Goal: Transaction & Acquisition: Purchase product/service

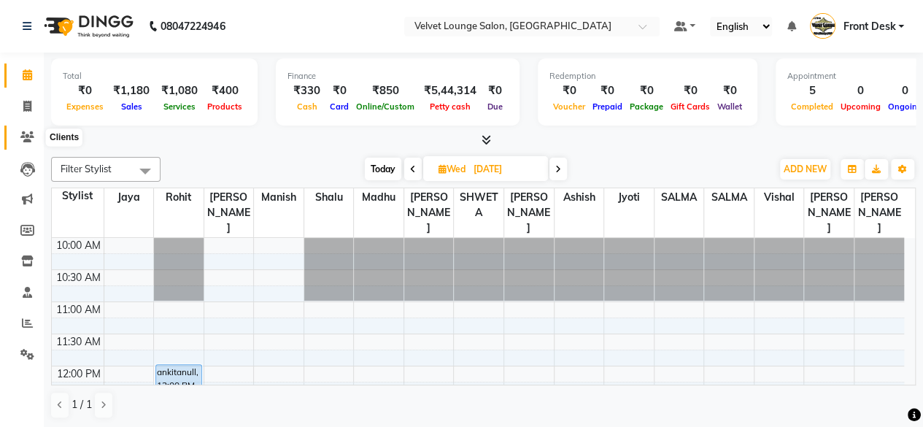
click at [25, 141] on icon at bounding box center [27, 136] width 14 height 11
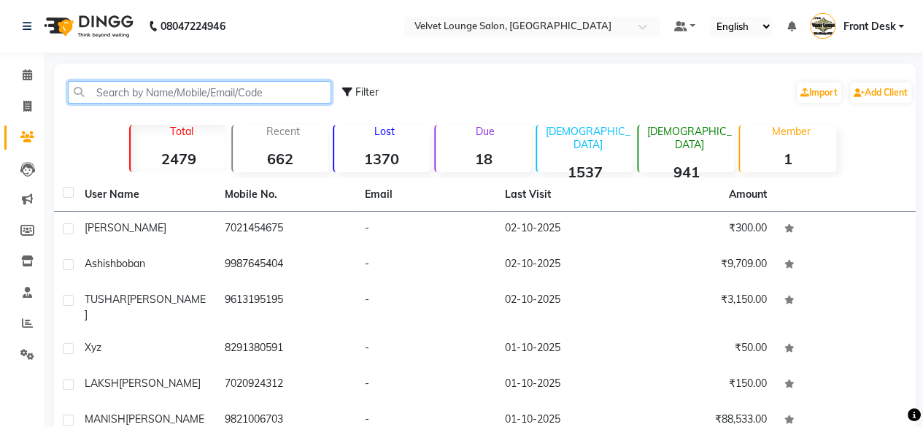
click at [147, 93] on input "text" at bounding box center [199, 92] width 263 height 23
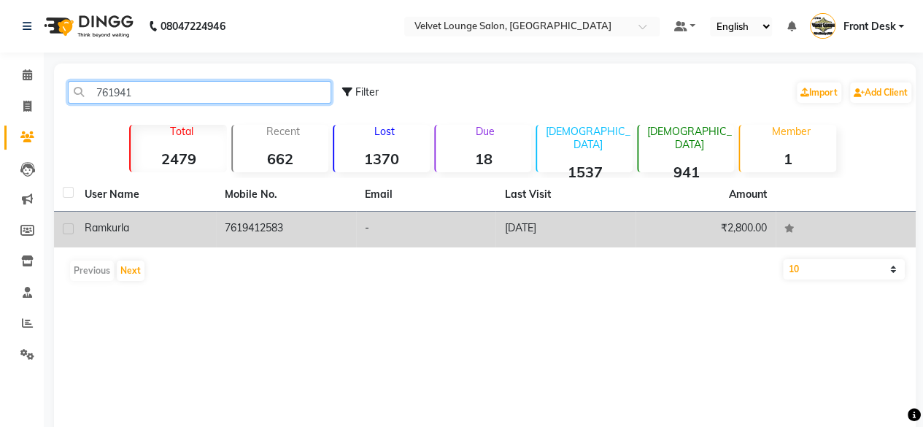
type input "761941"
click at [258, 231] on td "7619412583" at bounding box center [286, 230] width 140 height 36
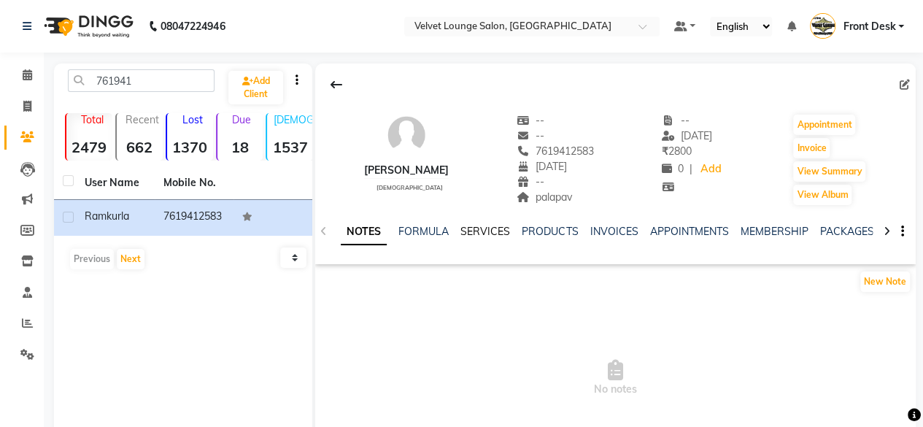
click at [483, 234] on link "SERVICES" at bounding box center [485, 231] width 50 height 13
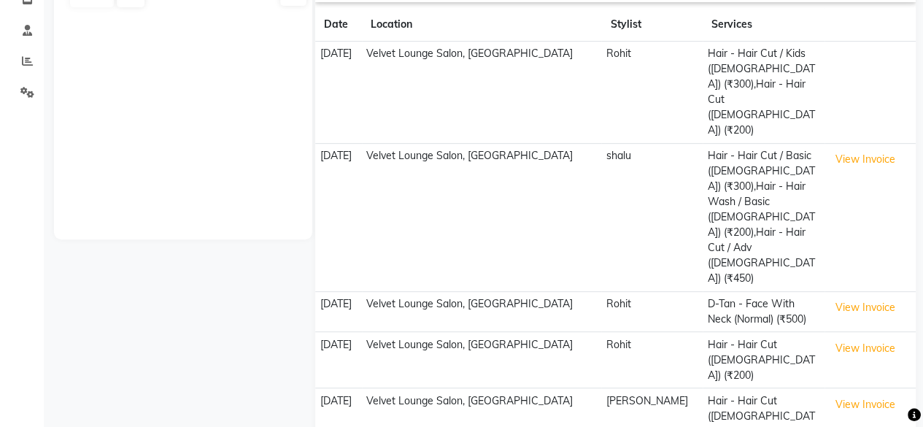
scroll to position [279, 0]
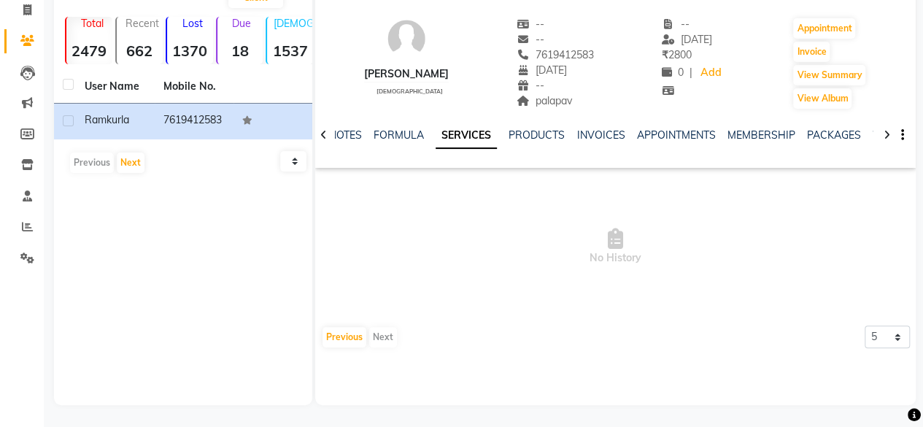
scroll to position [0, 0]
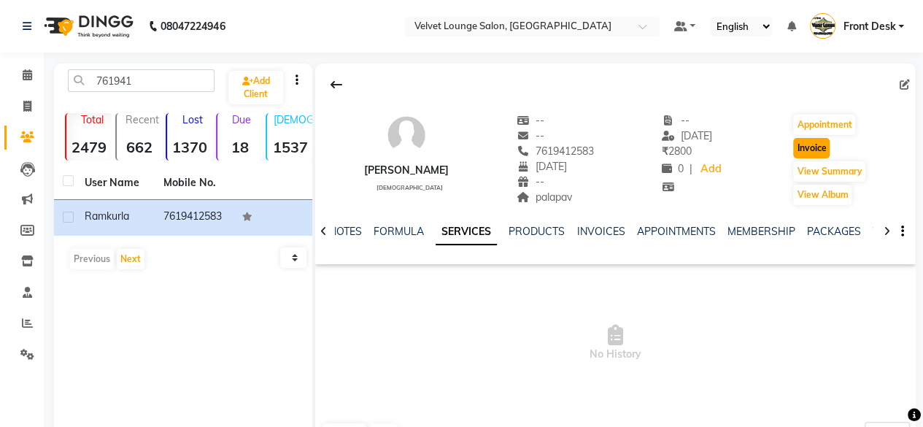
click at [808, 142] on button "Invoice" at bounding box center [811, 148] width 36 height 20
select select "service"
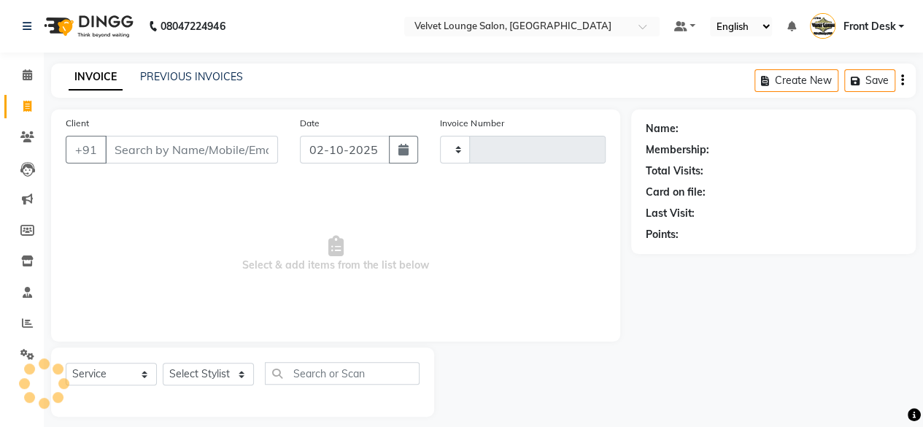
type input "2037"
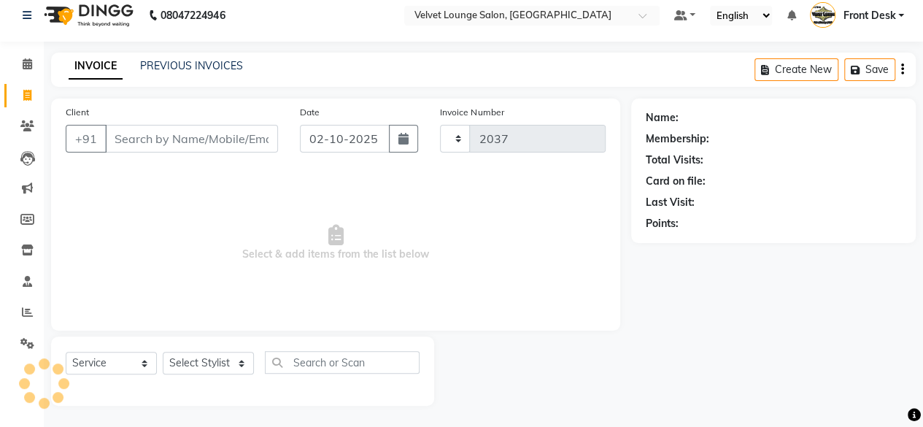
select select "5962"
type input "7619412583"
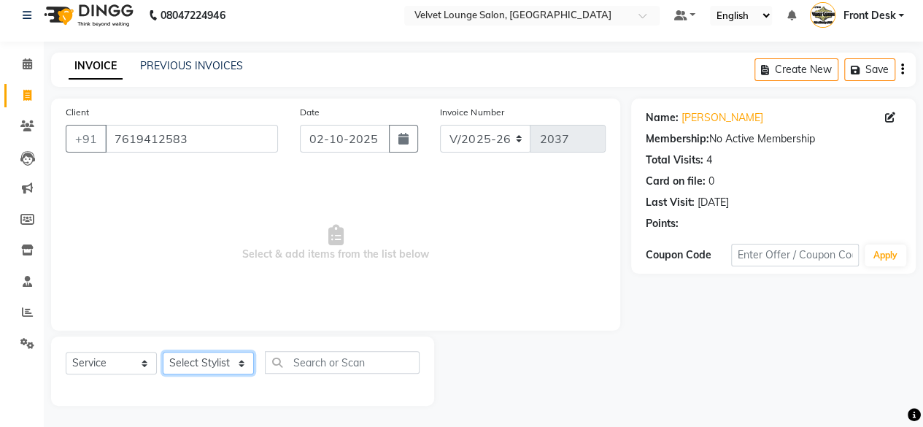
click at [220, 371] on select "Select Stylist [PERSON_NAME] [PERSON_NAME] [PERSON_NAME] Front Desk Jaya jyoti …" at bounding box center [208, 363] width 91 height 23
select select "42846"
click at [163, 352] on select "Select Stylist [PERSON_NAME] [PERSON_NAME] [PERSON_NAME] Front Desk Jaya jyoti …" at bounding box center [208, 363] width 91 height 23
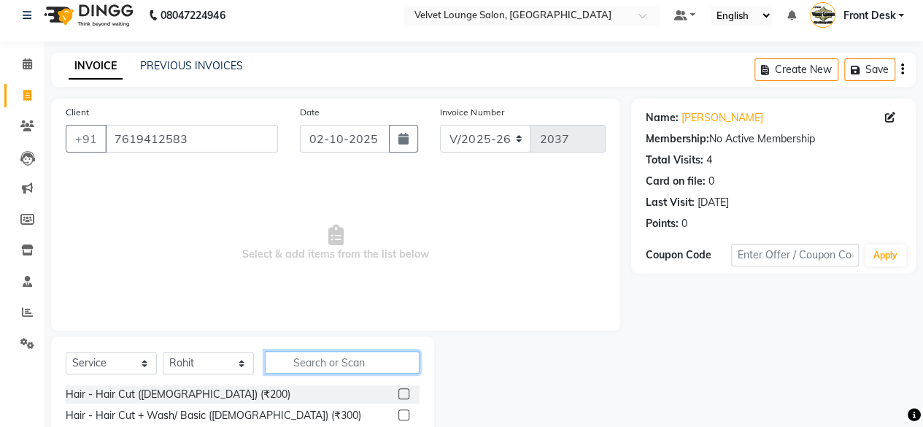
click at [352, 357] on input "text" at bounding box center [342, 362] width 155 height 23
type input "4"
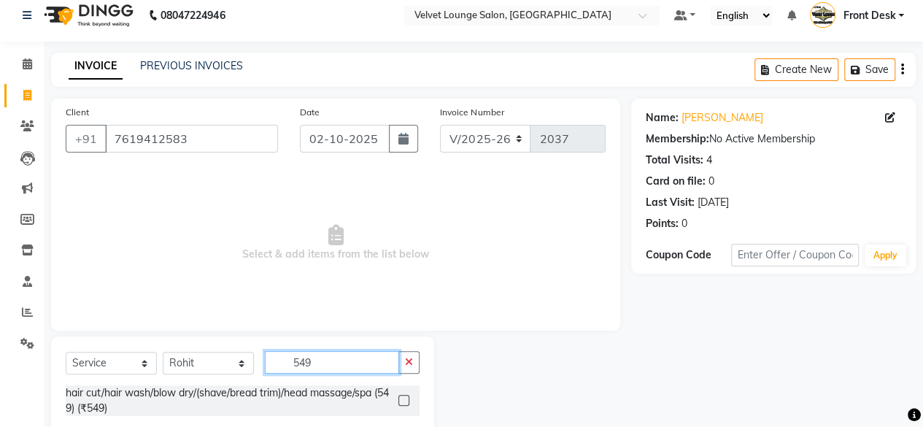
type input "549"
click at [406, 400] on label at bounding box center [403, 400] width 11 height 11
click at [406, 400] on input "checkbox" at bounding box center [402, 400] width 9 height 9
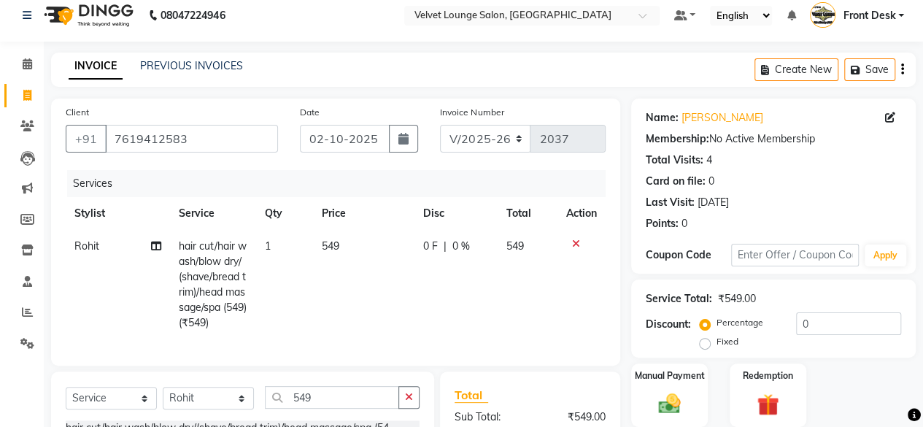
checkbox input "false"
click at [346, 404] on input "549" at bounding box center [332, 397] width 134 height 23
click at [346, 404] on input "text" at bounding box center [332, 397] width 134 height 23
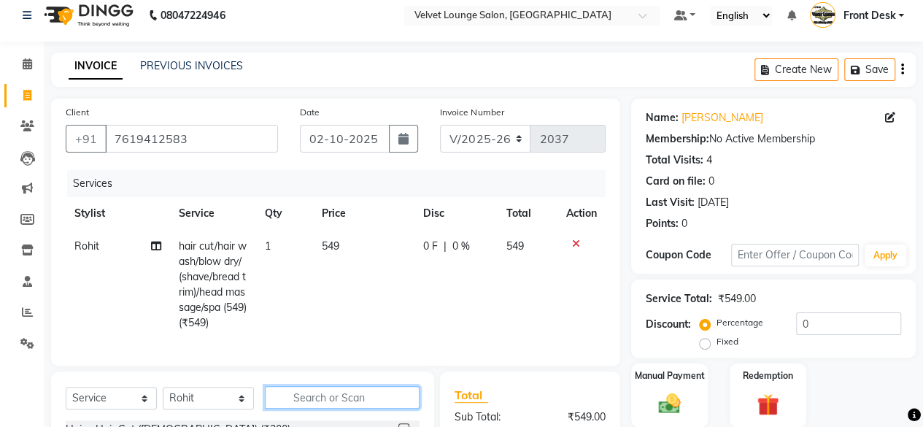
click at [346, 404] on input "text" at bounding box center [342, 397] width 155 height 23
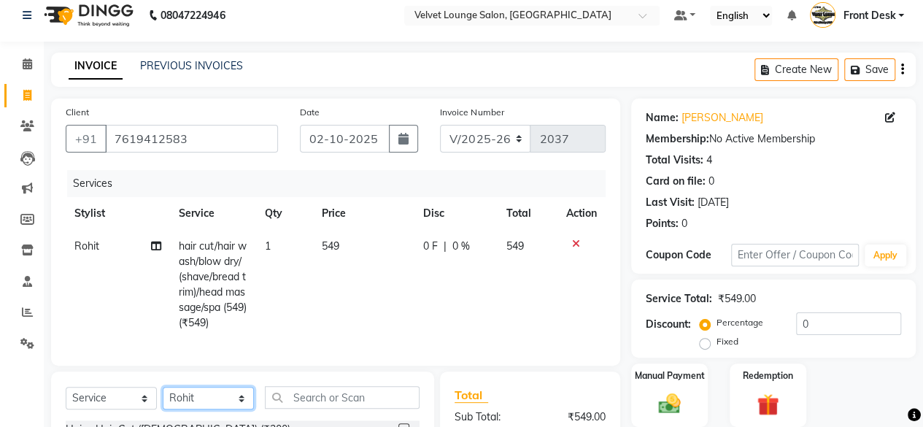
click at [207, 409] on select "Select Stylist [PERSON_NAME] [PERSON_NAME] [PERSON_NAME] Front Desk Jaya jyoti …" at bounding box center [208, 398] width 91 height 23
select select "50611"
click at [163, 398] on select "Select Stylist [PERSON_NAME] [PERSON_NAME] [PERSON_NAME] Front Desk Jaya jyoti …" at bounding box center [208, 398] width 91 height 23
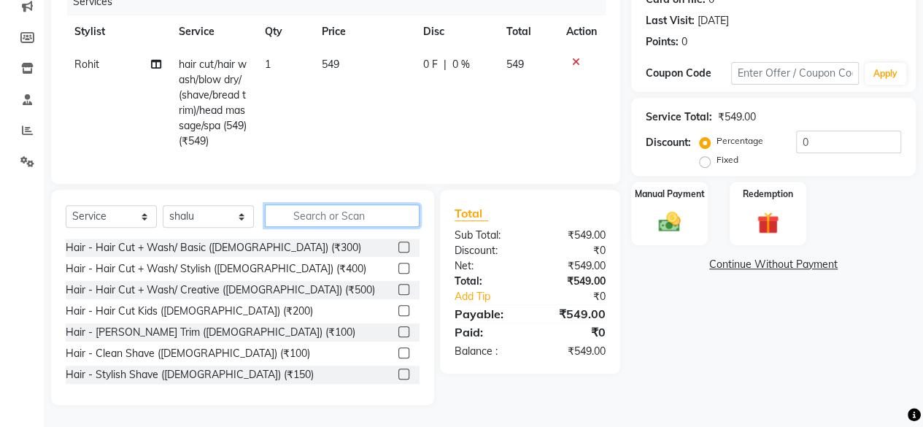
click at [326, 222] on input "text" at bounding box center [342, 215] width 155 height 23
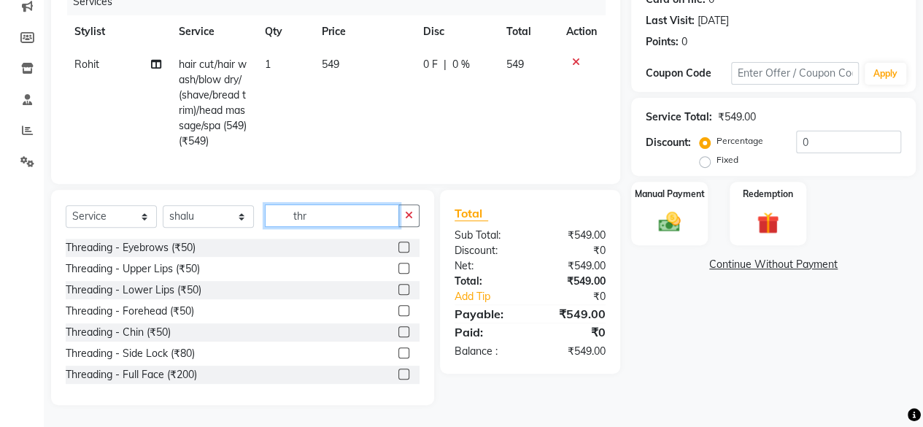
type input "thr"
click at [398, 247] on label at bounding box center [403, 246] width 11 height 11
click at [398, 247] on input "checkbox" at bounding box center [402, 247] width 9 height 9
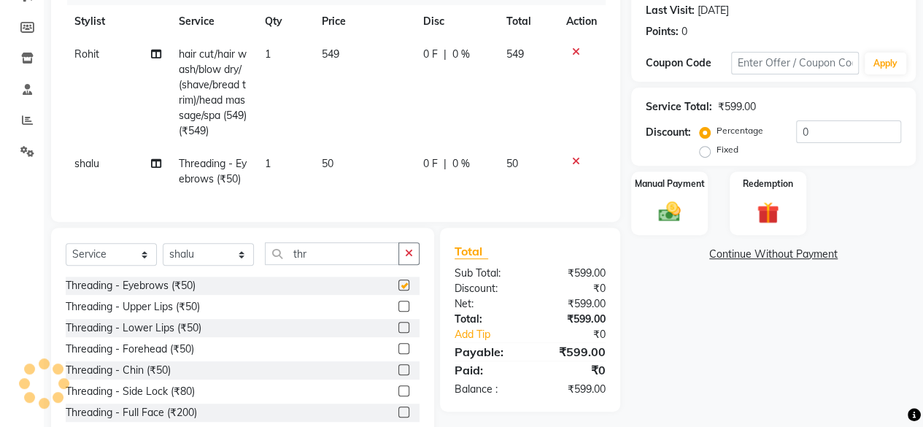
checkbox input "false"
click at [414, 161] on td "0 F | 0 %" at bounding box center [455, 171] width 83 height 48
select select "50611"
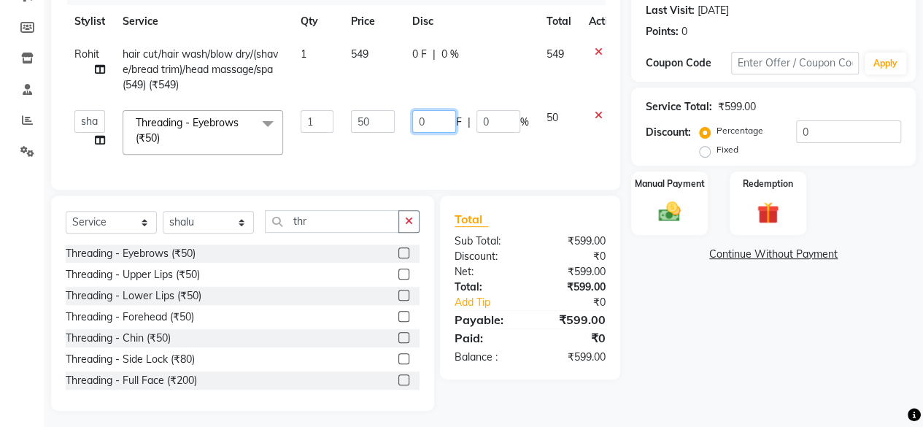
click at [414, 123] on input "0" at bounding box center [434, 121] width 44 height 23
type input "20"
click at [425, 128] on input "20" at bounding box center [434, 121] width 44 height 23
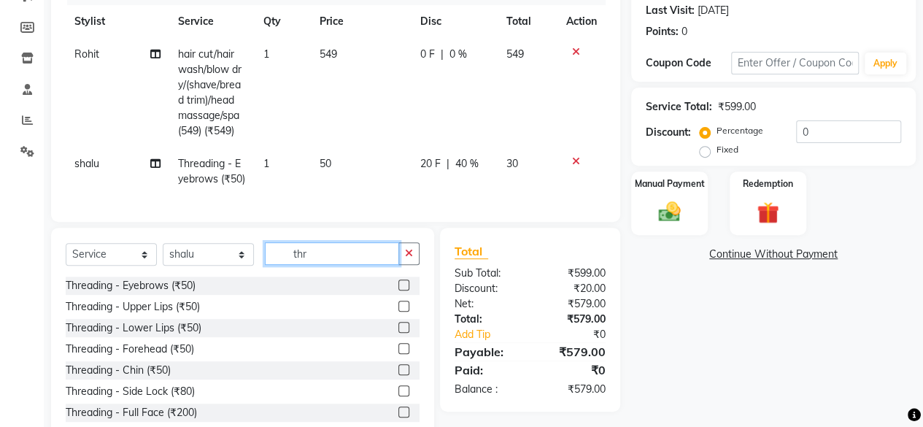
click at [342, 224] on div "Client [PHONE_NUMBER] Date [DATE] Invoice Number V/2025 V/[PHONE_NUMBER] Servic…" at bounding box center [335, 175] width 591 height 536
type input "t"
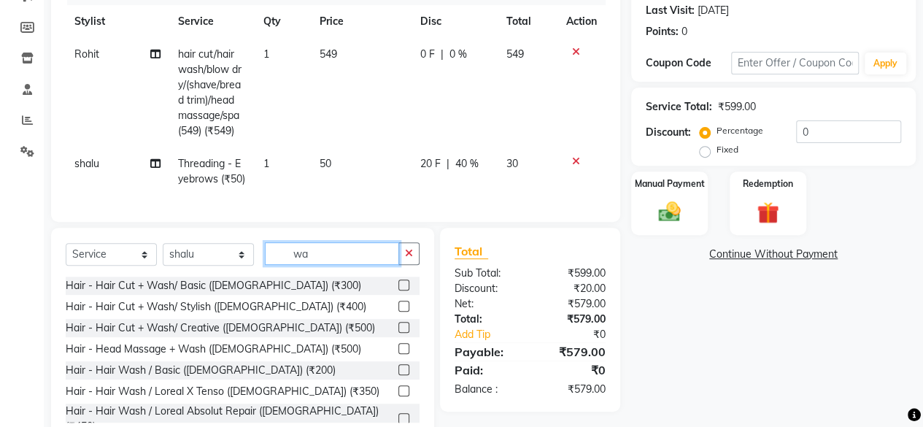
type input "w"
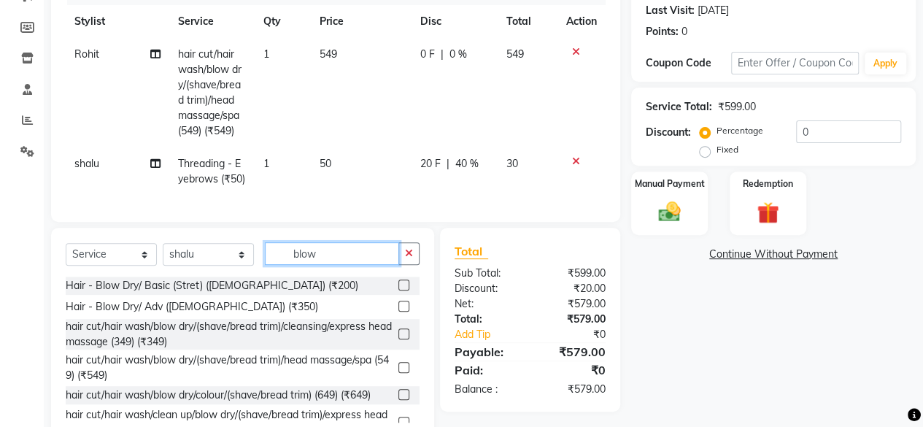
type input "blow"
click at [398, 290] on label at bounding box center [403, 284] width 11 height 11
click at [398, 290] on input "checkbox" at bounding box center [402, 285] width 9 height 9
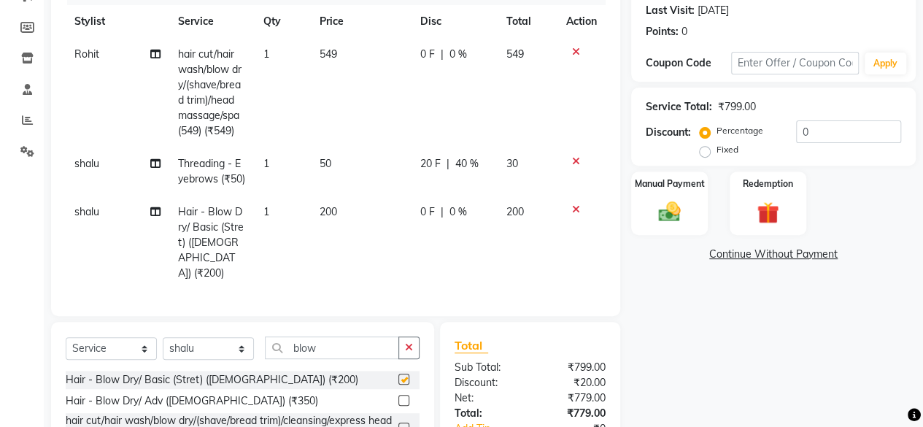
checkbox input "false"
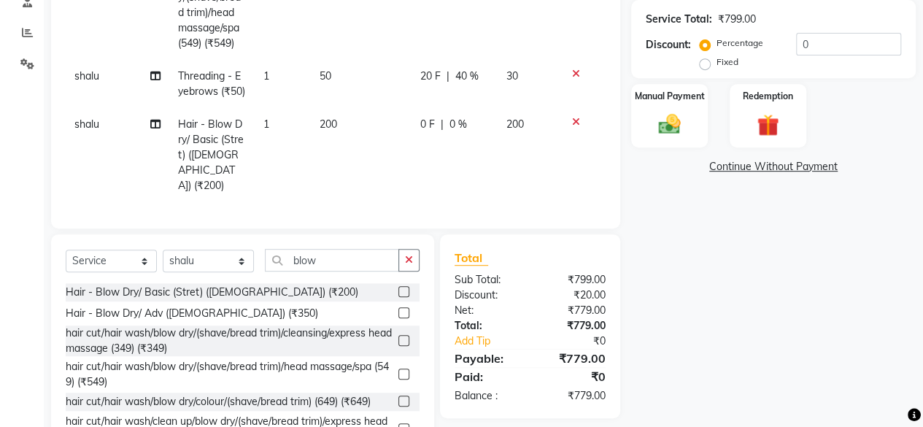
scroll to position [319, 0]
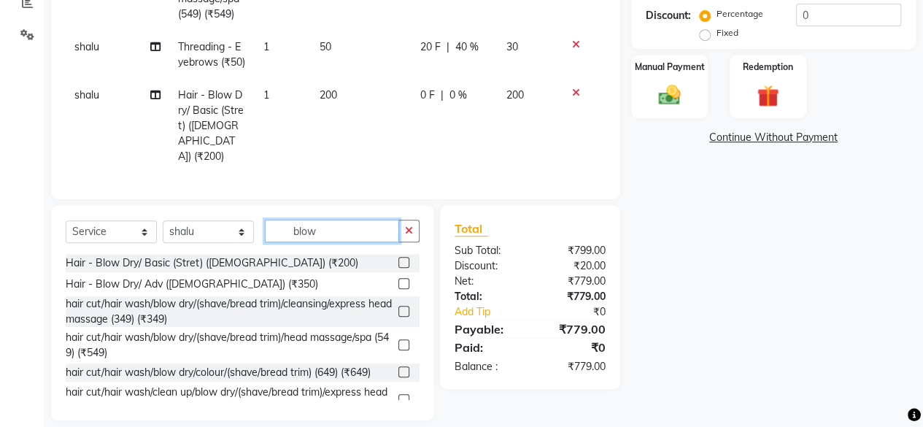
click at [355, 241] on input "blow" at bounding box center [332, 231] width 134 height 23
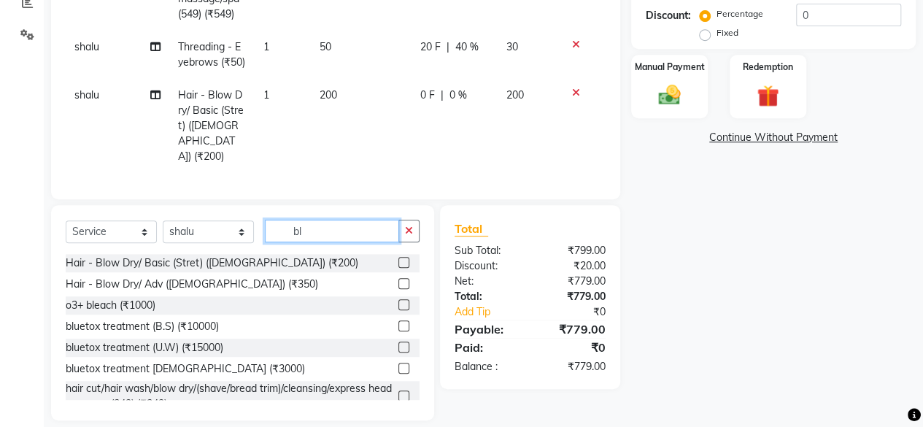
type input "b"
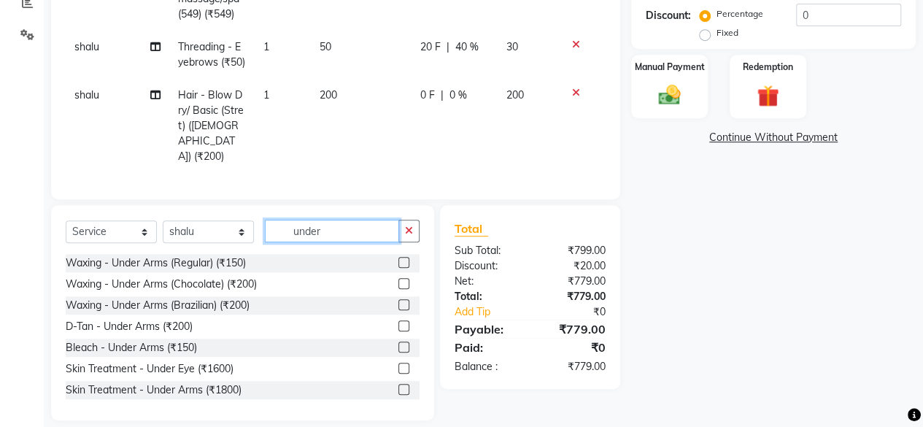
type input "under"
click at [398, 289] on label at bounding box center [403, 283] width 11 height 11
click at [398, 289] on input "checkbox" at bounding box center [402, 283] width 9 height 9
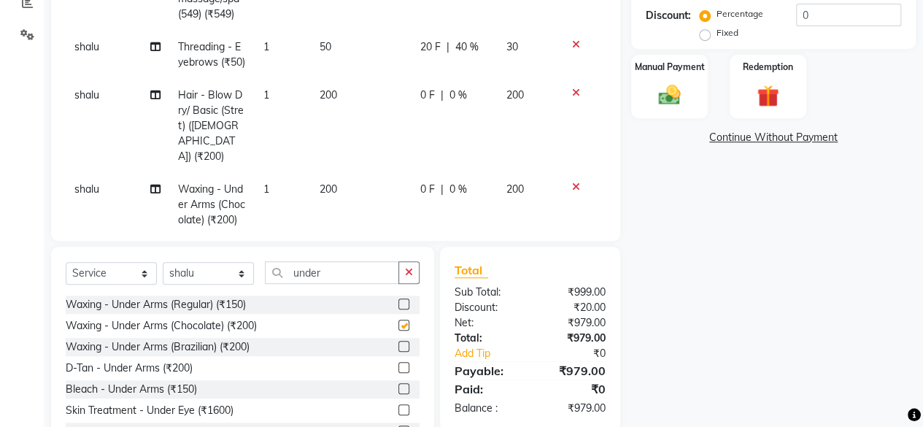
checkbox input "false"
click at [635, 105] on div "Manual Payment" at bounding box center [670, 86] width 80 height 66
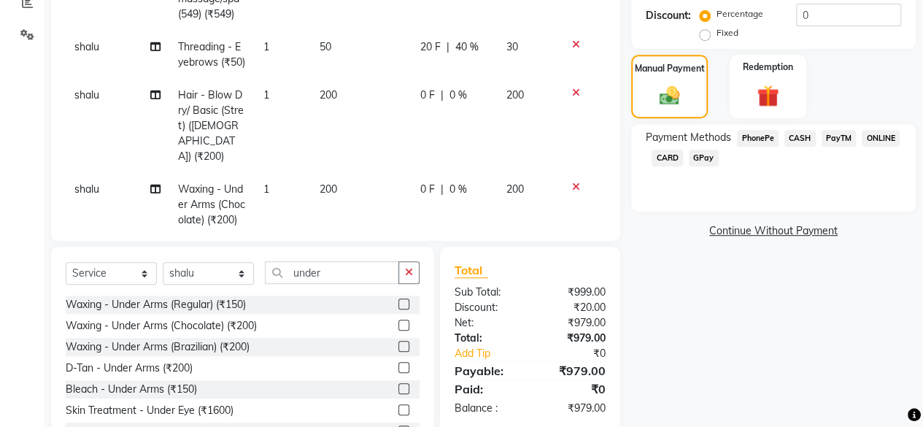
click at [756, 133] on span "PhonePe" at bounding box center [758, 138] width 42 height 17
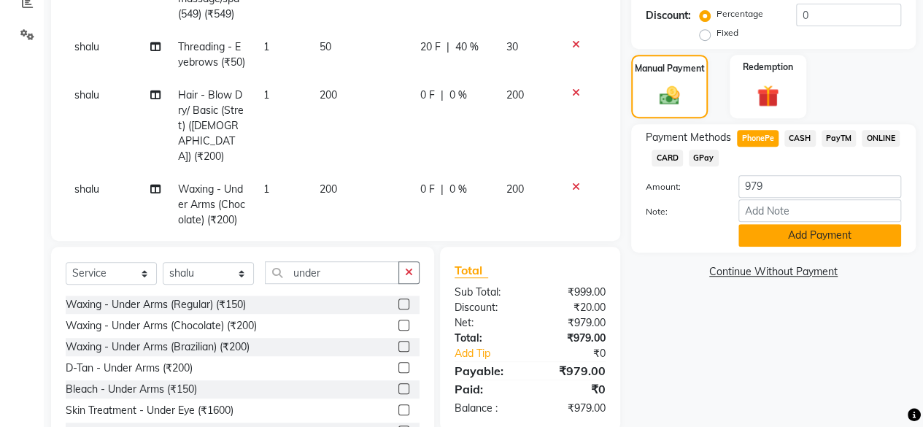
click at [794, 230] on button "Add Payment" at bounding box center [819, 235] width 163 height 23
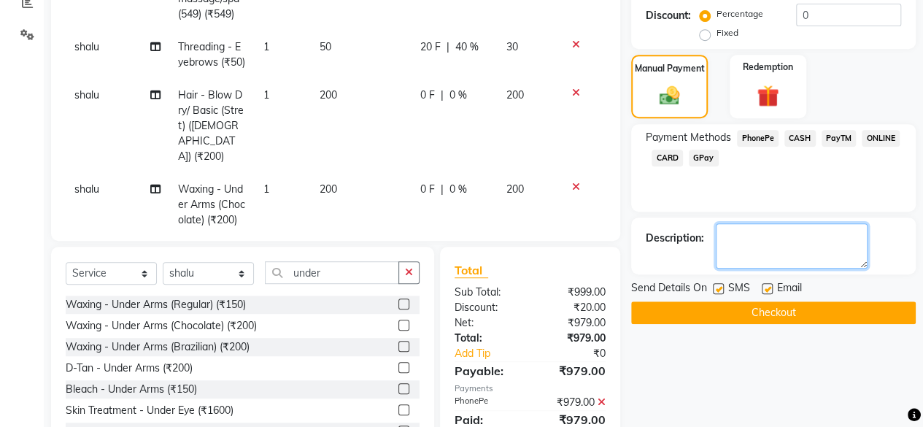
click at [748, 234] on textarea at bounding box center [792, 245] width 152 height 45
type textarea "blow dry 150 /50 cleansing"
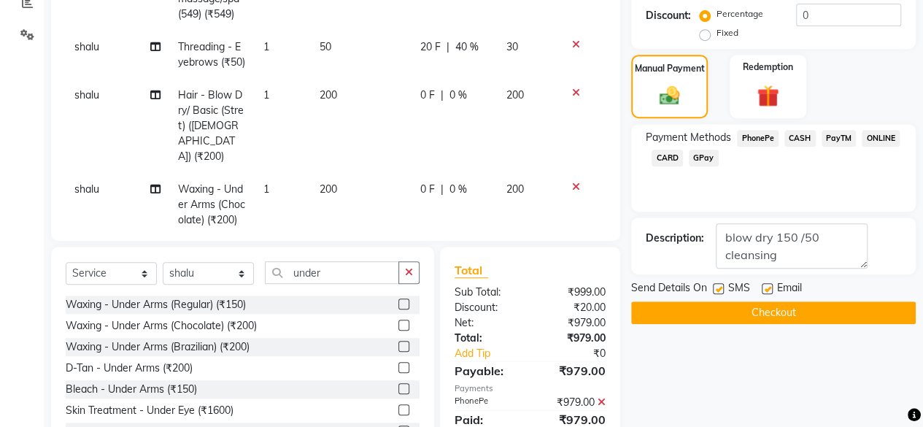
click at [757, 303] on button "Checkout" at bounding box center [773, 312] width 284 height 23
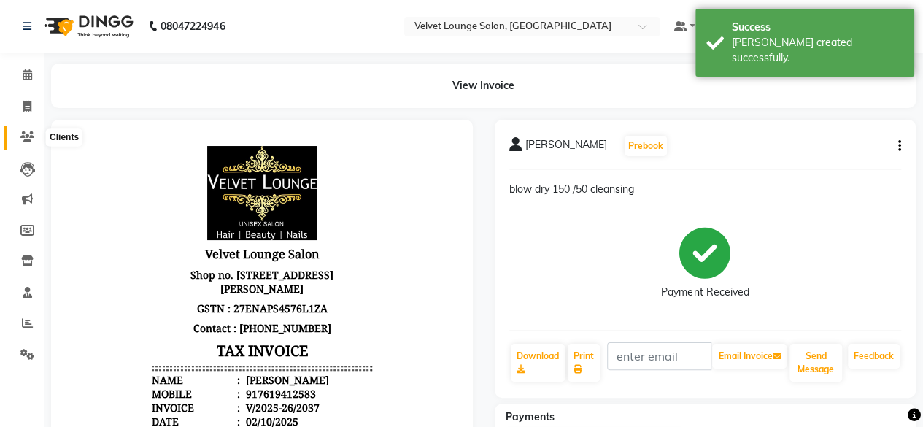
click at [16, 144] on span at bounding box center [28, 137] width 26 height 17
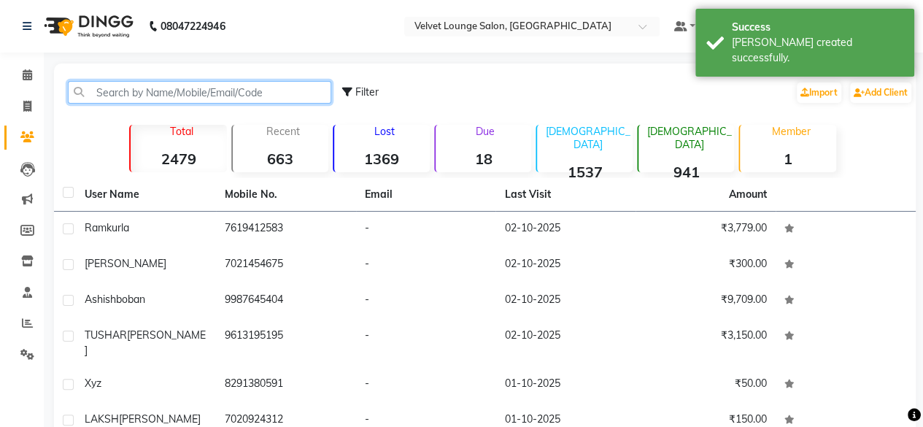
click at [135, 94] on input "text" at bounding box center [199, 92] width 263 height 23
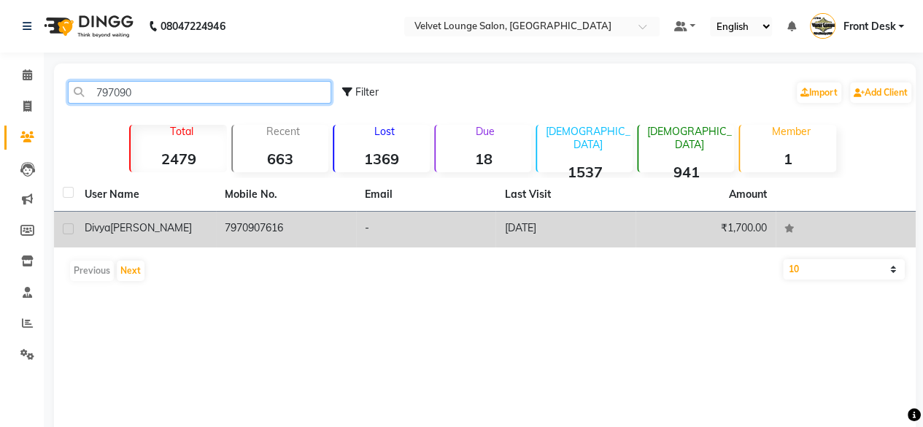
type input "797090"
click at [632, 226] on td "[DATE]" at bounding box center [565, 230] width 140 height 36
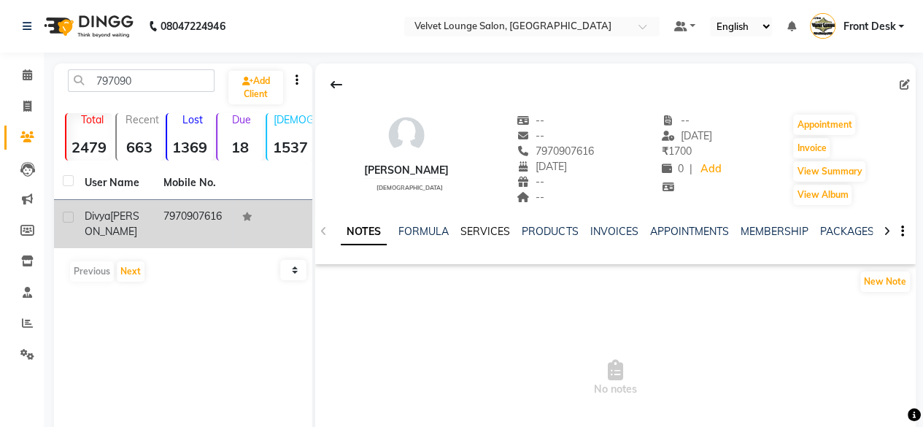
click at [486, 230] on link "SERVICES" at bounding box center [485, 231] width 50 height 13
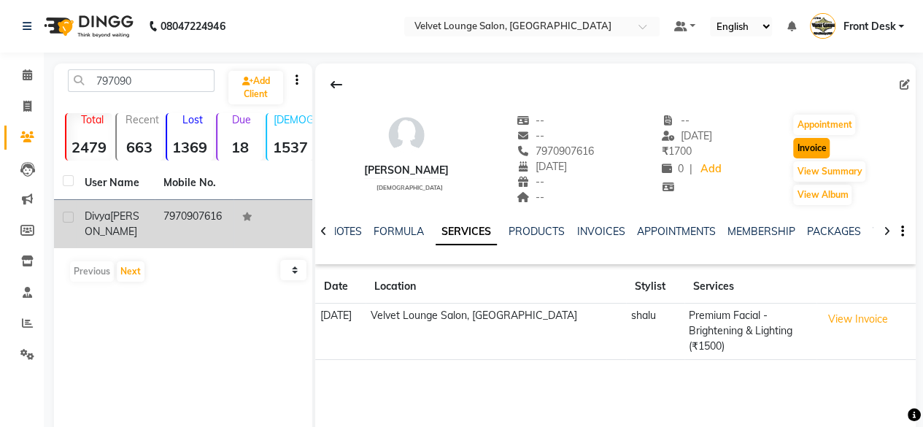
click at [819, 148] on button "Invoice" at bounding box center [811, 148] width 36 height 20
select select "service"
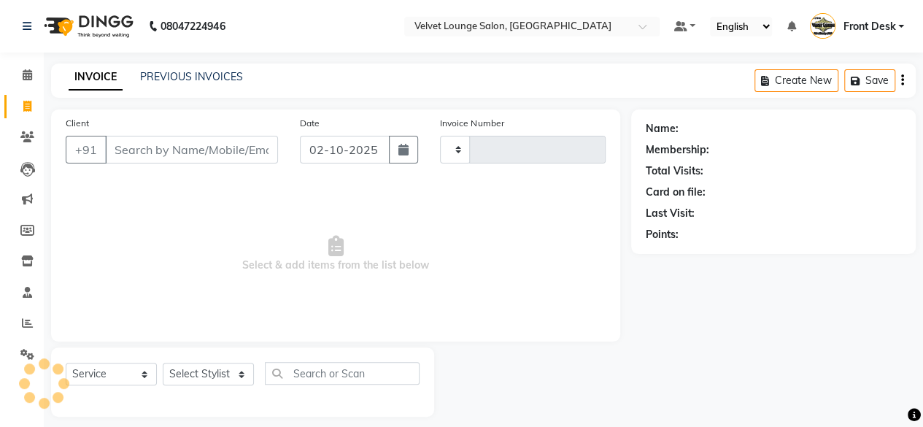
type input "2038"
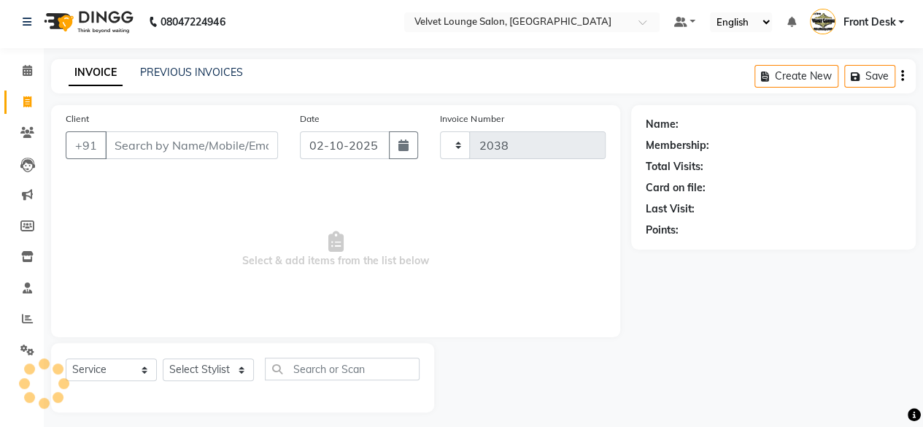
select select "5962"
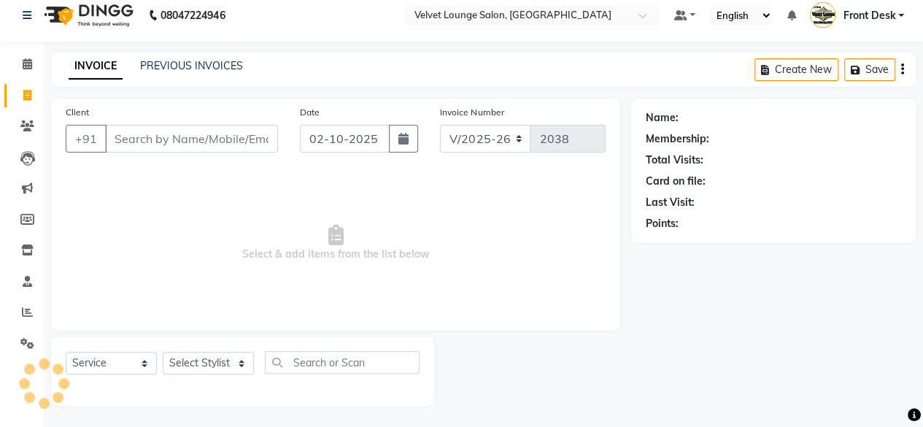
type input "7970907616"
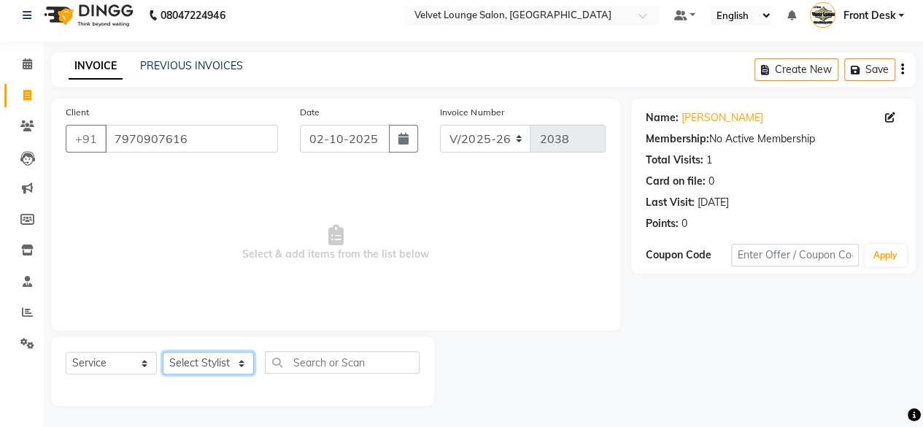
click at [203, 370] on select "Select Stylist [PERSON_NAME] [PERSON_NAME] [PERSON_NAME] Front Desk Jaya jyoti …" at bounding box center [208, 363] width 91 height 23
select select "50611"
click at [163, 352] on select "Select Stylist [PERSON_NAME] [PERSON_NAME] [PERSON_NAME] Front Desk Jaya jyoti …" at bounding box center [208, 363] width 91 height 23
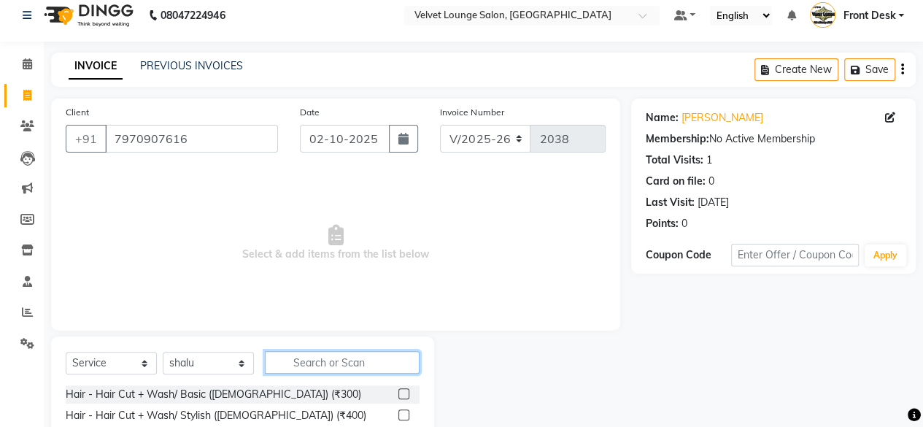
click at [304, 366] on input "text" at bounding box center [342, 362] width 155 height 23
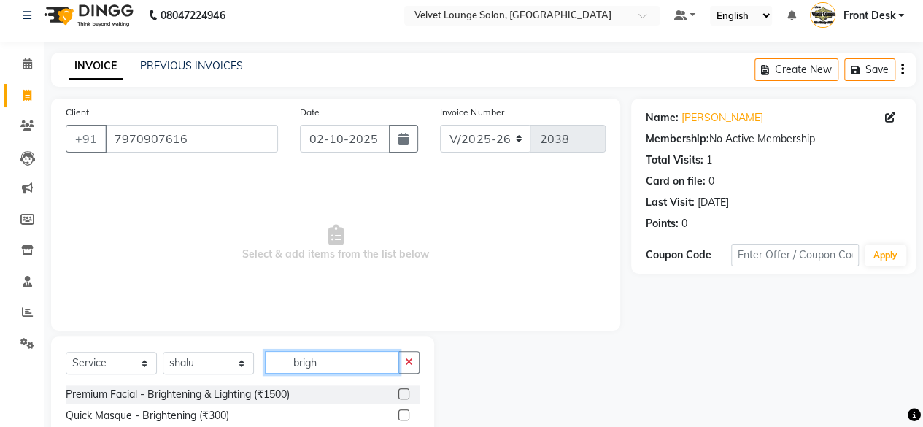
type input "brigh"
click at [403, 392] on label at bounding box center [403, 393] width 11 height 11
click at [403, 392] on input "checkbox" at bounding box center [402, 394] width 9 height 9
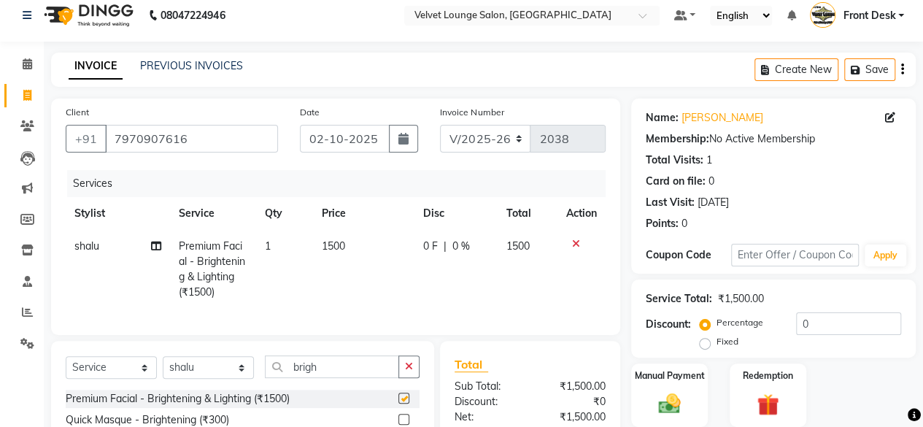
checkbox input "false"
click at [336, 378] on input "brigh" at bounding box center [332, 366] width 134 height 23
click at [336, 378] on input "text" at bounding box center [332, 366] width 134 height 23
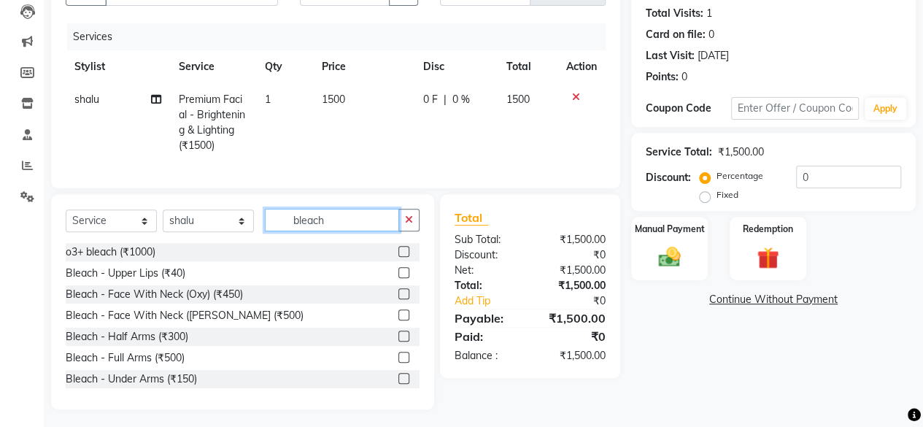
scroll to position [172, 0]
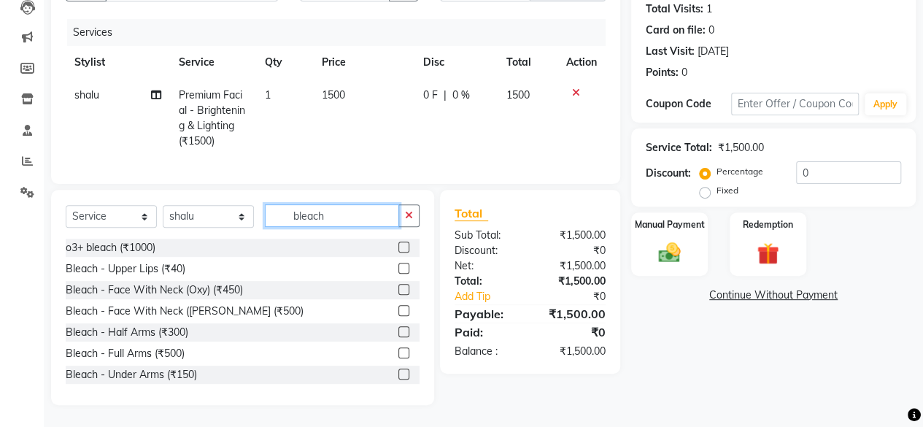
type input "bleach"
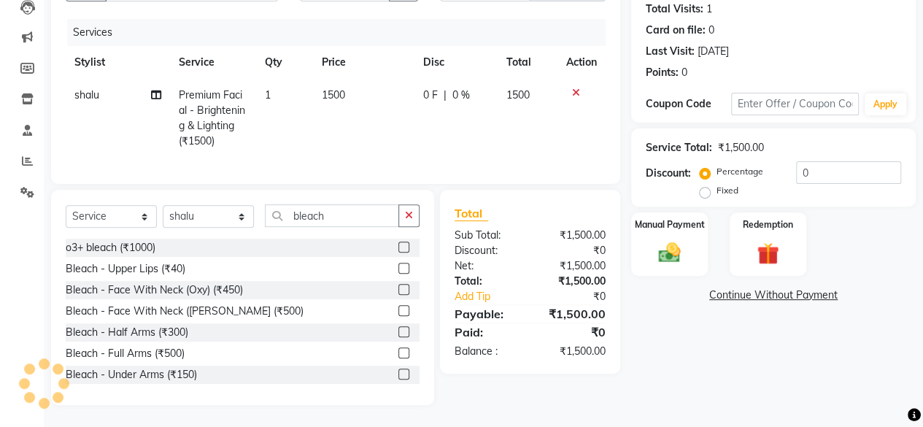
click at [398, 311] on label at bounding box center [403, 310] width 11 height 11
click at [398, 311] on input "checkbox" at bounding box center [402, 310] width 9 height 9
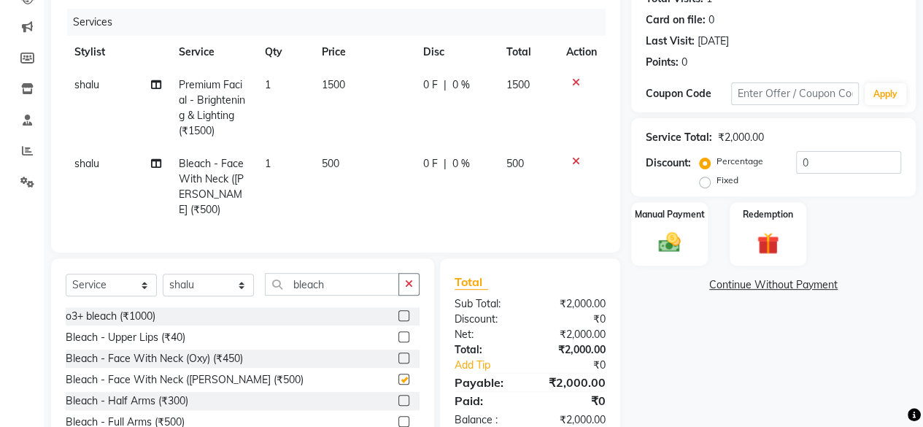
checkbox input "false"
click at [329, 273] on input "bleach" at bounding box center [332, 284] width 134 height 23
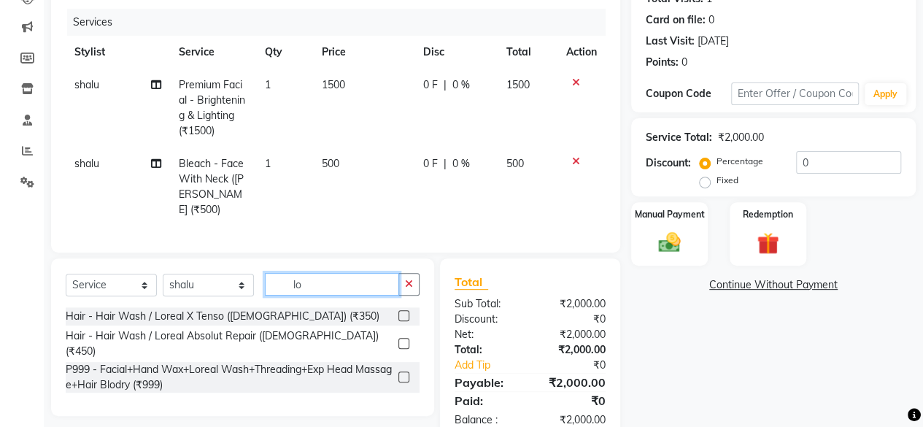
type input "l"
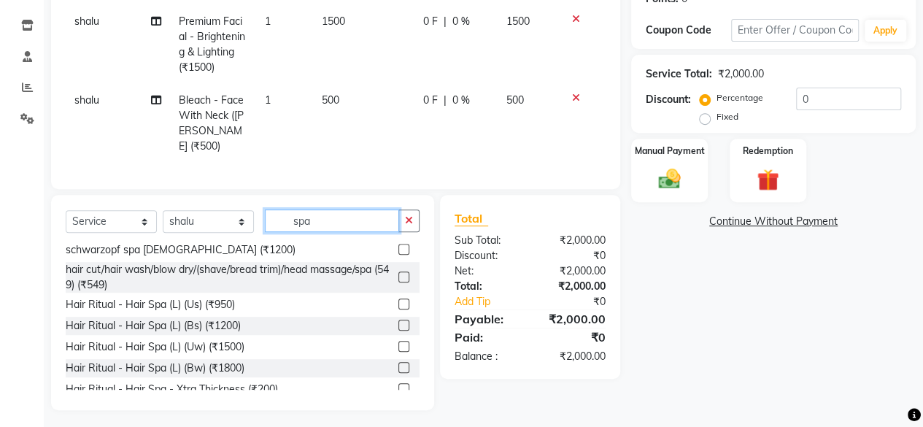
scroll to position [263, 0]
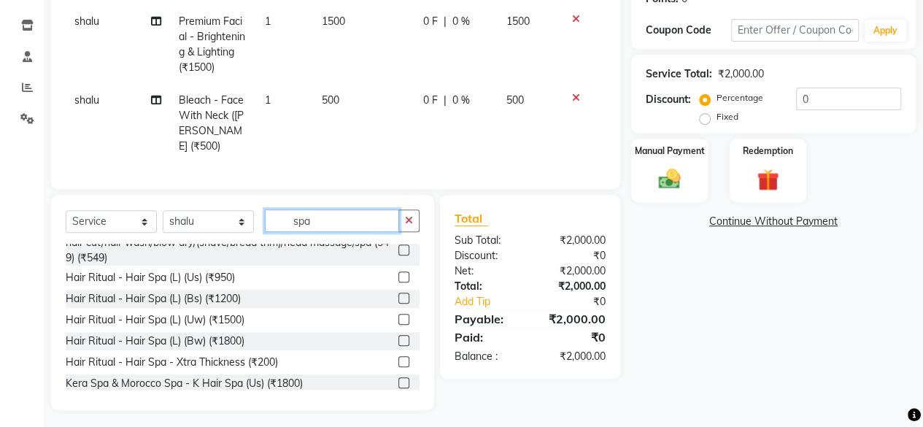
type input "spa"
click at [398, 298] on label at bounding box center [403, 298] width 11 height 11
click at [398, 298] on input "checkbox" at bounding box center [402, 298] width 9 height 9
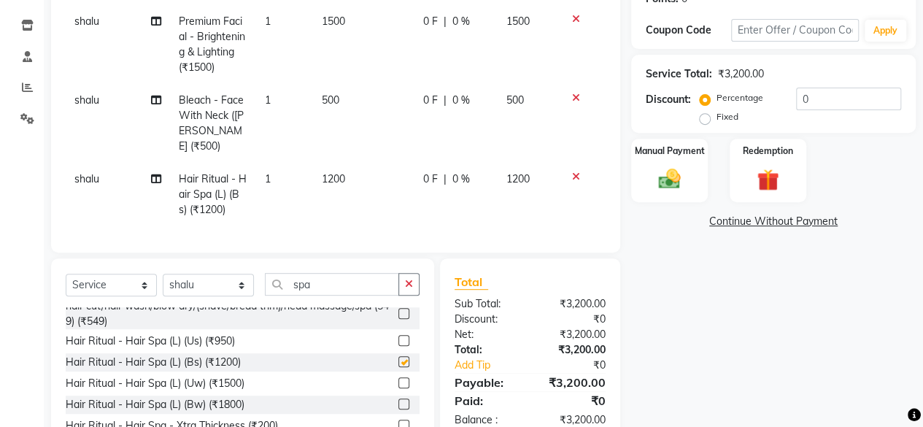
checkbox input "false"
click at [572, 171] on icon at bounding box center [576, 176] width 8 height 10
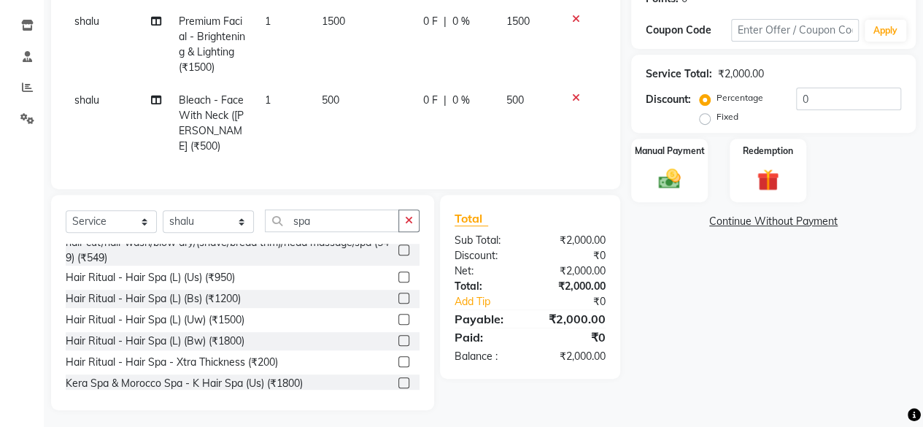
click at [398, 317] on label at bounding box center [403, 319] width 11 height 11
click at [398, 317] on input "checkbox" at bounding box center [402, 319] width 9 height 9
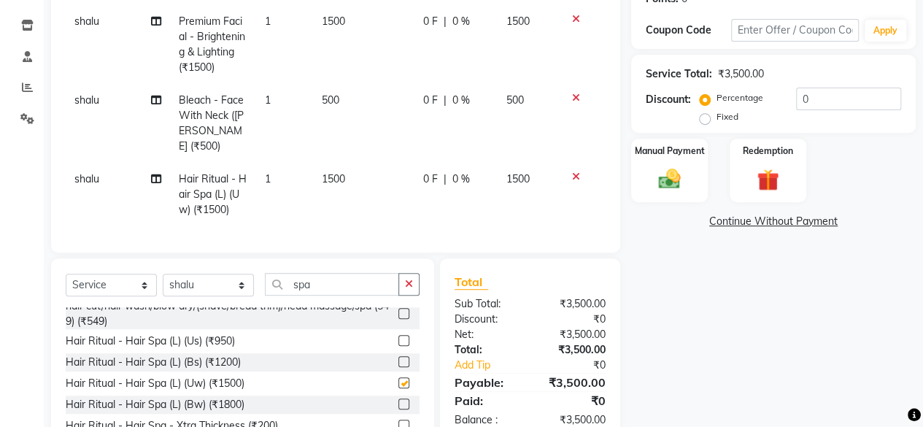
checkbox input "false"
click at [426, 171] on td "0 F | 0 %" at bounding box center [455, 194] width 83 height 63
select select "50611"
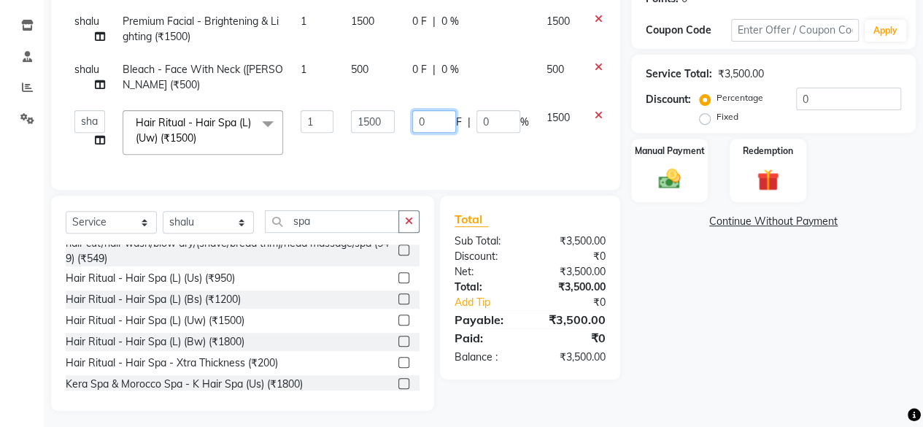
click at [416, 125] on td "0 F | 0 %" at bounding box center [470, 132] width 134 height 62
click at [416, 125] on input "0" at bounding box center [434, 121] width 44 height 23
type input "300"
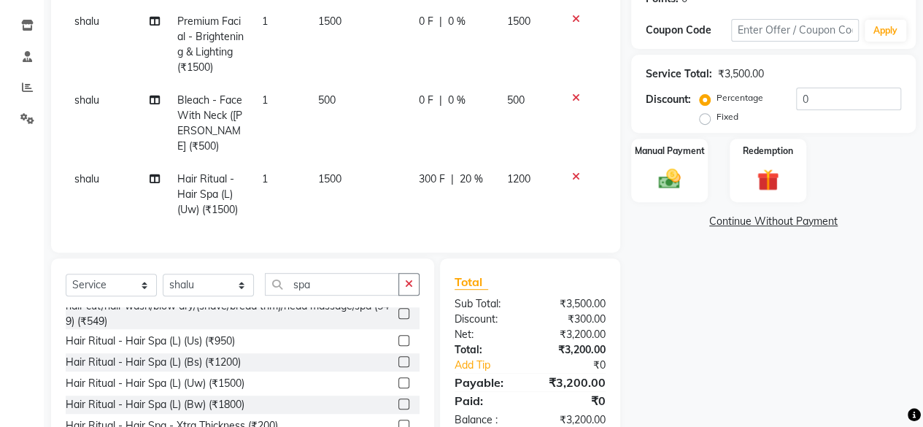
click at [425, 163] on td "300 F | 20 %" at bounding box center [453, 194] width 88 height 63
select select "50611"
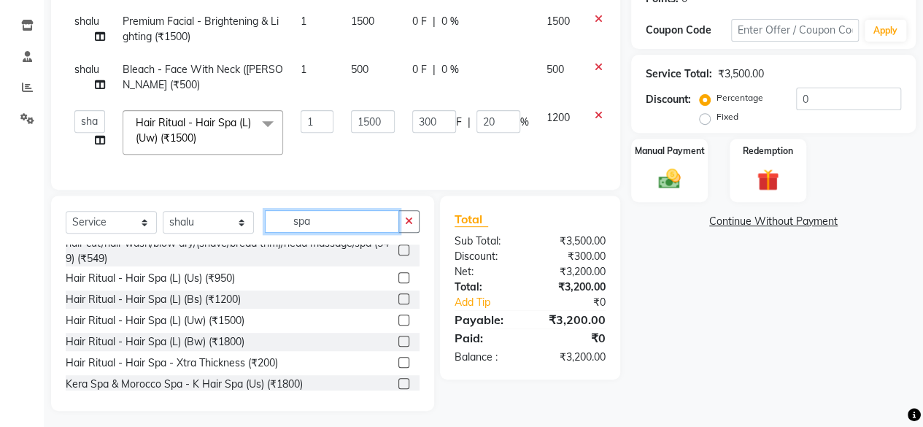
click at [360, 227] on input "spa" at bounding box center [332, 221] width 134 height 23
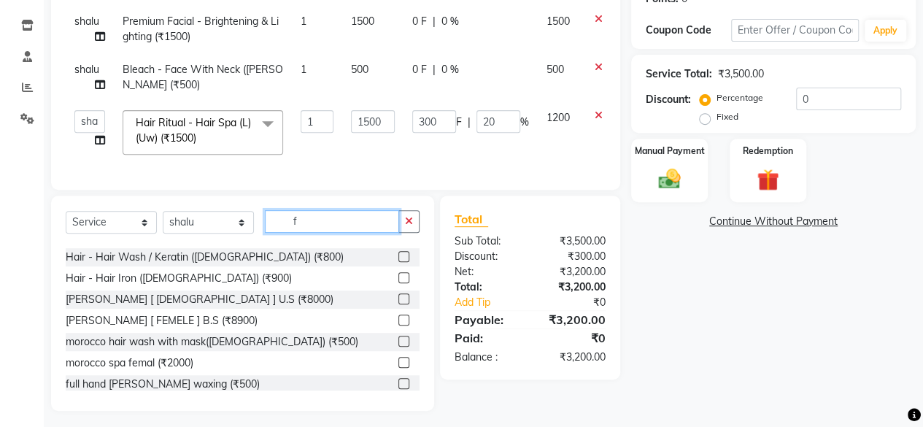
scroll to position [0, 0]
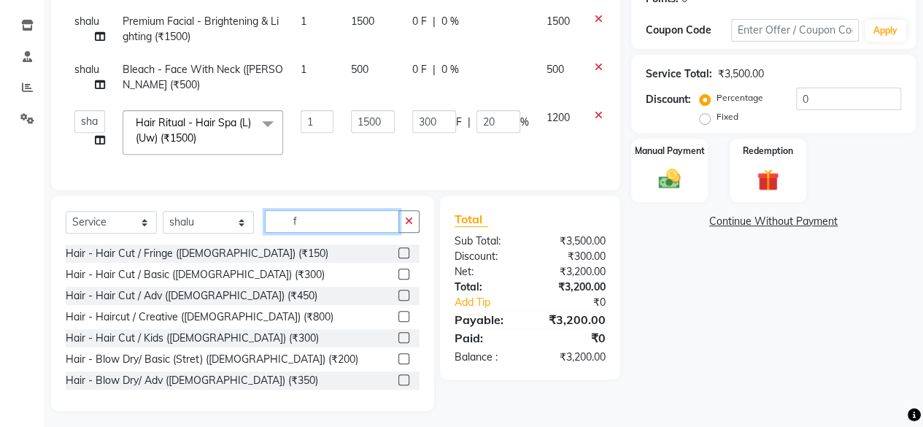
type input "f"
click at [398, 301] on label at bounding box center [403, 295] width 11 height 11
click at [398, 301] on input "checkbox" at bounding box center [402, 295] width 9 height 9
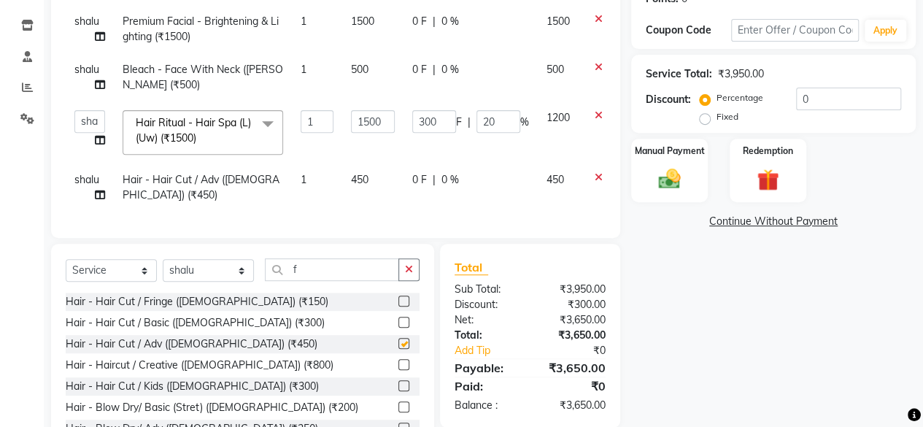
checkbox input "false"
click at [415, 185] on span "0 F" at bounding box center [419, 179] width 15 height 15
select select "50611"
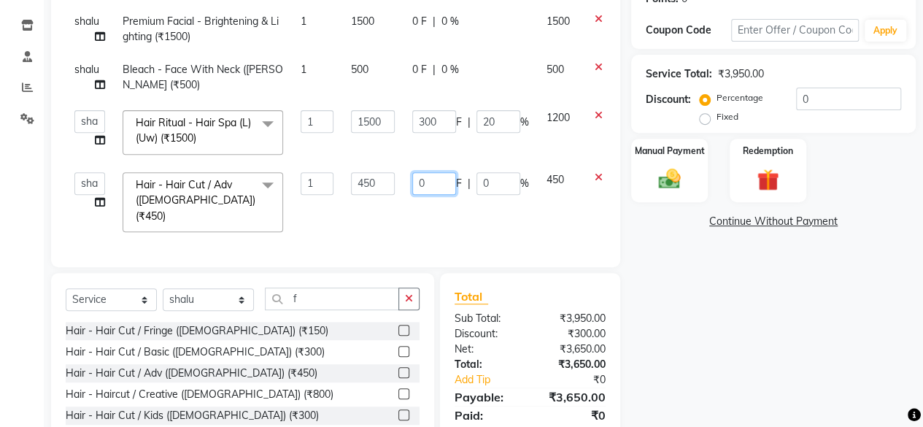
click at [413, 172] on input "0" at bounding box center [434, 183] width 44 height 23
type input "450"
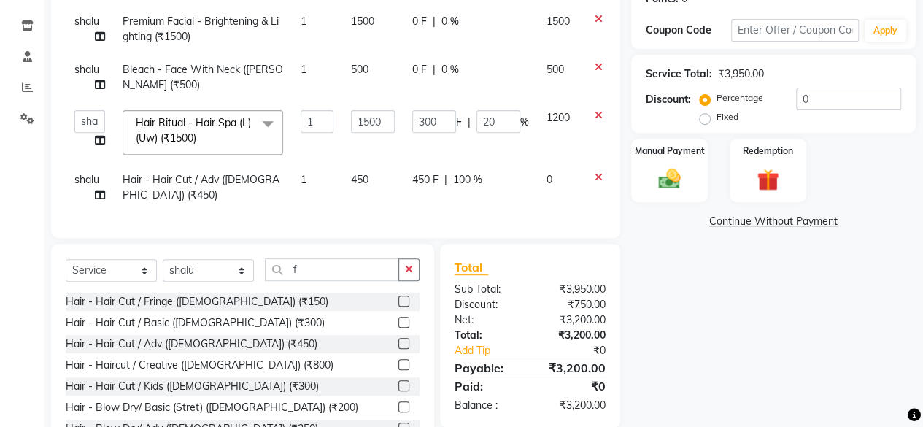
click at [743, 403] on div "Name: [PERSON_NAME] Membership: No Active Membership Total Visits: 1 Card on fi…" at bounding box center [778, 166] width 295 height 585
click at [369, 26] on span "1500" at bounding box center [362, 21] width 23 height 13
select select "50611"
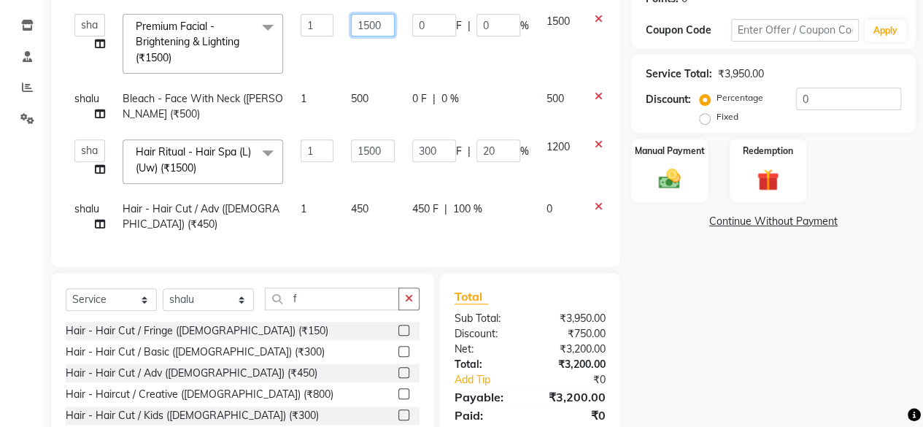
click at [373, 24] on input "1500" at bounding box center [373, 25] width 44 height 23
type input "1700"
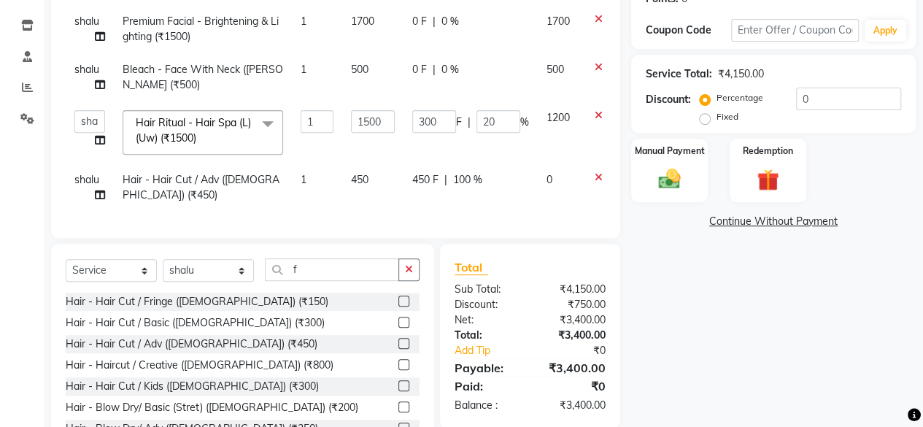
click at [667, 276] on div "Name: [PERSON_NAME] Membership: No Active Membership Total Visits: 1 Card on fi…" at bounding box center [778, 166] width 295 height 585
click at [660, 184] on img at bounding box center [669, 179] width 37 height 26
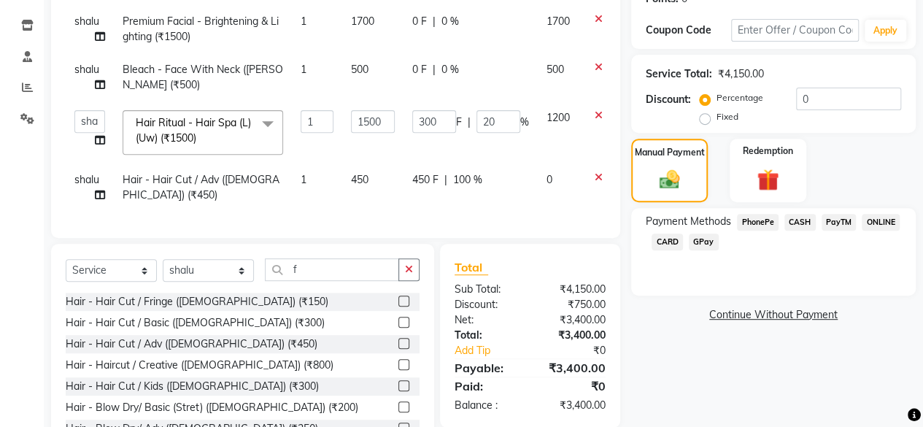
click at [749, 221] on span "PhonePe" at bounding box center [758, 222] width 42 height 17
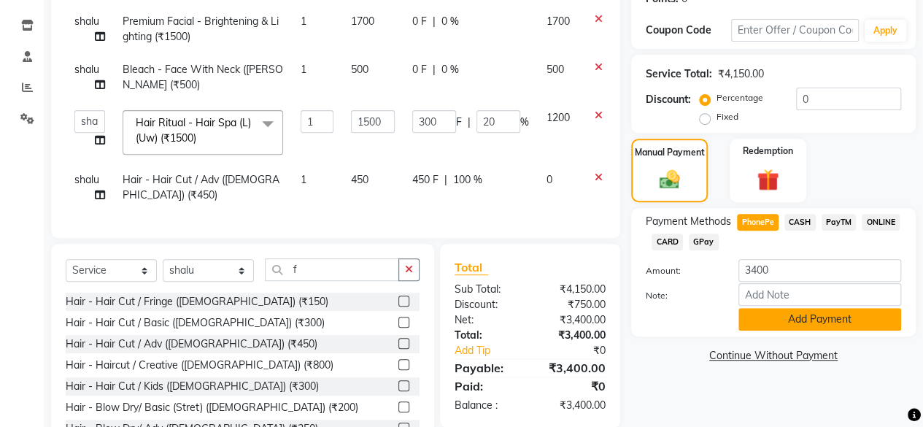
click at [781, 317] on button "Add Payment" at bounding box center [819, 319] width 163 height 23
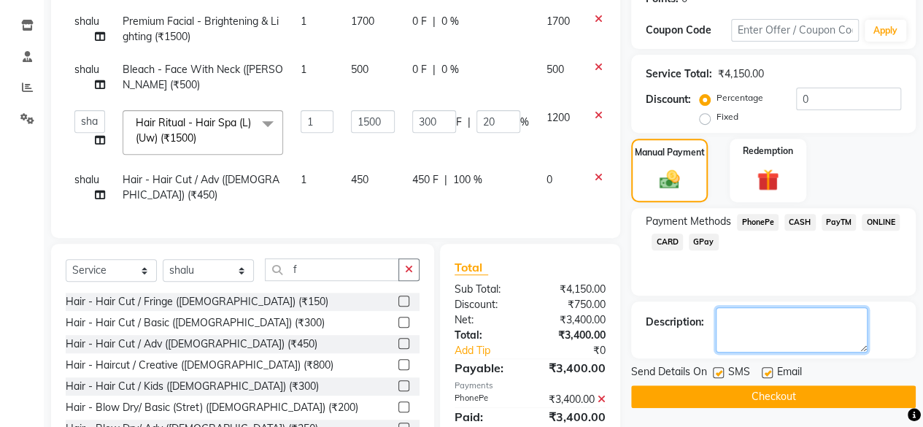
click at [781, 322] on textarea at bounding box center [792, 329] width 152 height 45
type textarea "d tan product use sheet mask vitamin c 200"
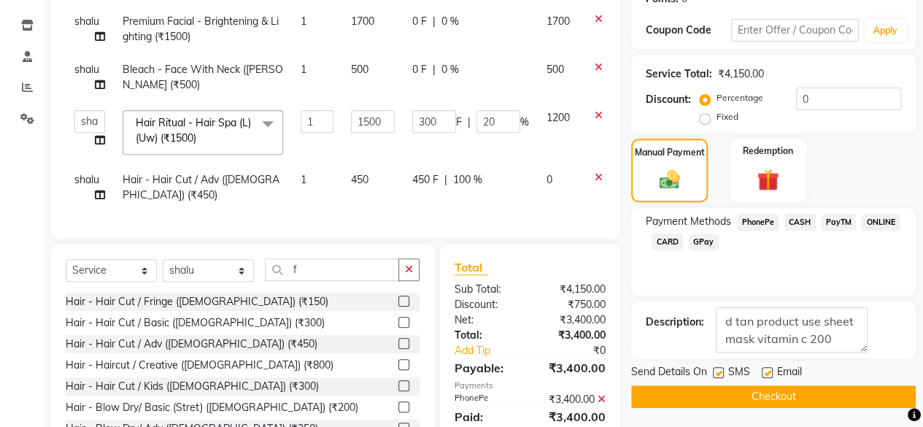
click at [783, 403] on button "Checkout" at bounding box center [773, 396] width 284 height 23
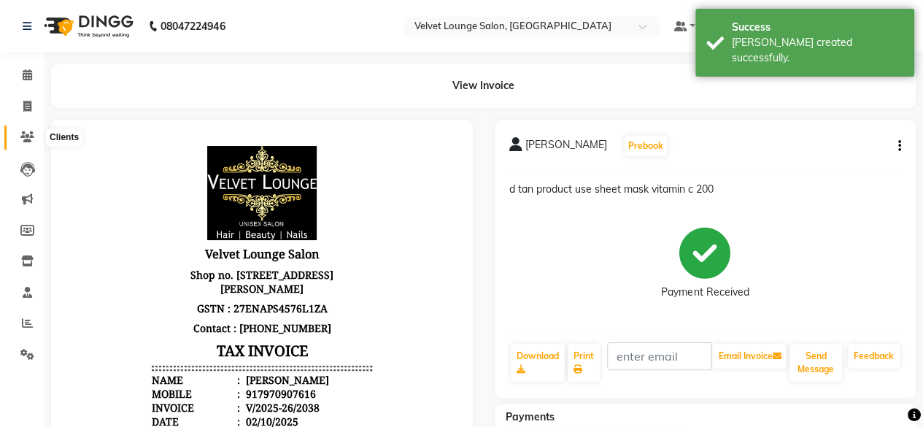
click at [16, 143] on span at bounding box center [28, 137] width 26 height 17
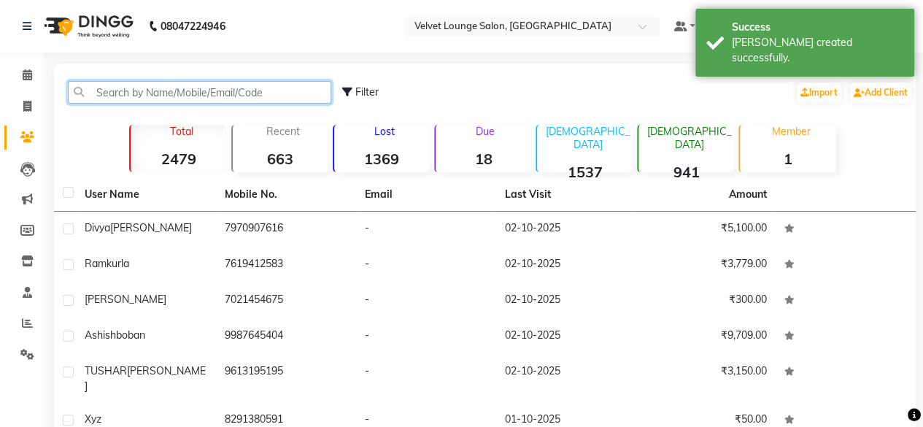
click at [134, 98] on input "text" at bounding box center [199, 92] width 263 height 23
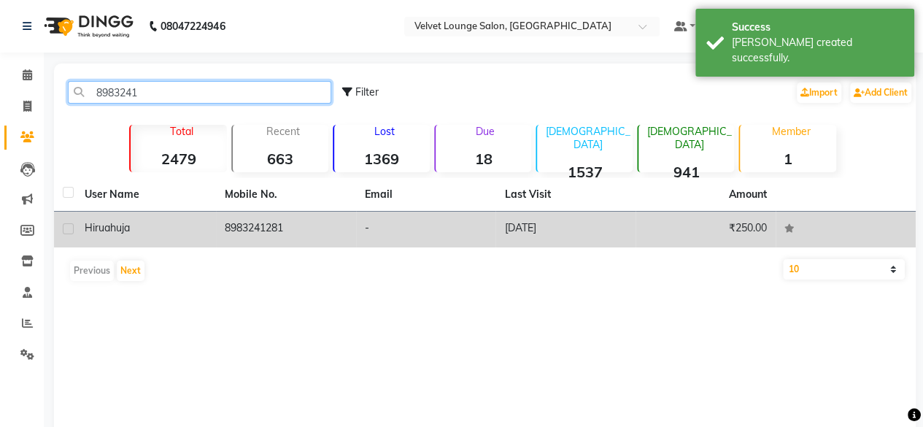
type input "8983241"
click at [346, 228] on td "8983241281" at bounding box center [286, 230] width 140 height 36
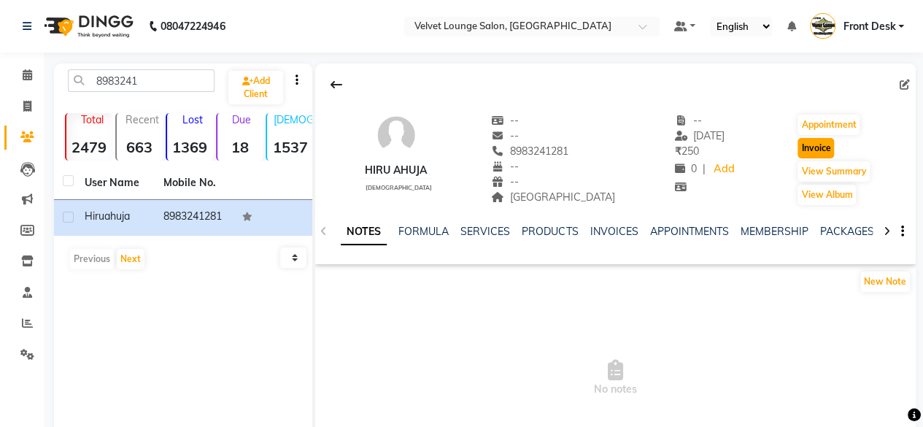
click at [808, 152] on button "Invoice" at bounding box center [815, 148] width 36 height 20
select select "service"
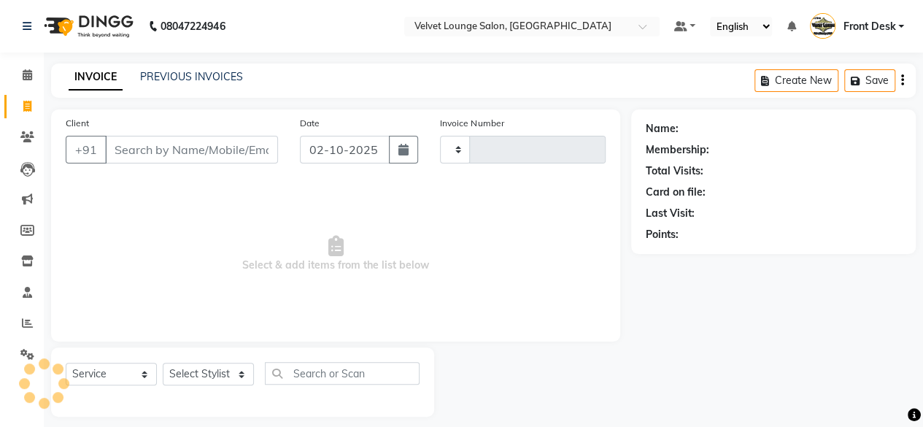
type input "2039"
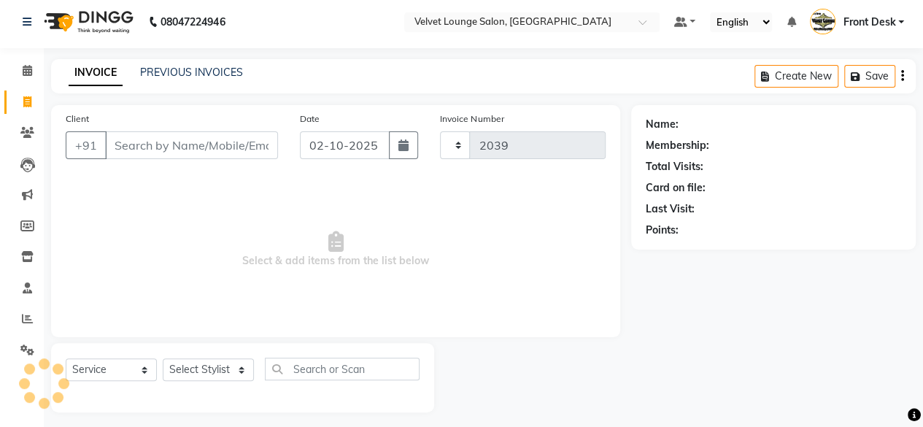
select select "5962"
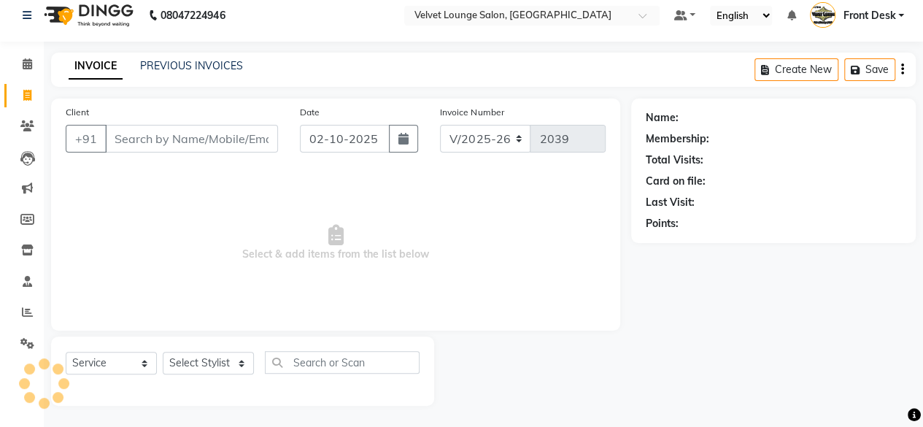
type input "8983241281"
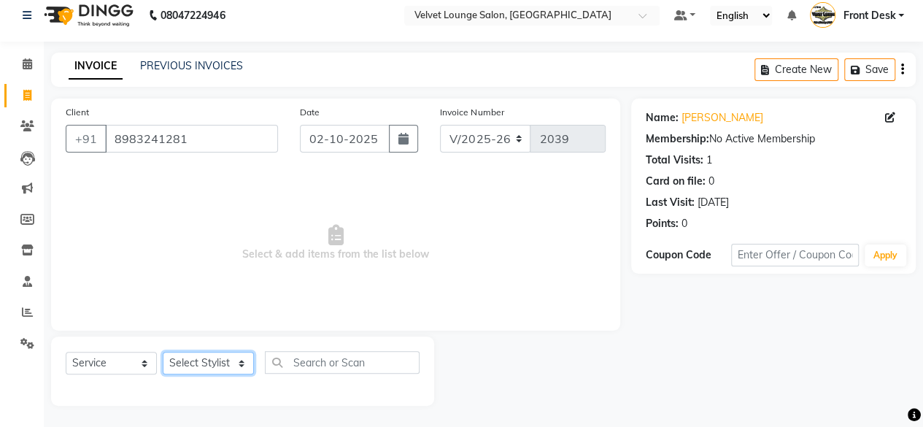
click at [226, 363] on select "Select Stylist [PERSON_NAME] [PERSON_NAME] [PERSON_NAME] Front Desk Jaya jyoti …" at bounding box center [208, 363] width 91 height 23
select select "42846"
click at [163, 352] on select "Select Stylist [PERSON_NAME] [PERSON_NAME] [PERSON_NAME] Front Desk Jaya jyoti …" at bounding box center [208, 363] width 91 height 23
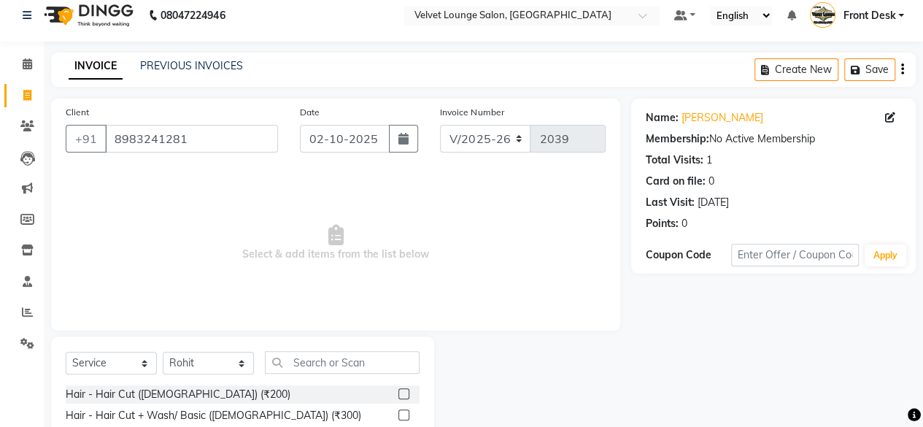
click at [398, 393] on label at bounding box center [403, 393] width 11 height 11
click at [398, 393] on input "checkbox" at bounding box center [402, 394] width 9 height 9
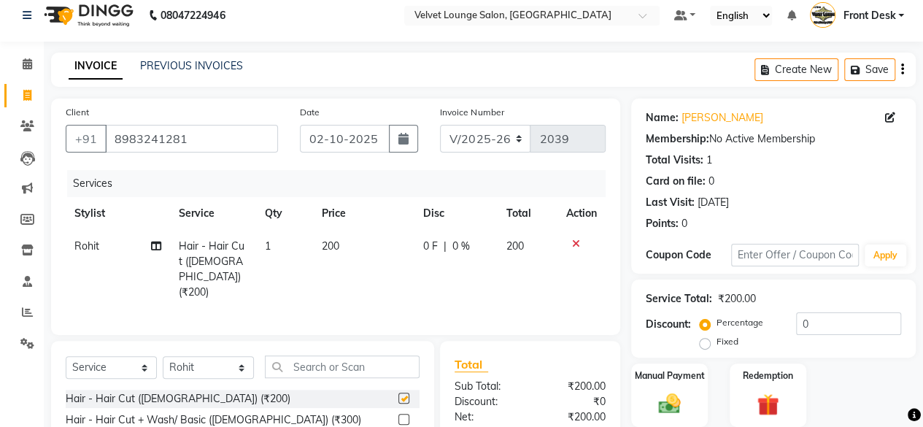
checkbox input "false"
click at [433, 244] on span "0 F" at bounding box center [430, 246] width 15 height 15
select select "42846"
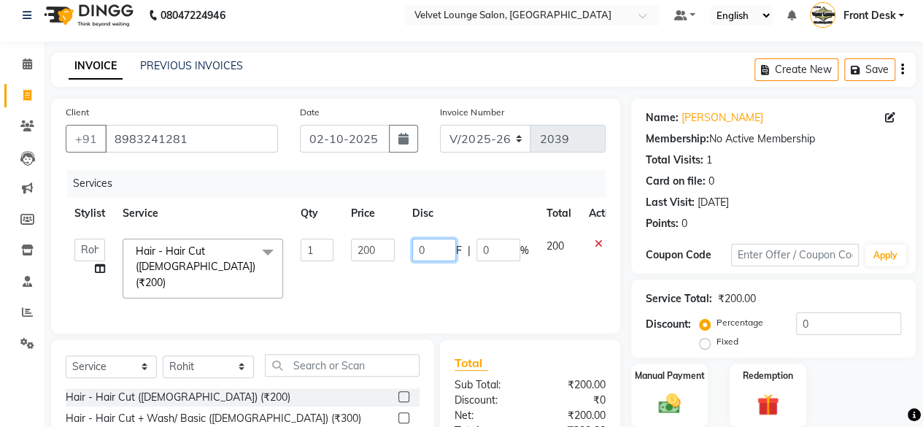
click at [414, 244] on input "0" at bounding box center [434, 250] width 44 height 23
type input "50"
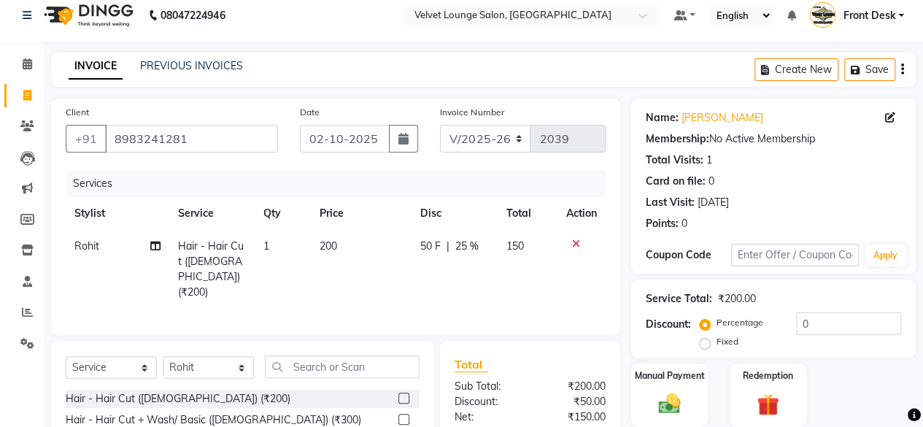
click at [608, 348] on div "Total Sub Total: ₹200.00 Discount: ₹50.00 Net: ₹150.00 Total: ₹150.00 Add Tip ₹…" at bounding box center [530, 433] width 180 height 184
click at [702, 409] on div "Manual Payment" at bounding box center [670, 395] width 80 height 66
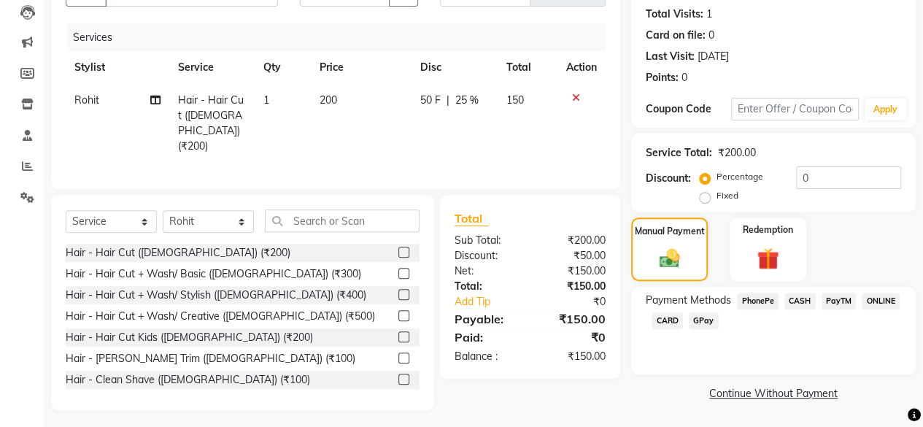
click at [764, 303] on span "PhonePe" at bounding box center [758, 301] width 42 height 17
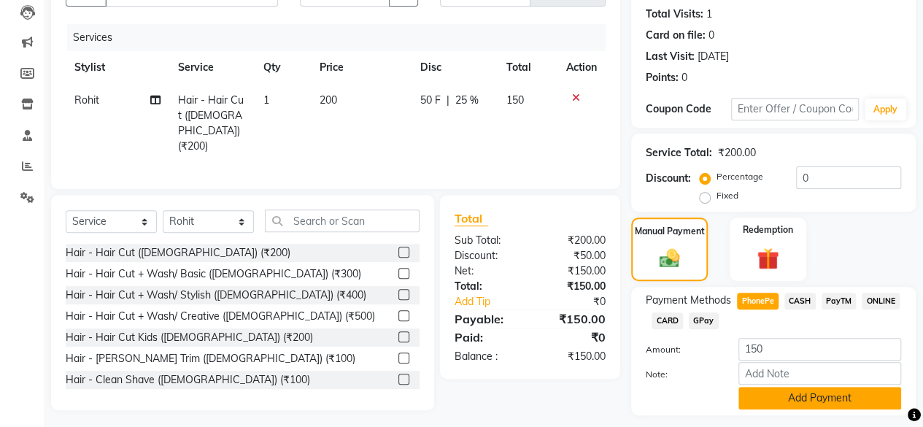
click at [771, 402] on button "Add Payment" at bounding box center [819, 398] width 163 height 23
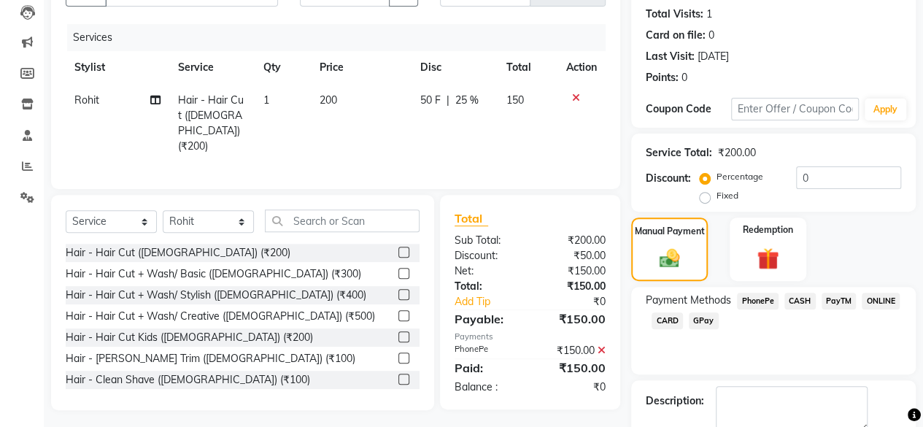
scroll to position [236, 0]
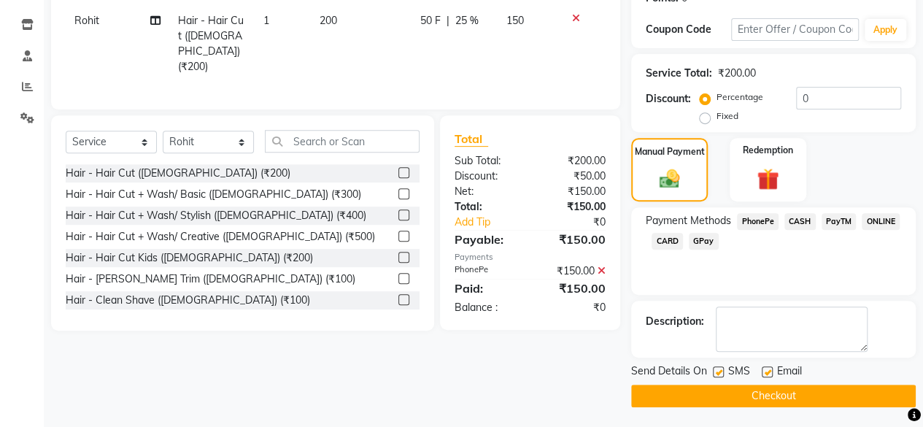
click at [789, 392] on button "Checkout" at bounding box center [773, 395] width 284 height 23
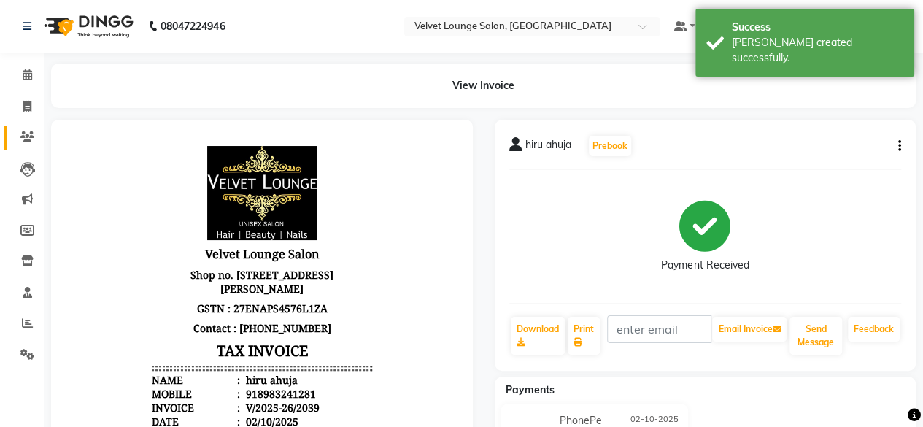
click at [23, 128] on link "Clients" at bounding box center [21, 137] width 35 height 24
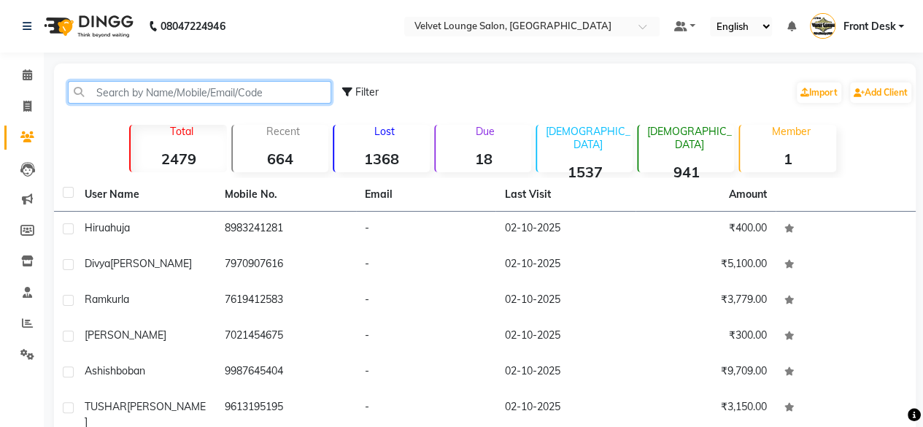
click at [112, 93] on input "text" at bounding box center [199, 92] width 263 height 23
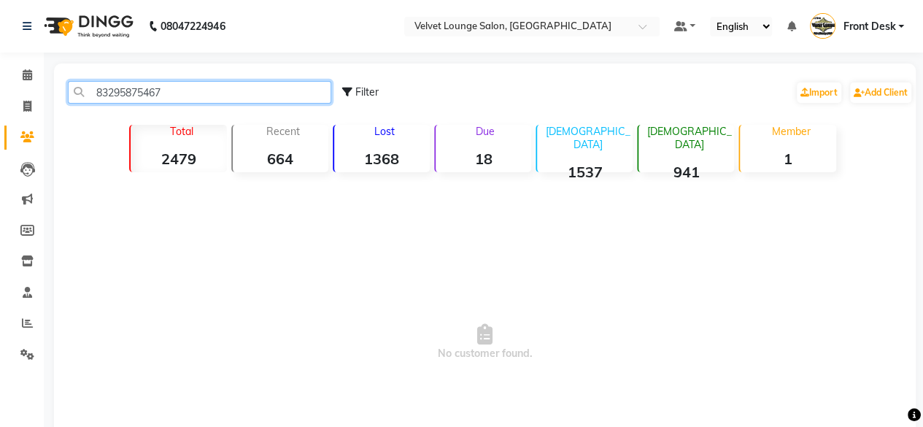
click at [168, 94] on input "83295875467" at bounding box center [199, 92] width 263 height 23
click at [146, 90] on input "832958757" at bounding box center [199, 92] width 263 height 23
type input "8329587547"
click at [187, 194] on span "No customer found." at bounding box center [484, 342] width 861 height 328
click at [157, 84] on input "8329587547" at bounding box center [199, 92] width 263 height 23
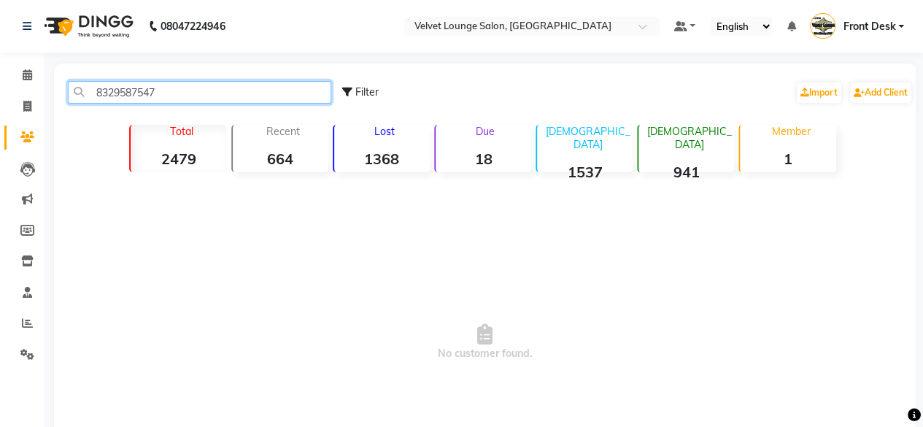
click at [157, 84] on input "8329587547" at bounding box center [199, 92] width 263 height 23
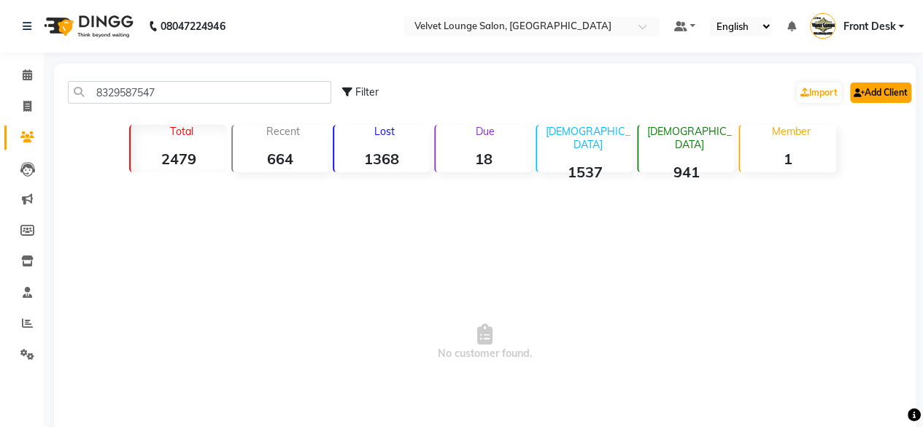
click at [869, 94] on link "Add Client" at bounding box center [880, 92] width 61 height 20
select select "22"
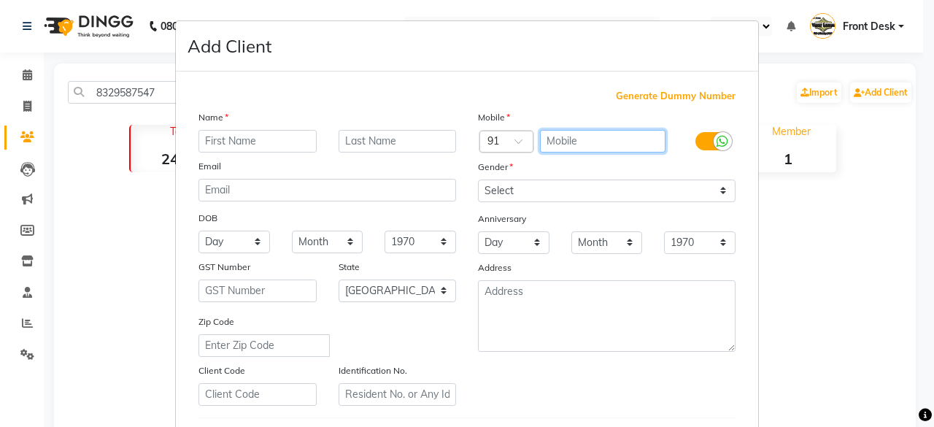
click at [569, 131] on input "text" at bounding box center [603, 141] width 126 height 23
paste input "8329587547"
type input "8329587547"
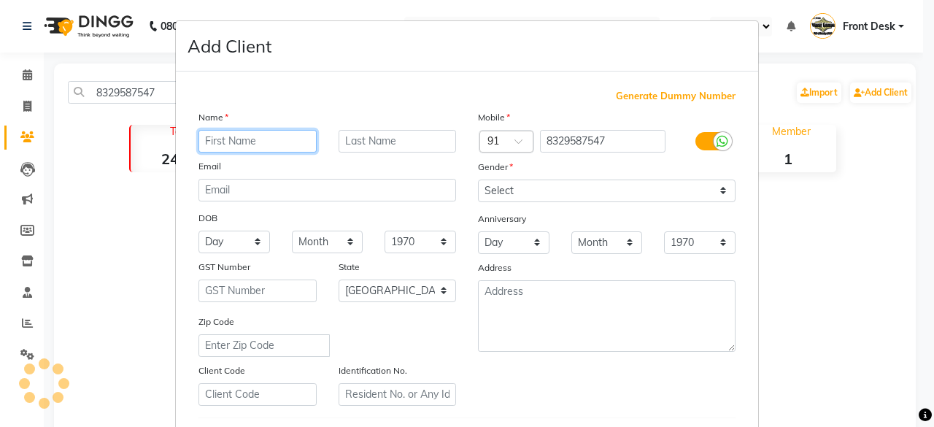
click at [209, 136] on input "text" at bounding box center [257, 141] width 118 height 23
type input "[MEDICAL_DATA]"
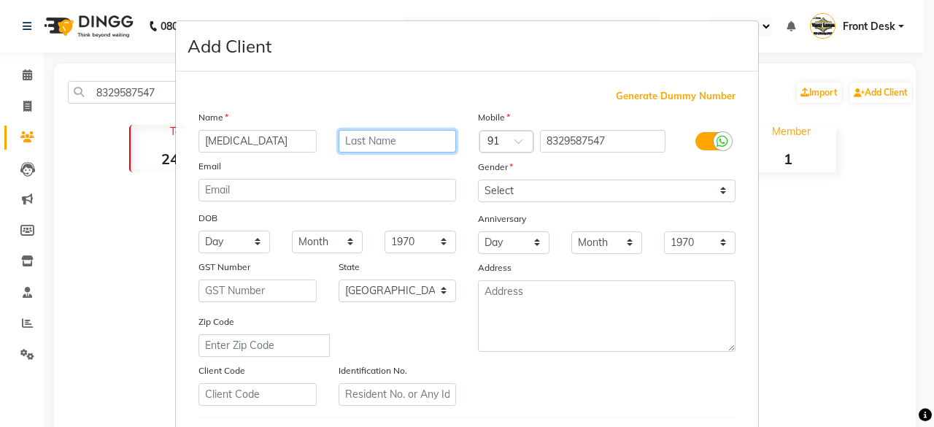
click at [408, 138] on input "text" at bounding box center [397, 141] width 118 height 23
type input "yadav"
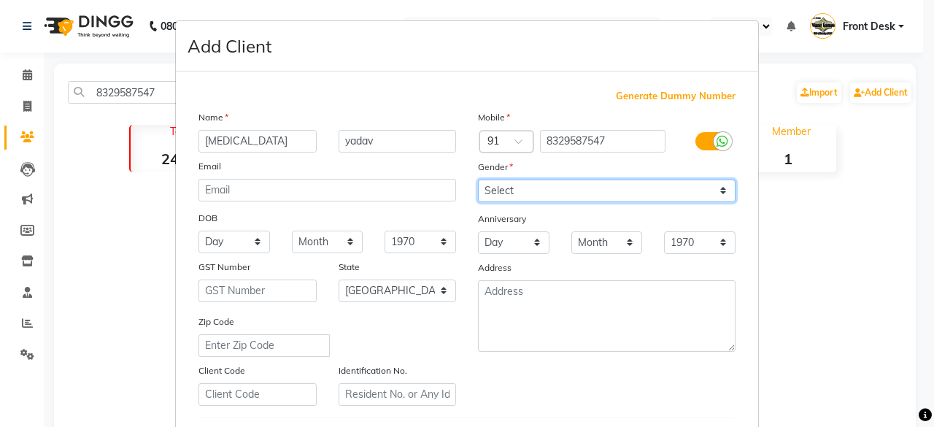
drag, startPoint x: 518, startPoint y: 192, endPoint x: 502, endPoint y: 241, distance: 51.4
click at [502, 241] on div "Mobile Country Code × 91 8329587547 Gender Select [DEMOGRAPHIC_DATA] [DEMOGRAPH…" at bounding box center [606, 257] width 279 height 296
select select "[DEMOGRAPHIC_DATA]"
click at [478, 179] on select "Select [DEMOGRAPHIC_DATA] [DEMOGRAPHIC_DATA] Other Prefer Not To Say" at bounding box center [606, 190] width 257 height 23
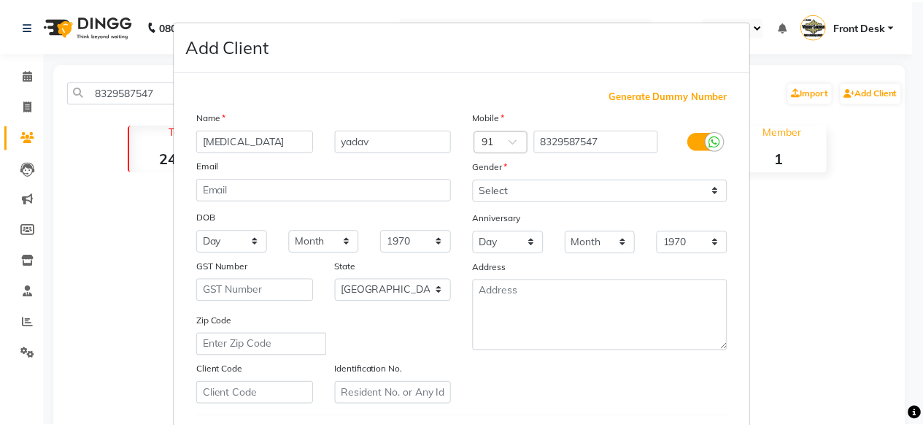
scroll to position [244, 0]
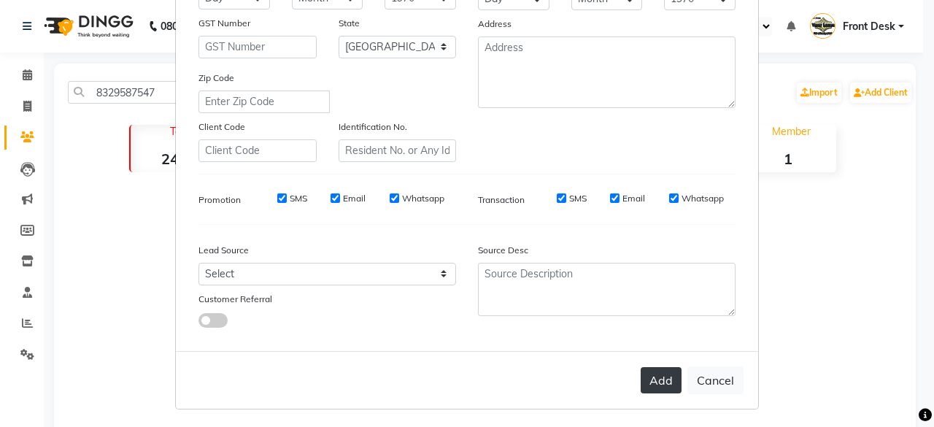
click at [671, 377] on button "Add" at bounding box center [660, 380] width 41 height 26
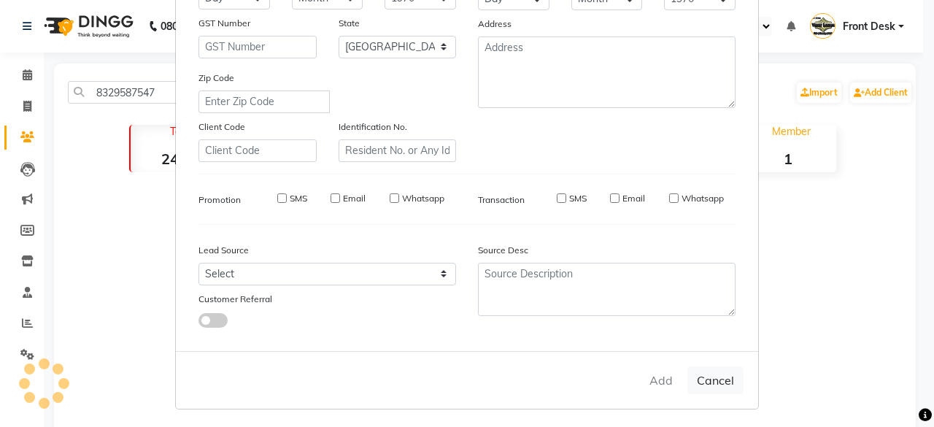
select select
select select "null"
select select
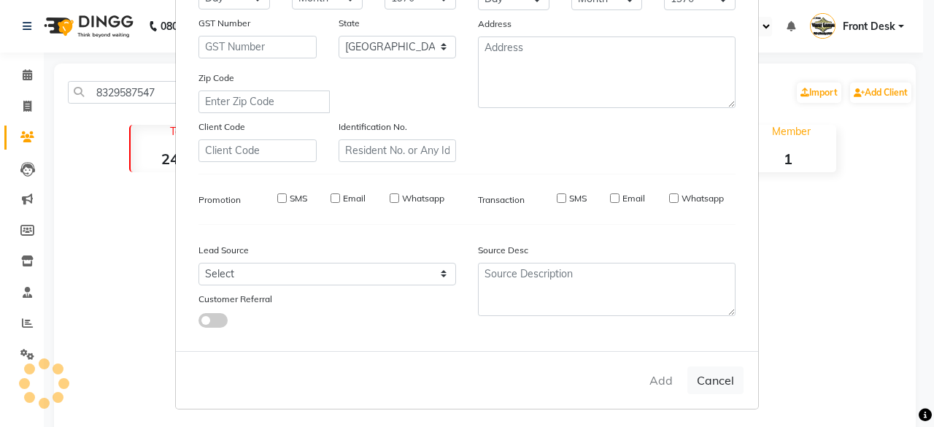
select select
checkbox input "false"
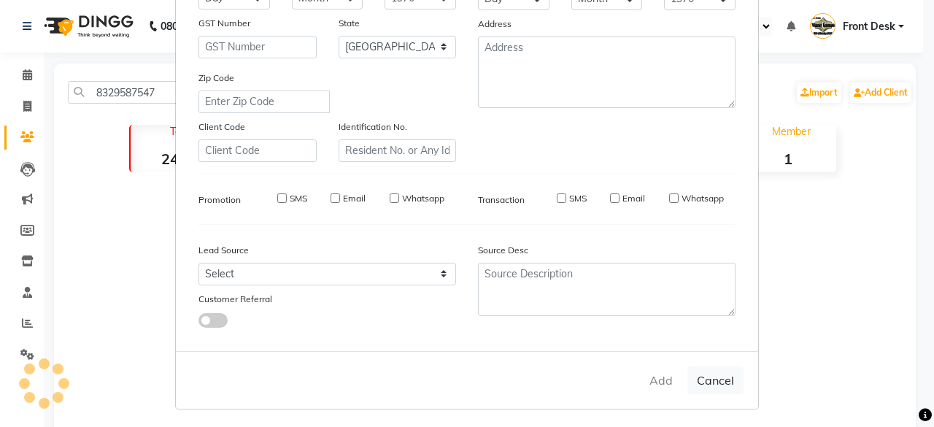
checkbox input "false"
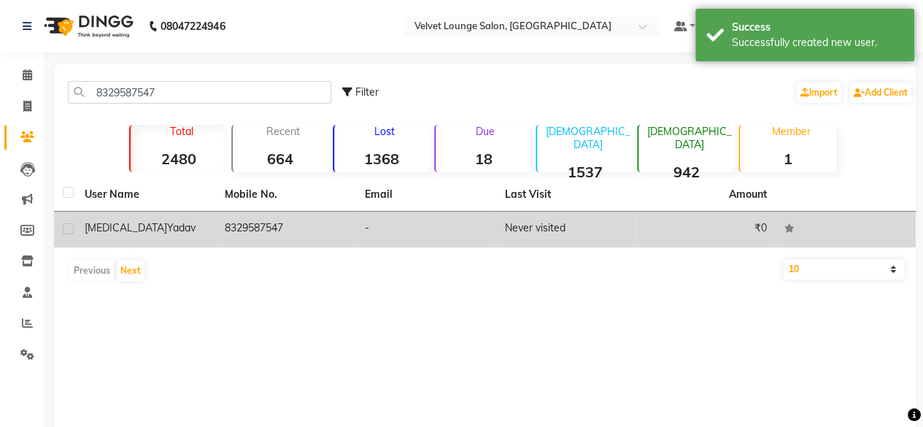
click at [605, 228] on td "Never visited" at bounding box center [565, 230] width 140 height 36
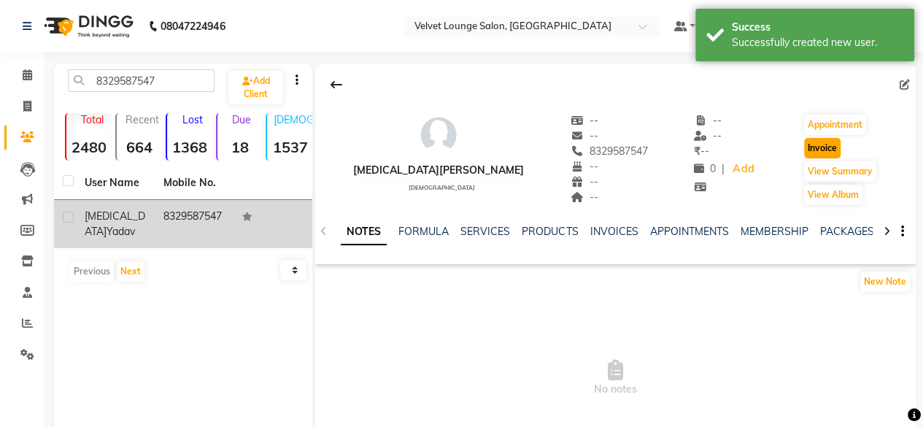
click at [806, 145] on button "Invoice" at bounding box center [822, 148] width 36 height 20
select select "5962"
select select "service"
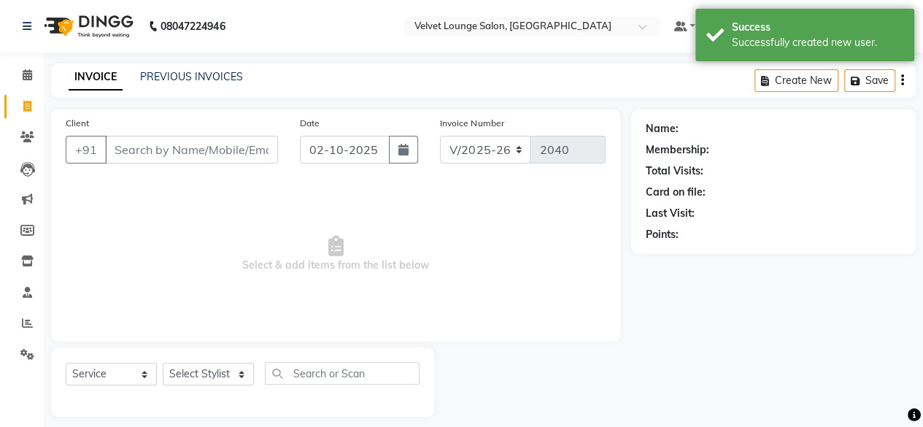
scroll to position [11, 0]
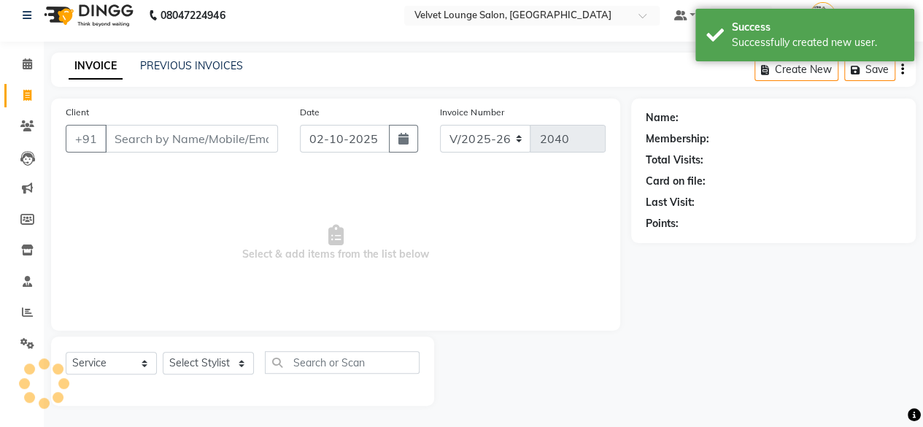
type input "8329587547"
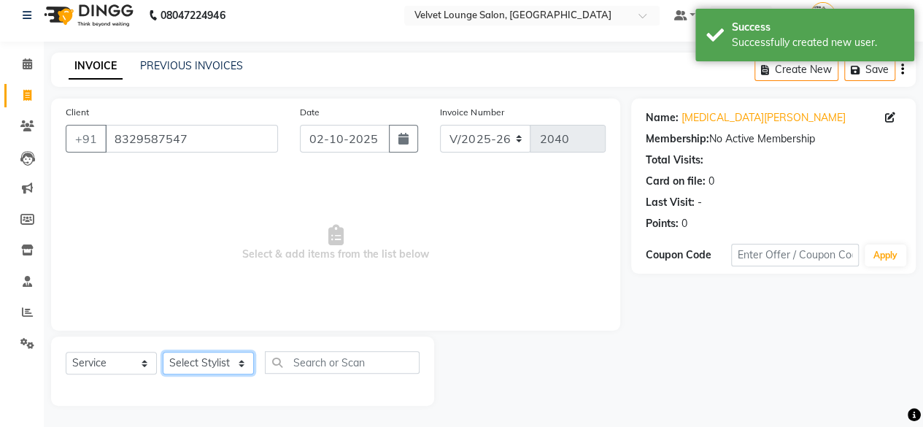
click at [214, 361] on select "Select Stylist [PERSON_NAME] [PERSON_NAME] [PERSON_NAME] Front Desk Jaya jyoti …" at bounding box center [208, 363] width 91 height 23
select select "42846"
click at [163, 352] on select "Select Stylist [PERSON_NAME] [PERSON_NAME] [PERSON_NAME] Front Desk Jaya jyoti …" at bounding box center [208, 363] width 91 height 23
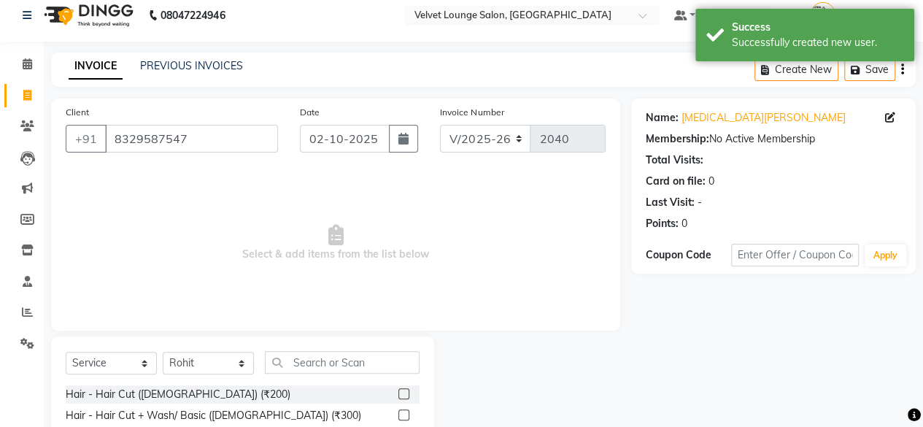
click at [398, 391] on label at bounding box center [403, 393] width 11 height 11
click at [398, 391] on input "checkbox" at bounding box center [402, 394] width 9 height 9
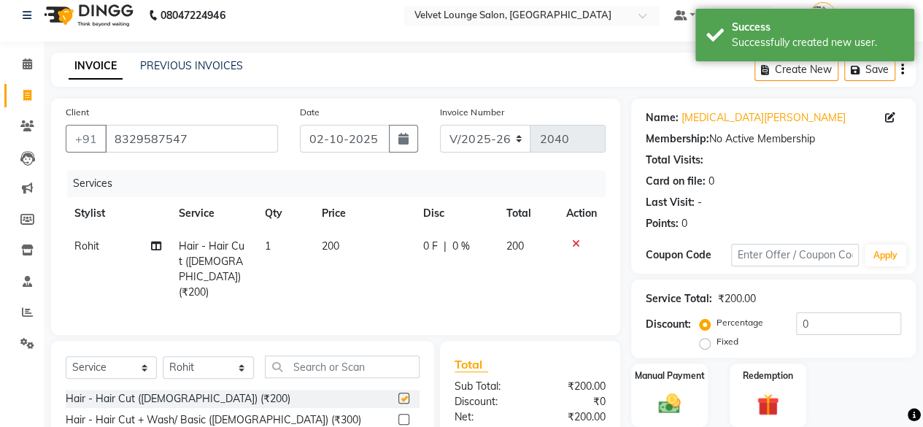
checkbox input "false"
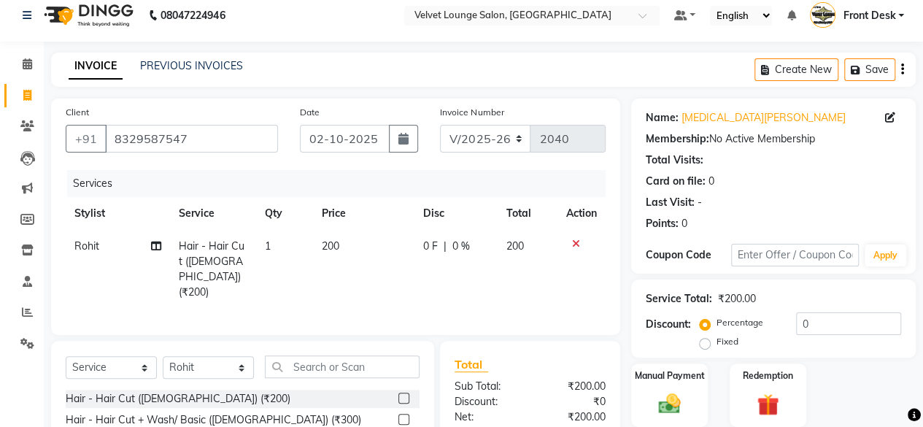
click at [575, 241] on icon at bounding box center [576, 244] width 8 height 10
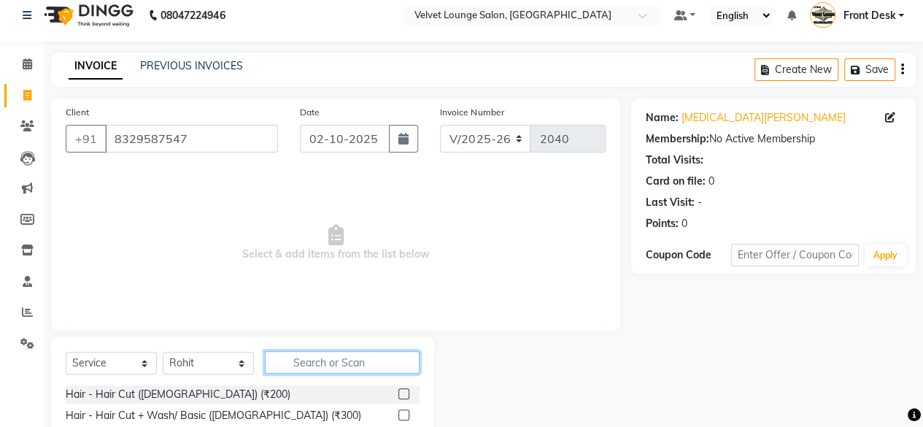
click at [363, 352] on input "text" at bounding box center [342, 362] width 155 height 23
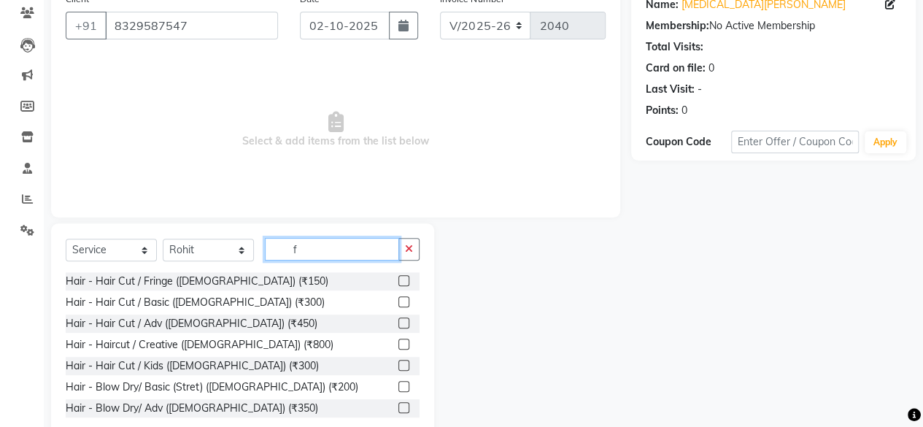
scroll to position [157, 0]
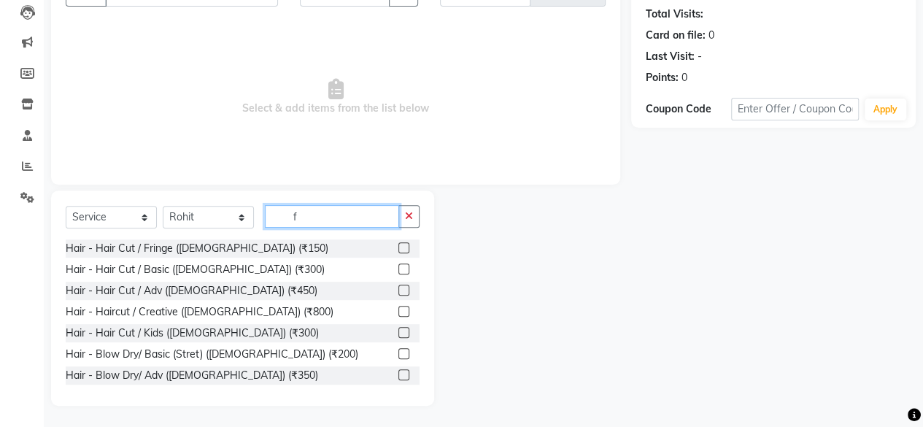
type input "f"
click at [398, 291] on label at bounding box center [403, 289] width 11 height 11
click at [398, 291] on input "checkbox" at bounding box center [402, 290] width 9 height 9
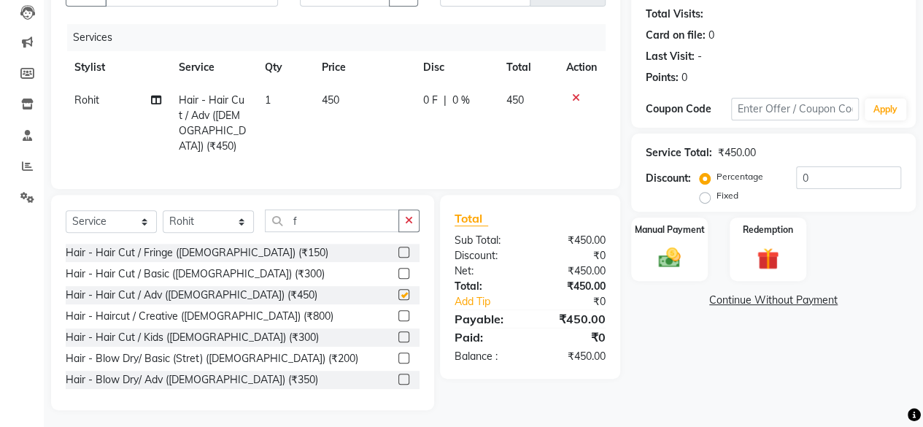
checkbox input "false"
click at [342, 217] on input "f" at bounding box center [332, 220] width 134 height 23
click at [342, 217] on input "text" at bounding box center [332, 220] width 134 height 23
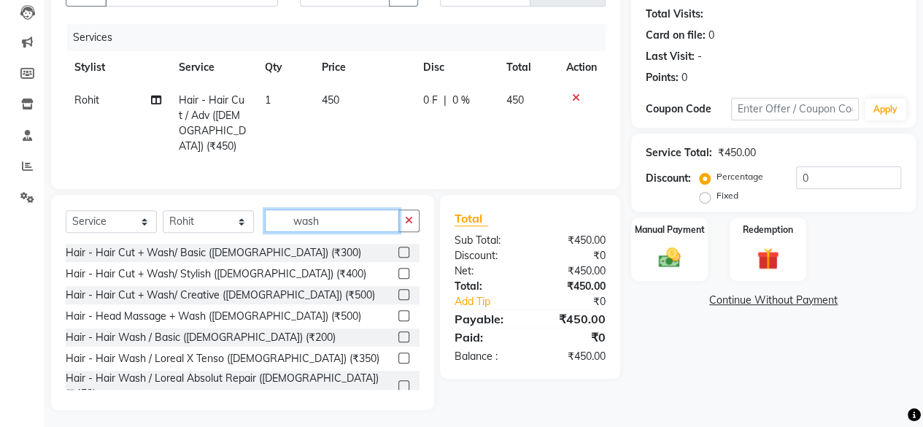
type input "wash"
click at [398, 335] on label at bounding box center [403, 336] width 11 height 11
click at [398, 335] on input "checkbox" at bounding box center [402, 337] width 9 height 9
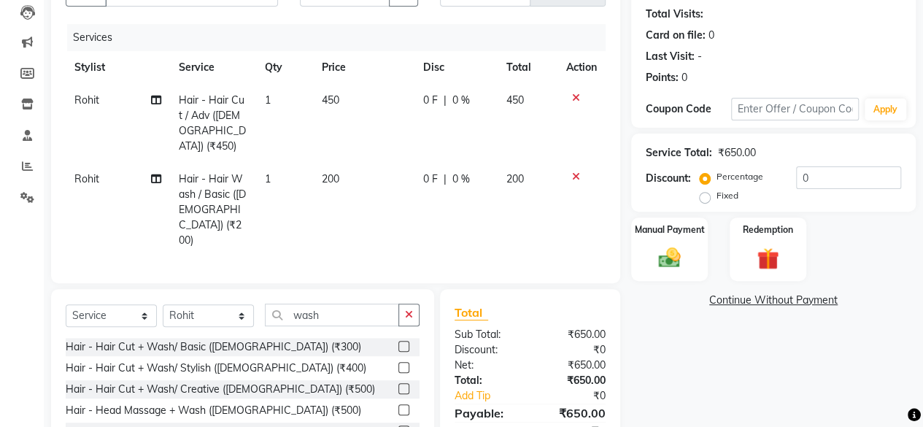
checkbox input "false"
click at [335, 102] on span "450" at bounding box center [331, 99] width 18 height 13
select select "42846"
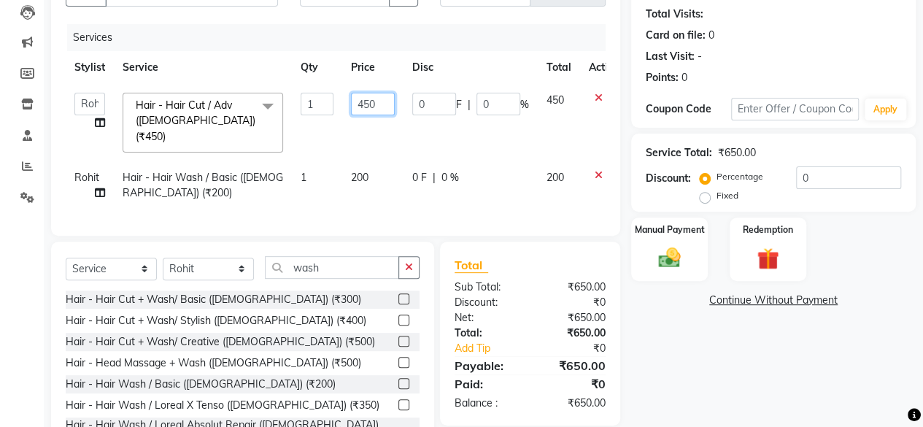
click at [366, 98] on input "450" at bounding box center [373, 104] width 44 height 23
type input "550"
click at [435, 173] on td "0 F | 0 %" at bounding box center [470, 185] width 134 height 48
select select "42846"
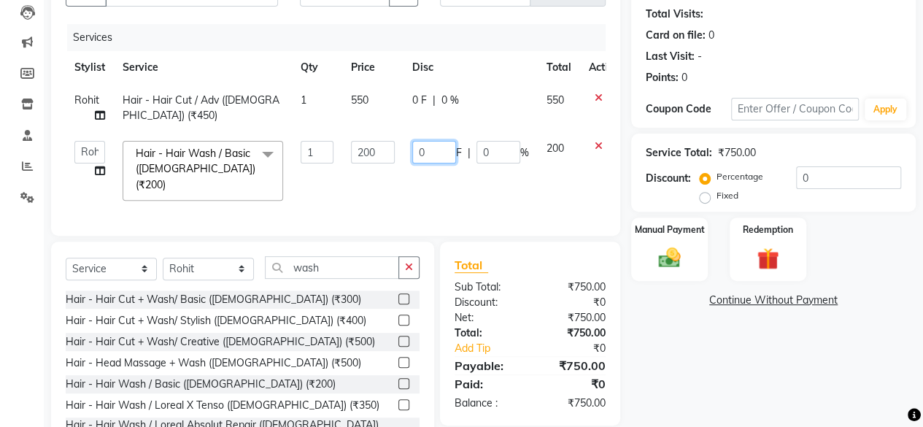
click at [413, 160] on input "0" at bounding box center [434, 152] width 44 height 23
type input "200"
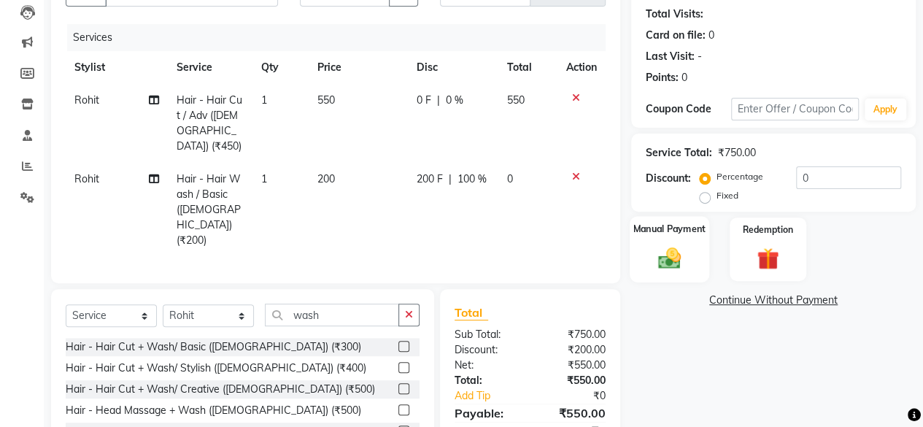
drag, startPoint x: 674, startPoint y: 370, endPoint x: 674, endPoint y: 272, distance: 97.7
click at [674, 272] on div "Name: [MEDICAL_DATA][PERSON_NAME] Membership: No Active Membership Total Visits…" at bounding box center [778, 228] width 295 height 551
click at [674, 272] on div "Manual Payment" at bounding box center [670, 249] width 80 height 66
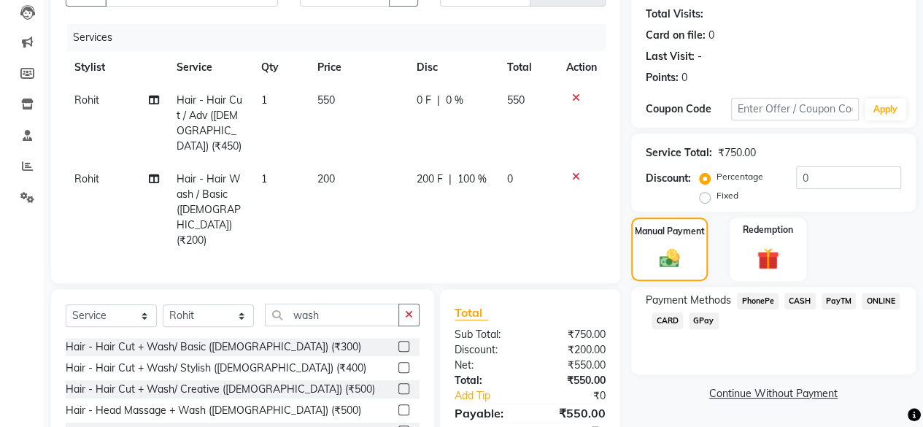
click at [756, 301] on span "PhonePe" at bounding box center [758, 301] width 42 height 17
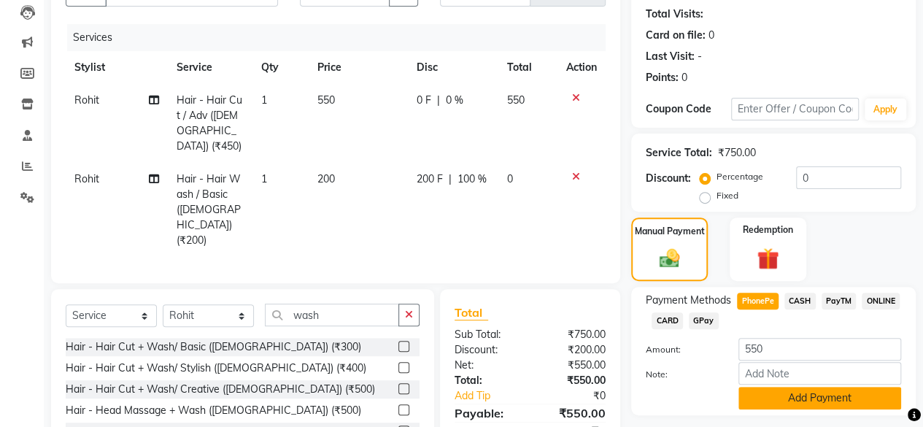
click at [827, 402] on button "Add Payment" at bounding box center [819, 398] width 163 height 23
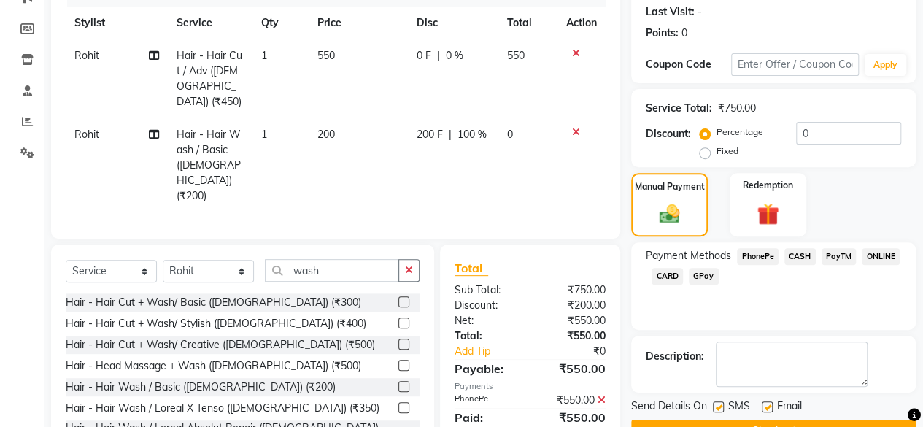
scroll to position [236, 0]
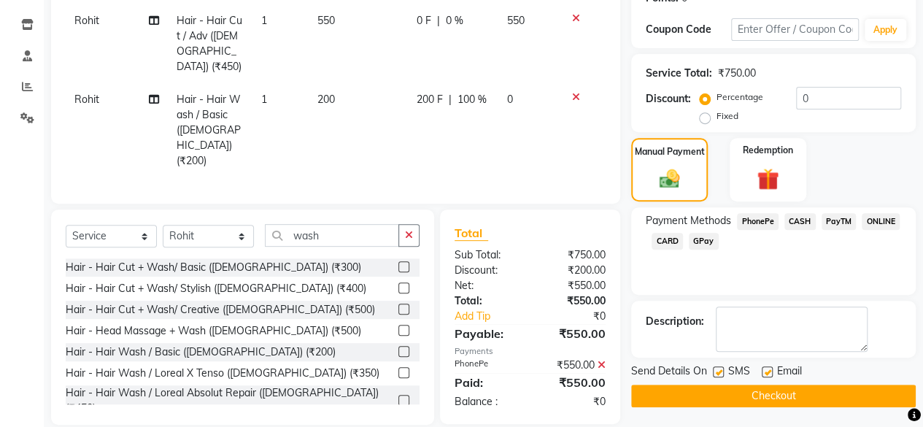
click at [821, 398] on button "Checkout" at bounding box center [773, 395] width 284 height 23
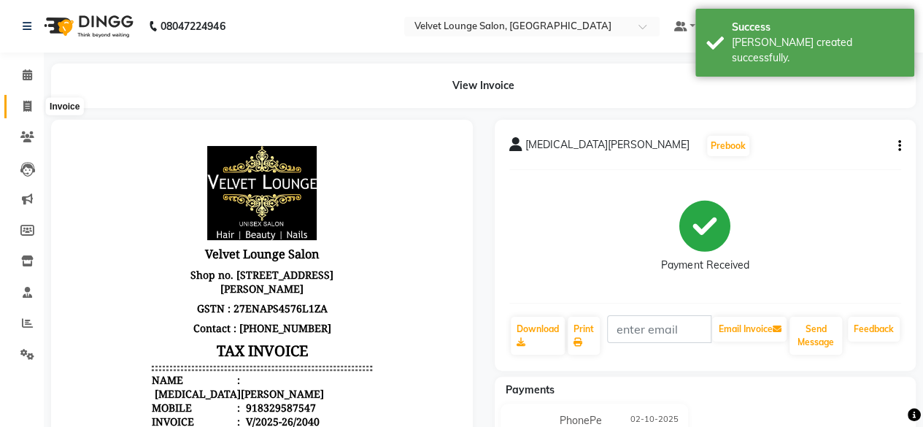
click at [27, 104] on icon at bounding box center [27, 106] width 8 height 11
select select "5962"
select select "service"
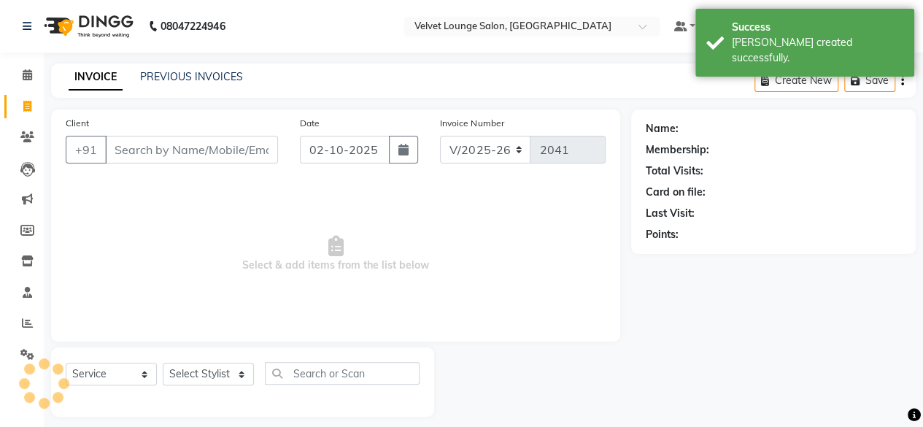
scroll to position [11, 0]
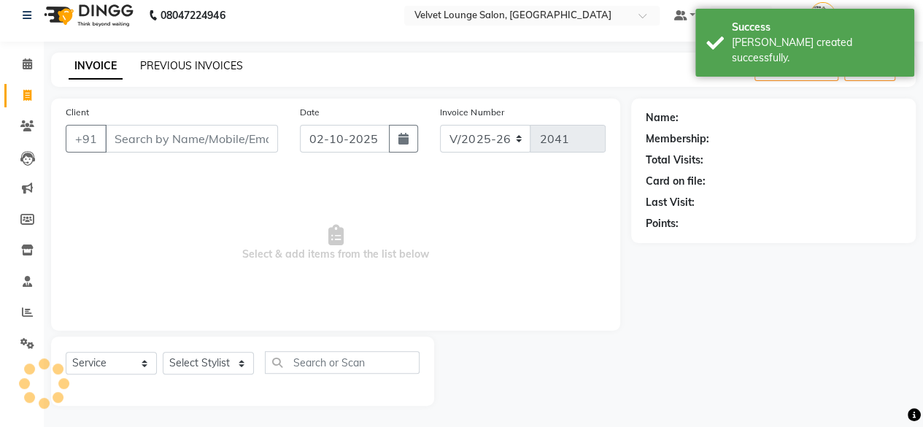
click at [186, 63] on link "PREVIOUS INVOICES" at bounding box center [191, 65] width 103 height 13
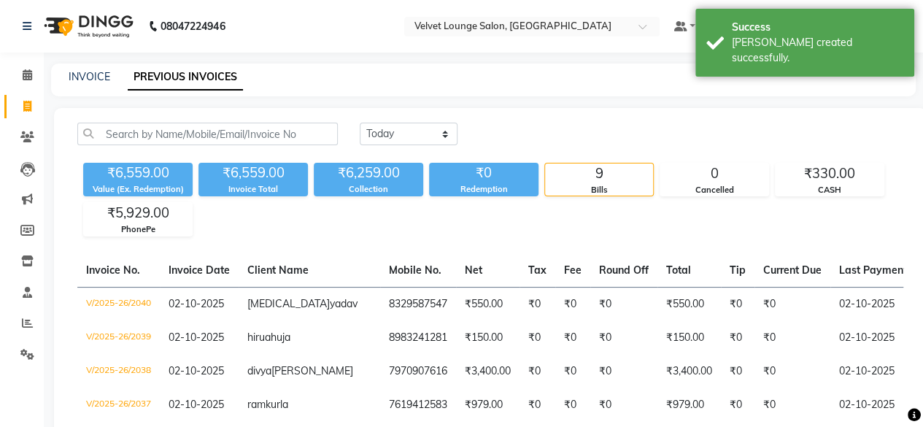
click at [484, 140] on div "[DATE] [DATE] Custom Range" at bounding box center [631, 134] width 543 height 23
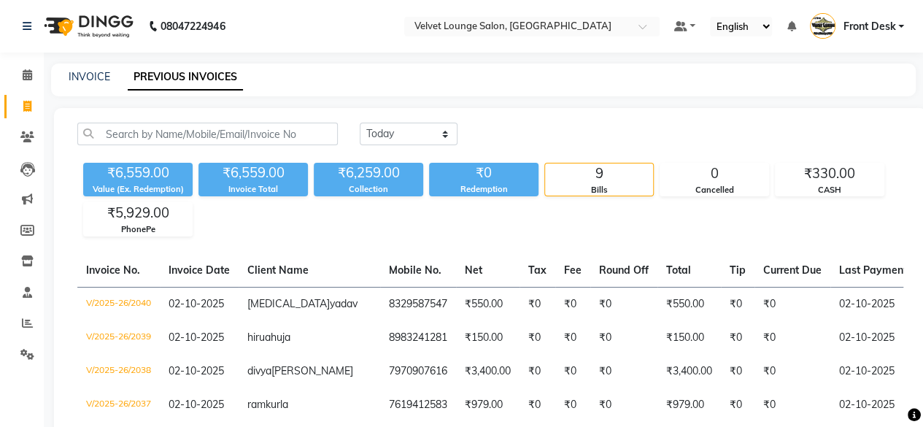
select select "service"
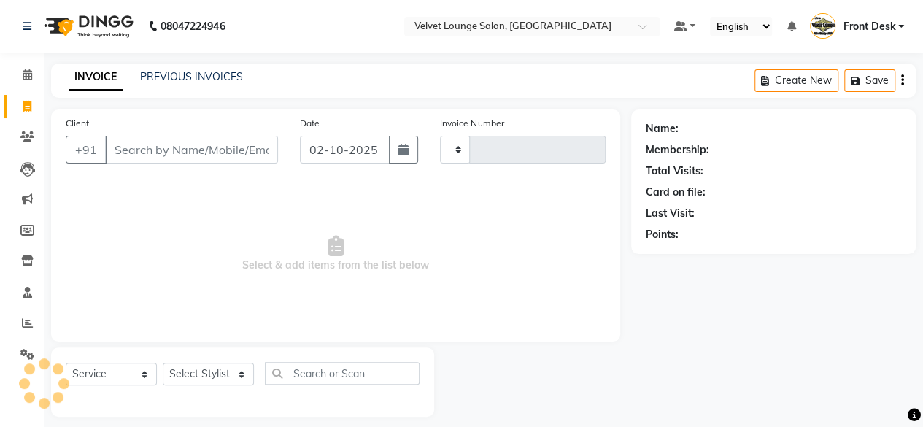
scroll to position [11, 0]
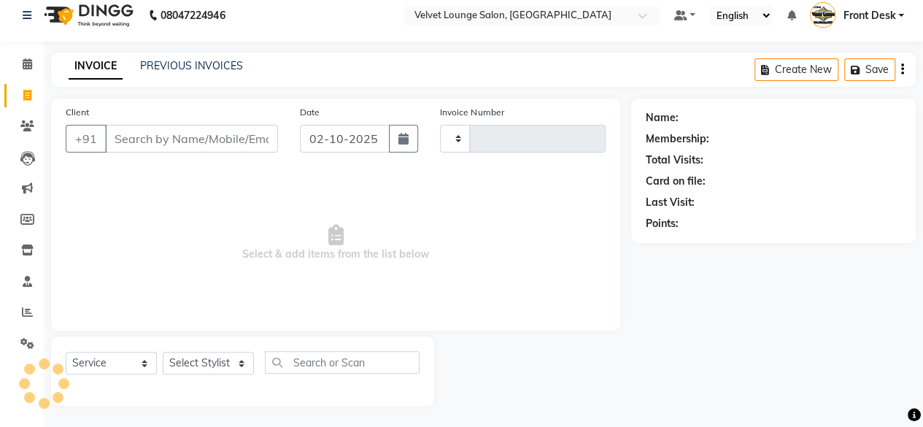
type input "2041"
select select "5962"
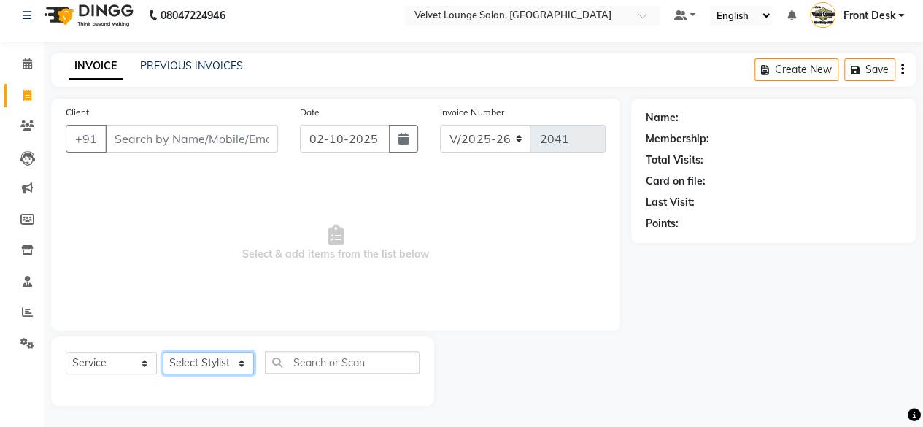
click at [180, 368] on select "Select Stylist [PERSON_NAME] [PERSON_NAME] [PERSON_NAME] Front Desk Jaya jyoti …" at bounding box center [208, 363] width 91 height 23
click at [23, 308] on icon at bounding box center [27, 311] width 11 height 11
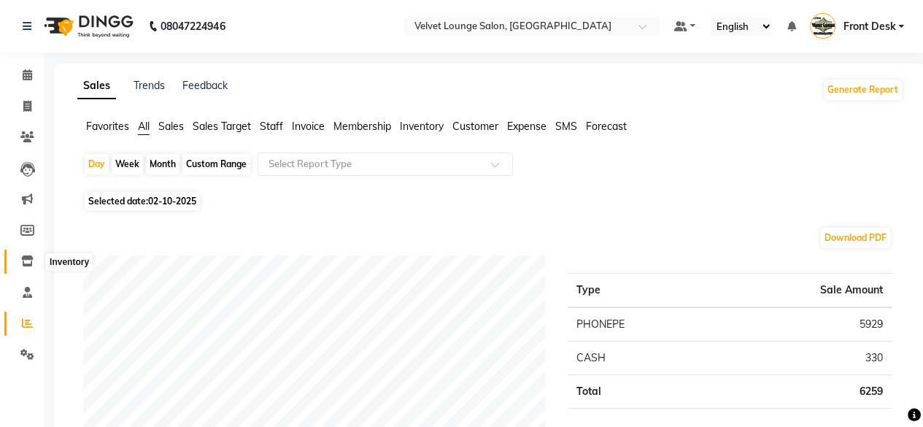
click at [24, 262] on icon at bounding box center [27, 260] width 12 height 11
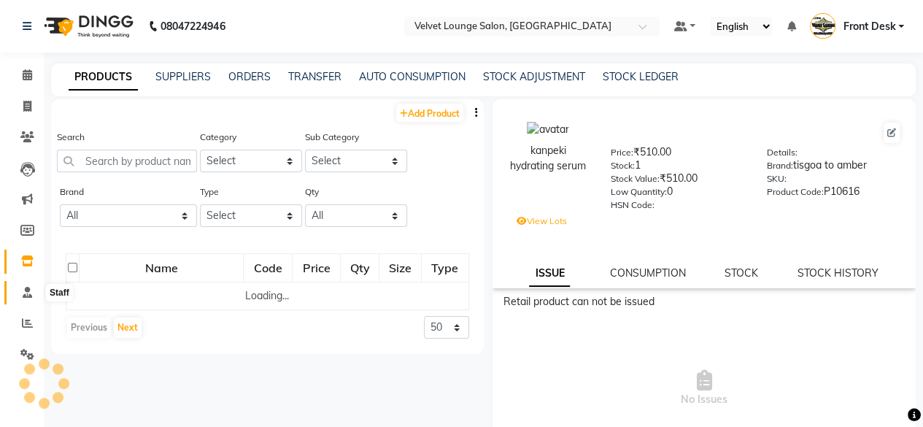
click at [25, 290] on icon at bounding box center [27, 292] width 9 height 11
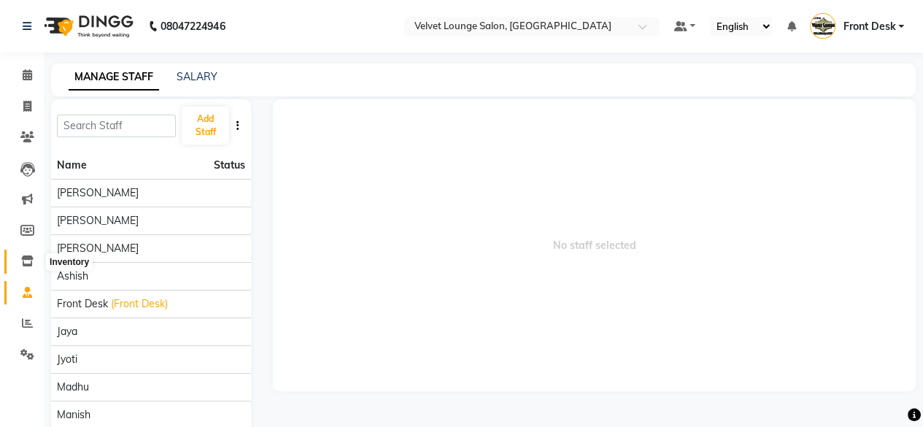
click at [25, 259] on icon at bounding box center [27, 260] width 12 height 11
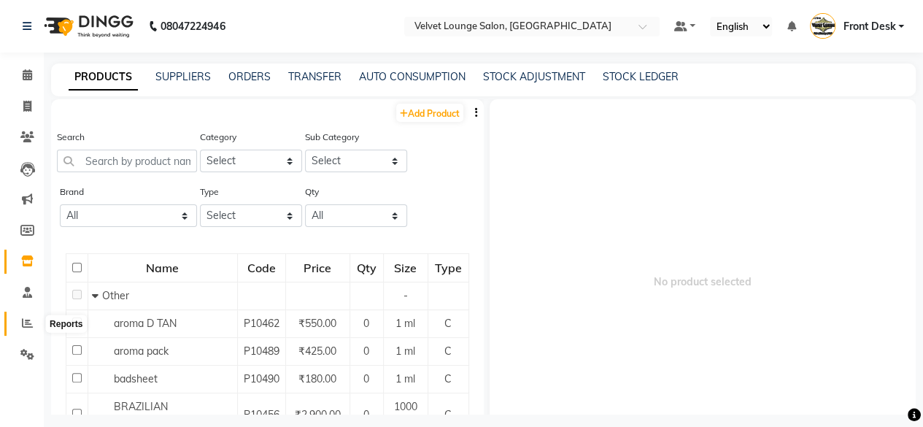
click at [19, 320] on span at bounding box center [28, 323] width 26 height 17
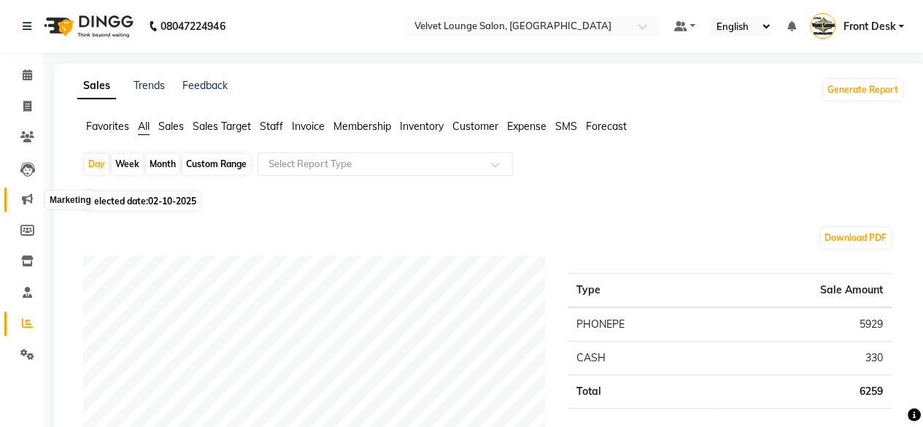
click at [34, 198] on span at bounding box center [28, 199] width 26 height 17
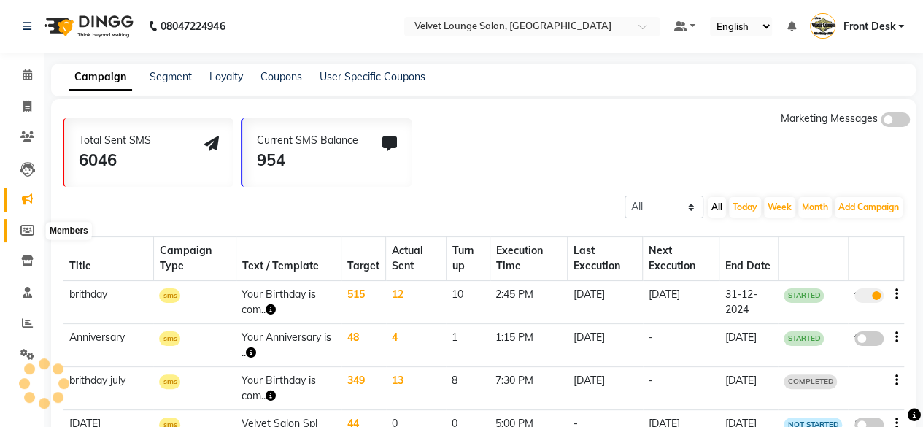
click at [35, 233] on span at bounding box center [28, 230] width 26 height 17
select select
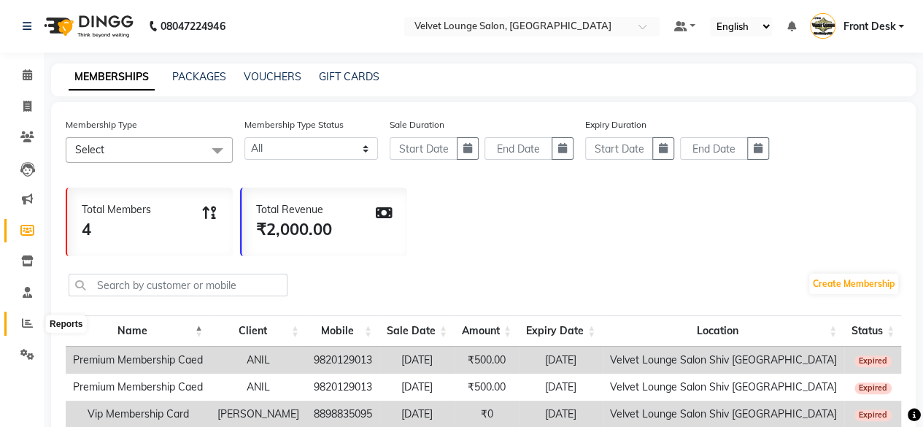
click at [31, 328] on icon at bounding box center [27, 322] width 11 height 11
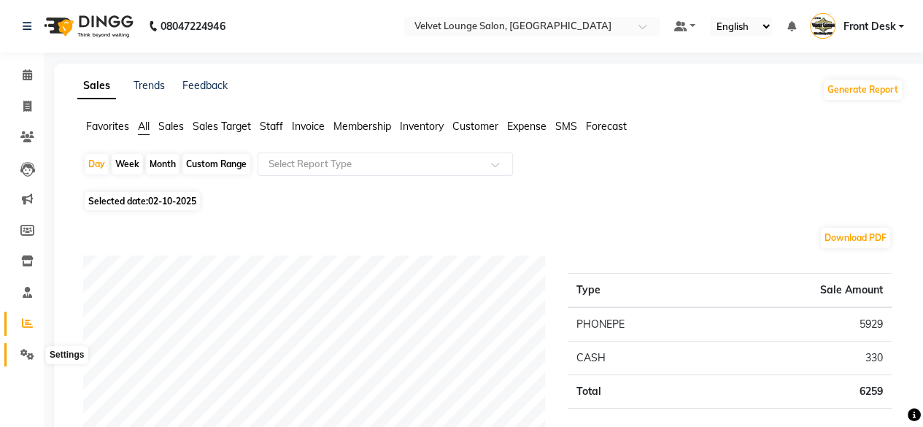
click at [31, 349] on icon at bounding box center [27, 354] width 14 height 11
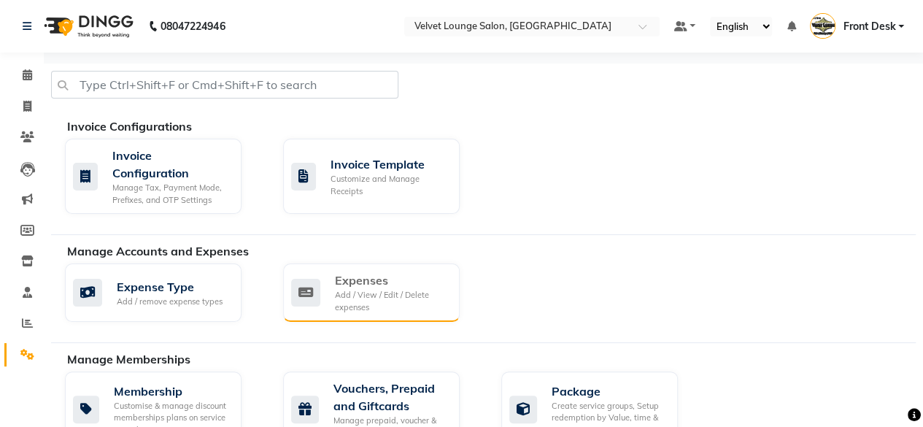
click at [363, 300] on div "Add / View / Edit / Delete expenses" at bounding box center [391, 301] width 113 height 24
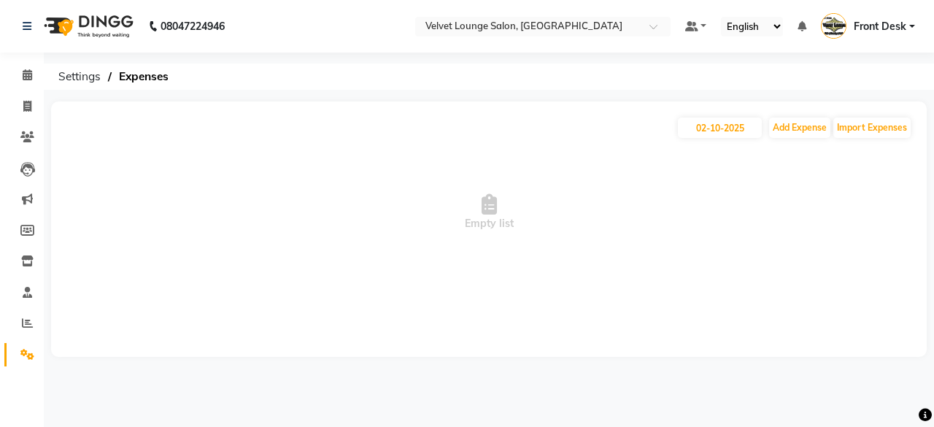
click at [27, 150] on li "Clients" at bounding box center [22, 137] width 44 height 31
click at [24, 144] on span at bounding box center [28, 137] width 26 height 17
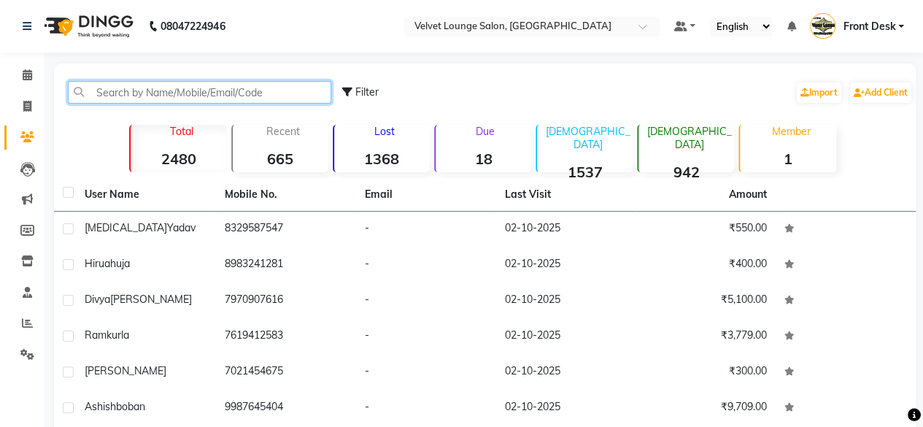
click at [88, 96] on input "text" at bounding box center [199, 92] width 263 height 23
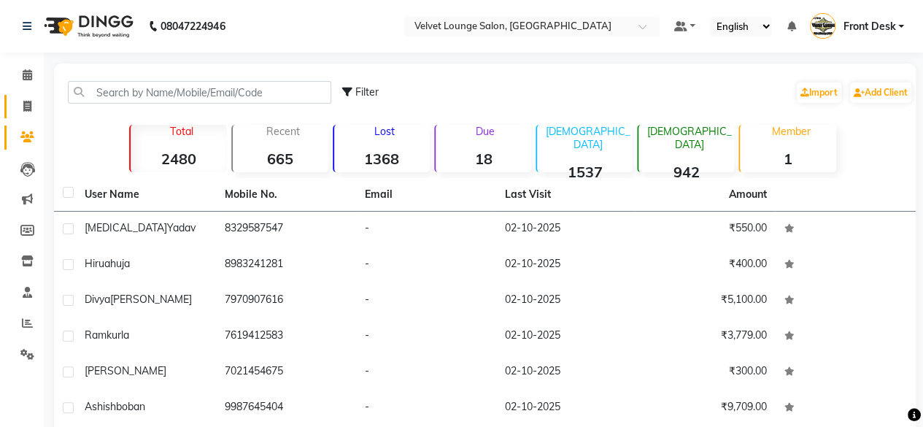
click at [26, 115] on link "Invoice" at bounding box center [21, 107] width 35 height 24
select select "5962"
select select "service"
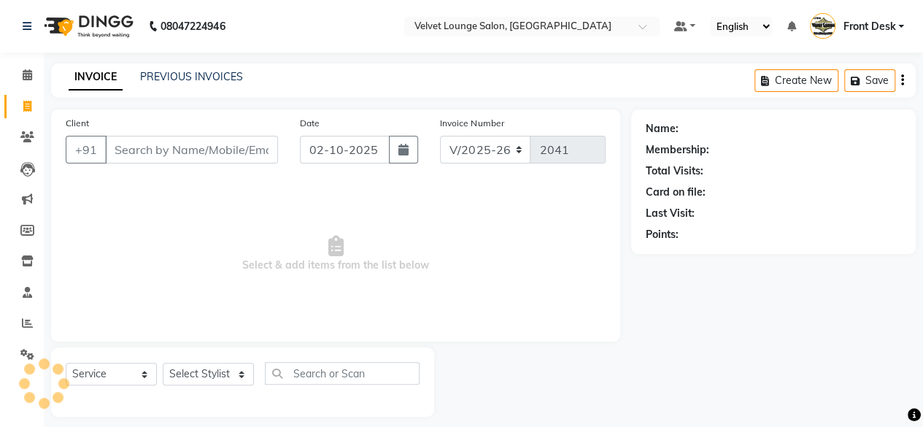
scroll to position [11, 0]
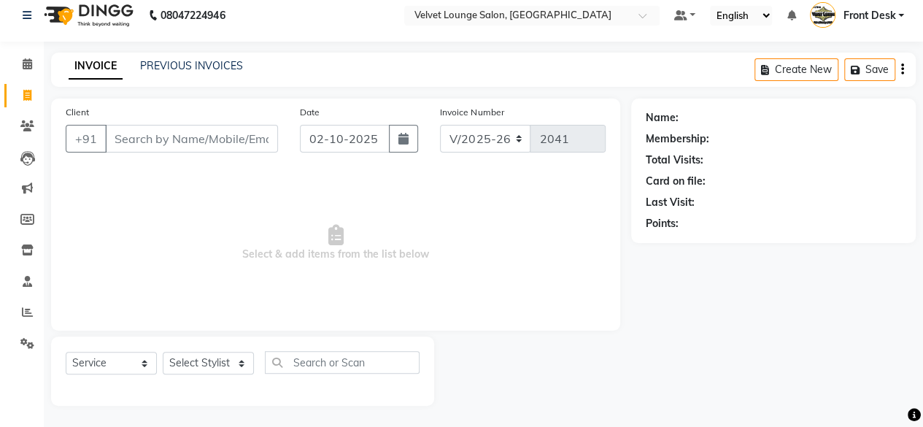
click at [20, 140] on li "Clients" at bounding box center [22, 126] width 44 height 31
click at [21, 133] on span at bounding box center [28, 126] width 26 height 17
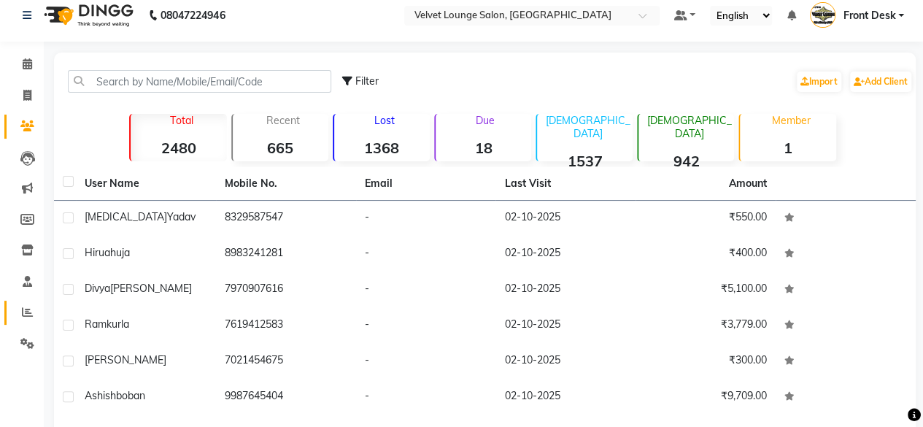
click at [25, 323] on link "Reports" at bounding box center [21, 313] width 35 height 24
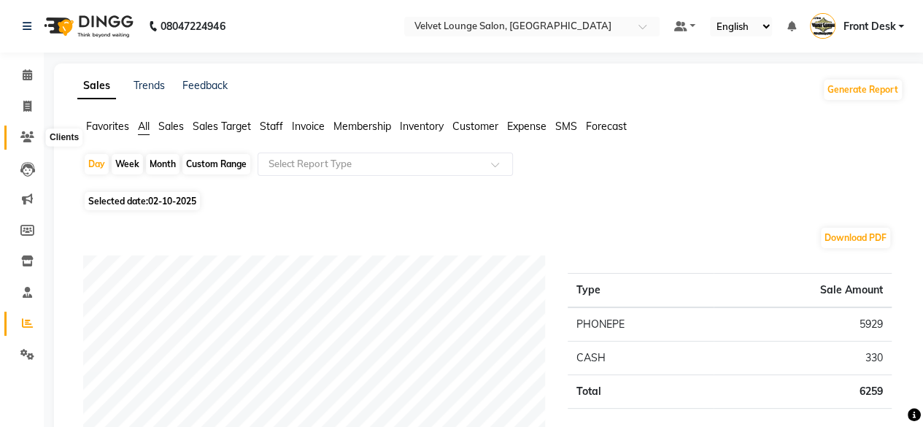
click at [26, 130] on span at bounding box center [28, 137] width 26 height 17
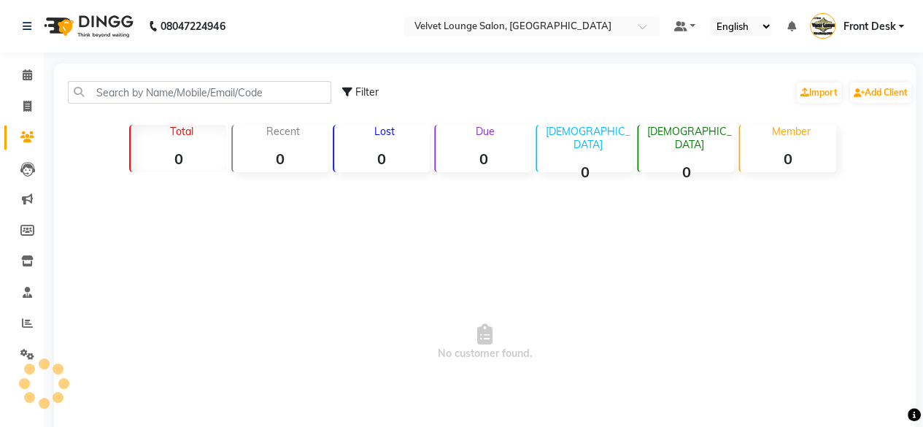
click at [26, 130] on span at bounding box center [28, 137] width 26 height 17
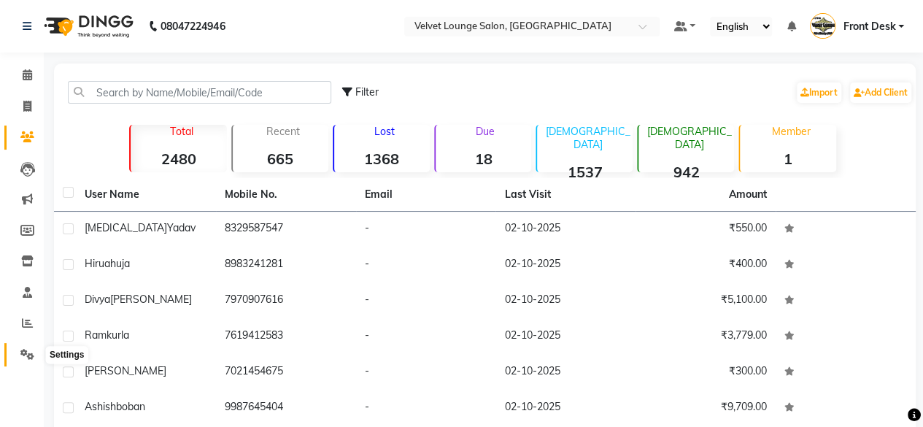
click at [22, 352] on icon at bounding box center [27, 354] width 14 height 11
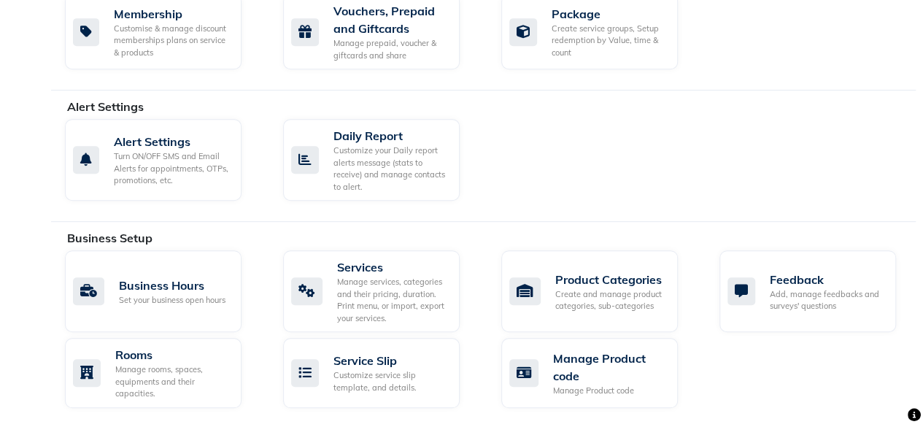
scroll to position [379, 0]
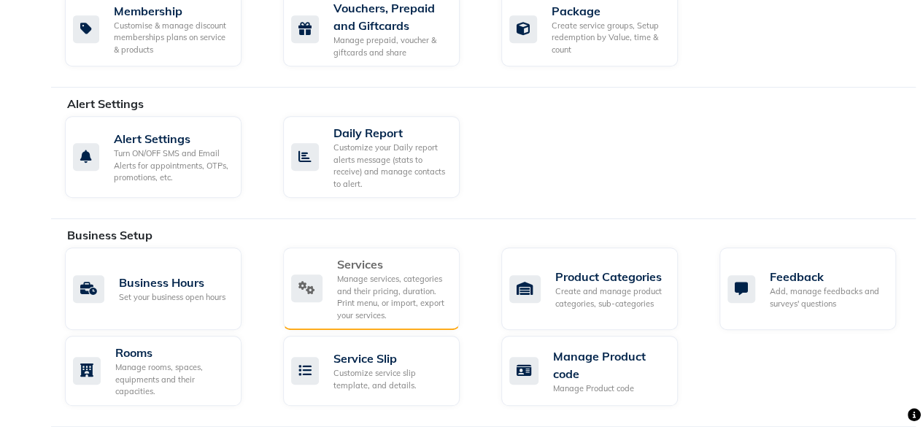
click at [407, 297] on div "Manage services, categories and their pricing, duration. Print menu, or import,…" at bounding box center [392, 297] width 111 height 48
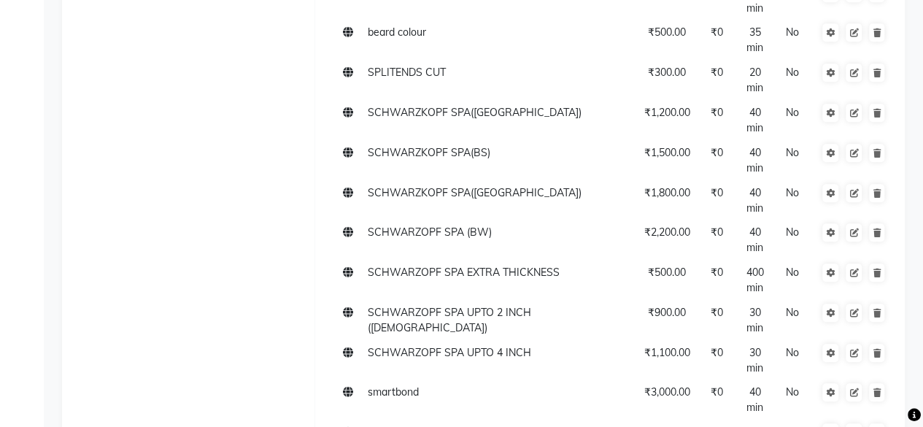
scroll to position [3113, 0]
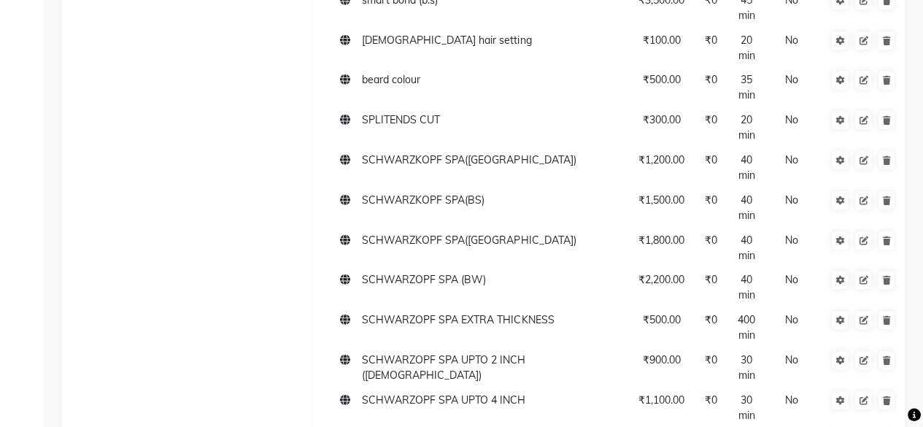
type input "h"
type input "hand /legs trim"
type input "700"
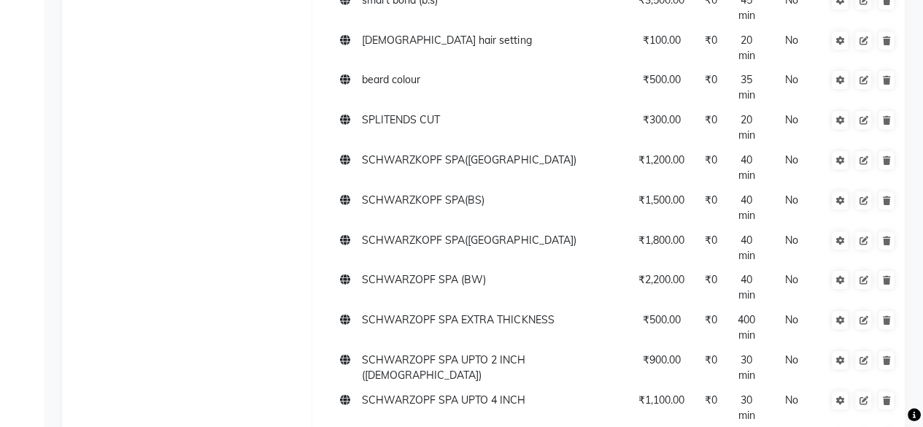
type input "20"
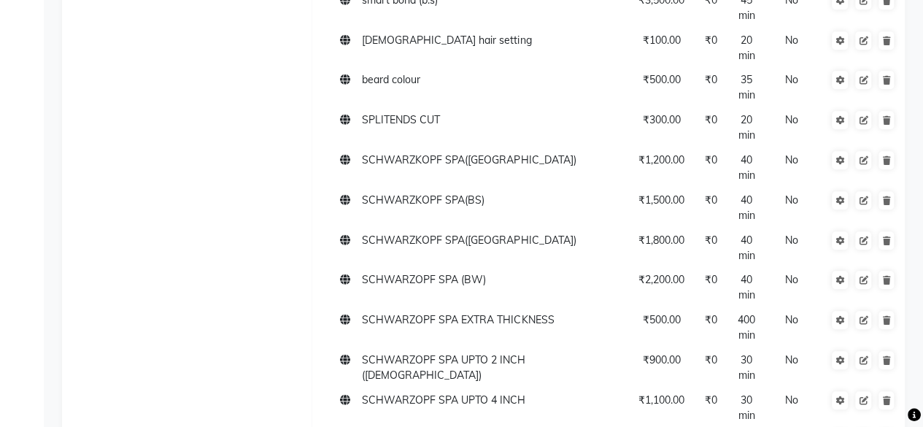
checkbox input "true"
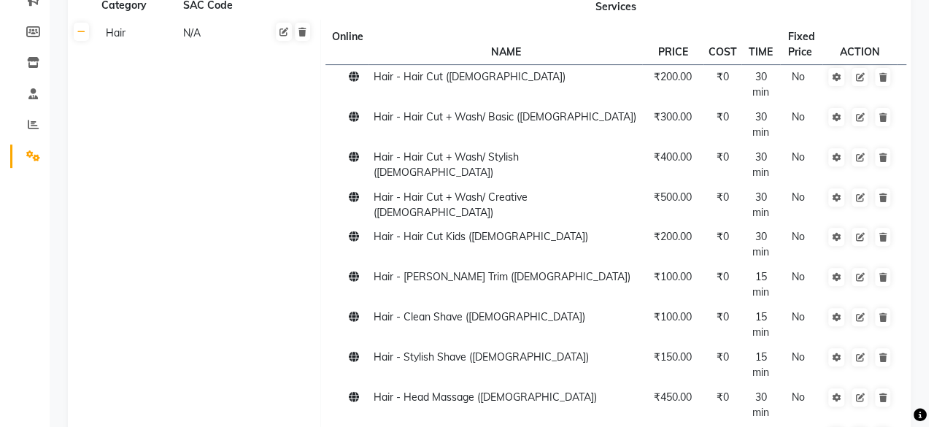
scroll to position [0, 0]
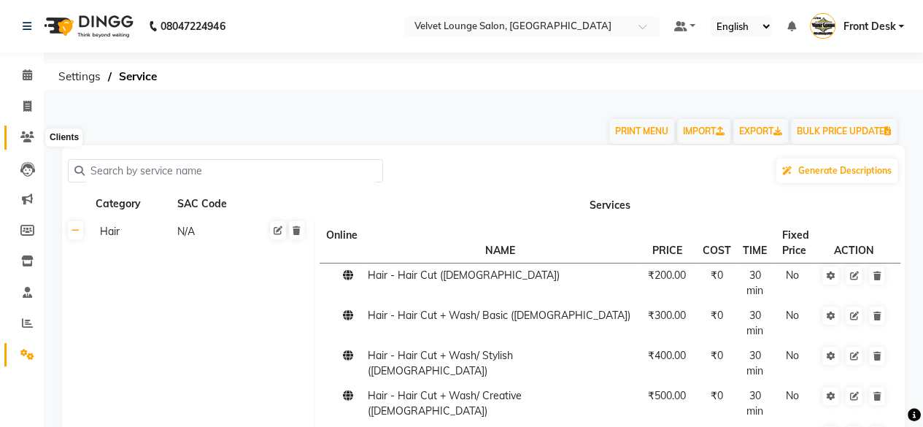
click at [29, 137] on icon at bounding box center [27, 136] width 14 height 11
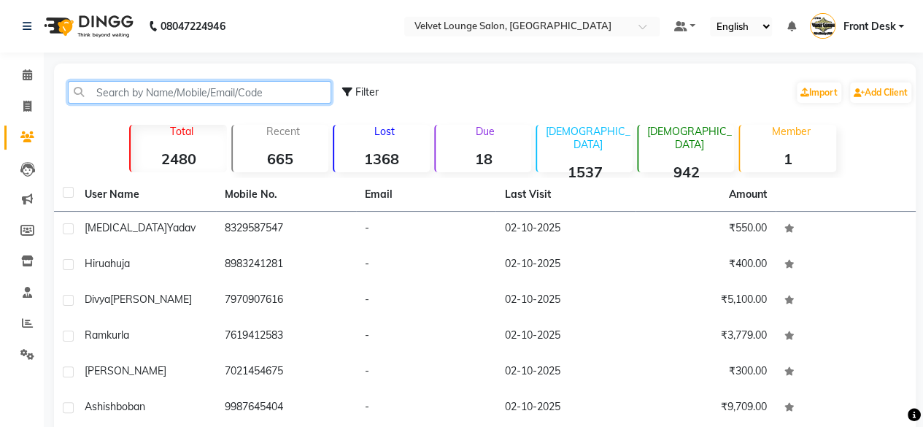
click at [175, 96] on input "text" at bounding box center [199, 92] width 263 height 23
click at [115, 90] on input "text" at bounding box center [199, 92] width 263 height 23
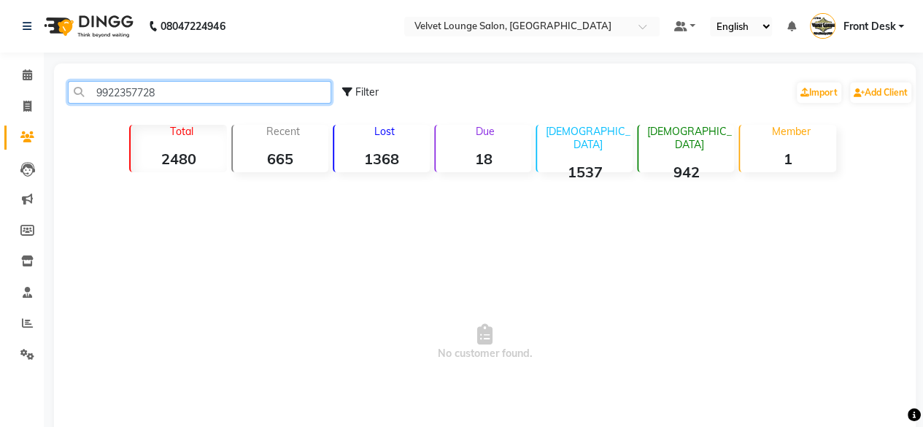
click at [169, 92] on input "9922357728" at bounding box center [199, 92] width 263 height 23
type input "9922357728"
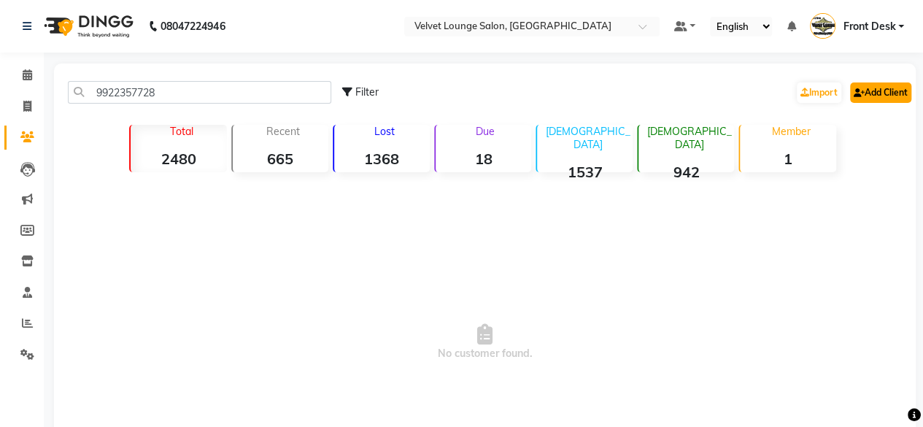
click at [890, 101] on link "Add Client" at bounding box center [880, 92] width 61 height 20
select select "22"
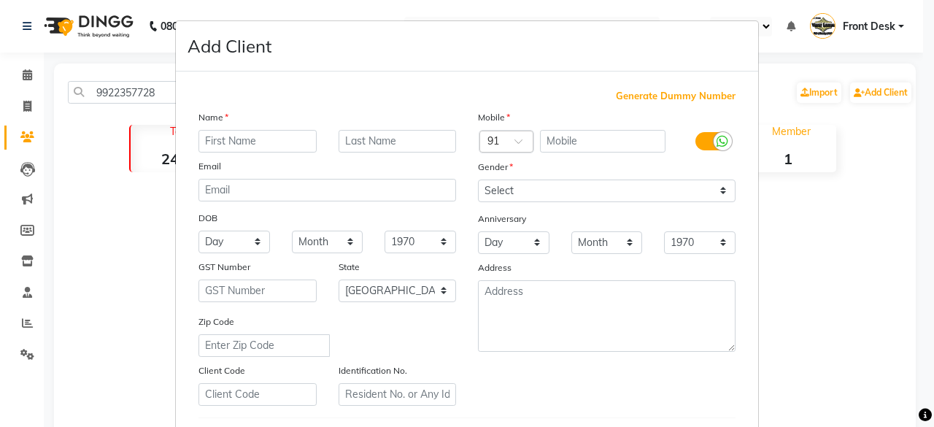
click at [280, 152] on div "Name Email DOB Day 01 02 03 04 05 06 07 08 09 10 11 12 13 14 15 16 17 18 19 20 …" at bounding box center [326, 257] width 279 height 296
click at [277, 142] on input "text" at bounding box center [257, 141] width 118 height 23
type input "[PERSON_NAME]"
click at [397, 136] on input "text" at bounding box center [397, 141] width 118 height 23
type input "[PERSON_NAME]"
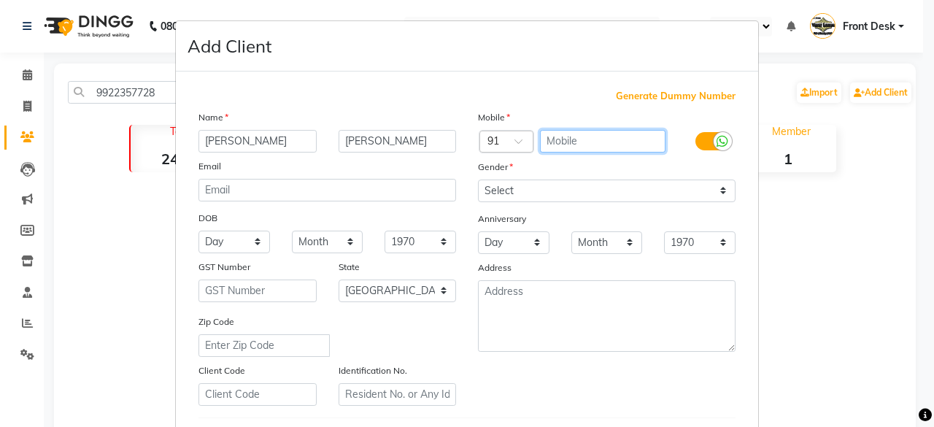
click at [565, 132] on input "text" at bounding box center [603, 141] width 126 height 23
paste input "9922357728"
type input "9922357728"
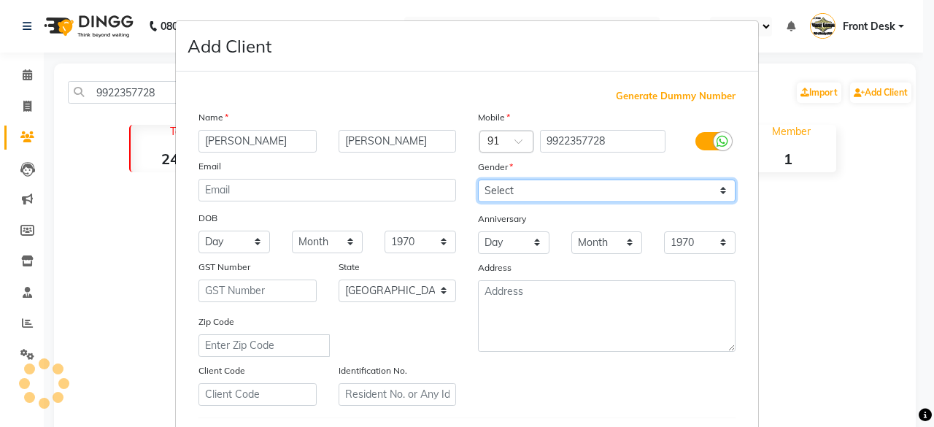
click at [522, 199] on select "Select [DEMOGRAPHIC_DATA] [DEMOGRAPHIC_DATA] Other Prefer Not To Say" at bounding box center [606, 190] width 257 height 23
select select "[DEMOGRAPHIC_DATA]"
click at [478, 179] on select "Select [DEMOGRAPHIC_DATA] [DEMOGRAPHIC_DATA] Other Prefer Not To Say" at bounding box center [606, 190] width 257 height 23
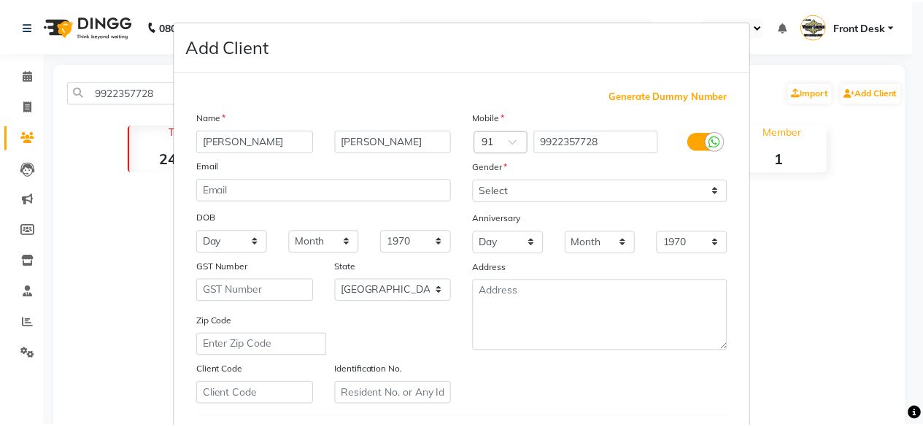
scroll to position [244, 0]
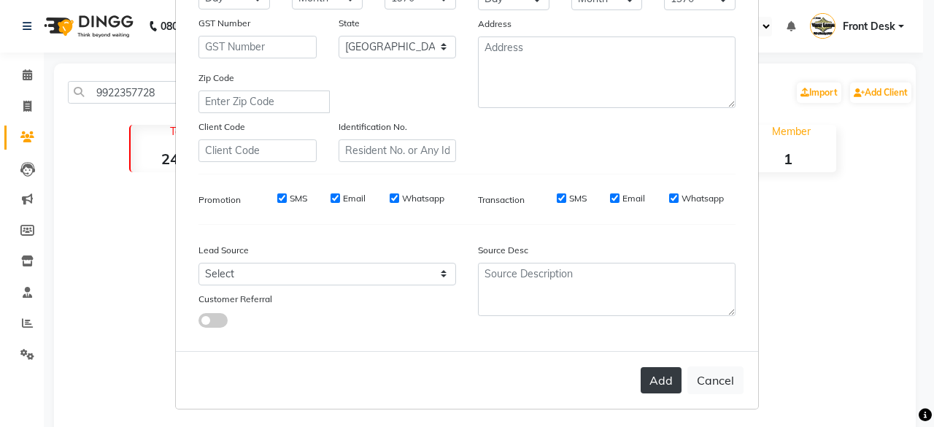
click at [659, 379] on button "Add" at bounding box center [660, 380] width 41 height 26
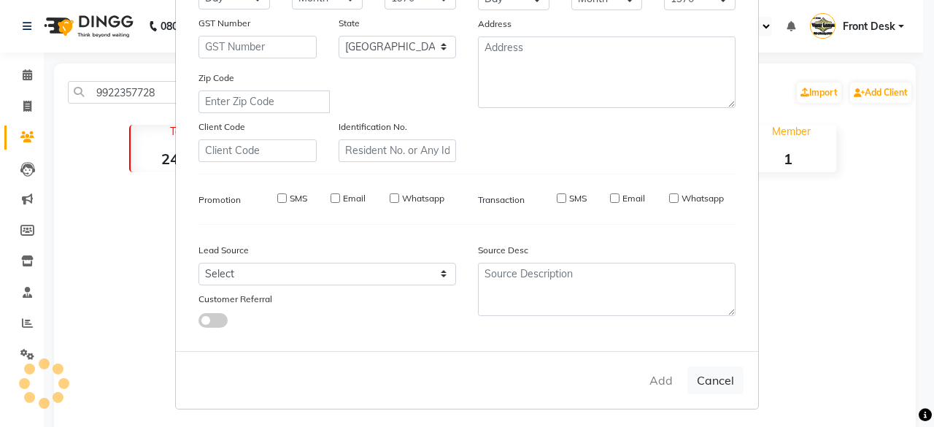
select select
select select "null"
select select
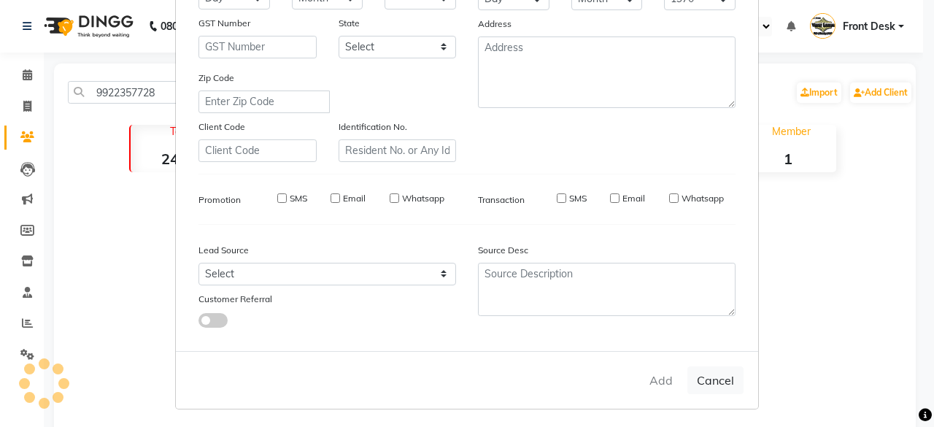
select select
checkbox input "false"
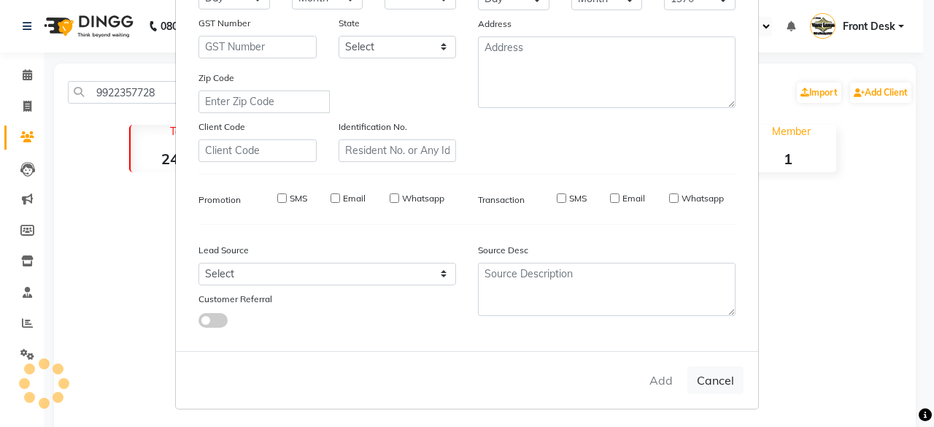
checkbox input "false"
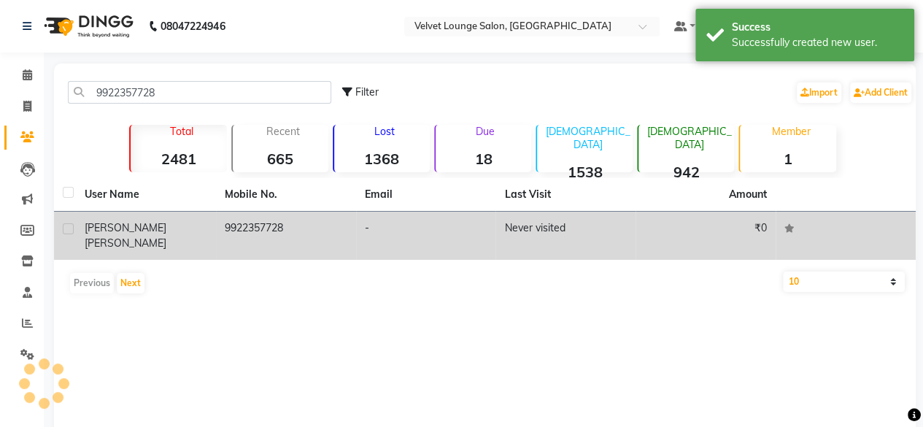
click at [579, 244] on td "Never visited" at bounding box center [565, 236] width 140 height 48
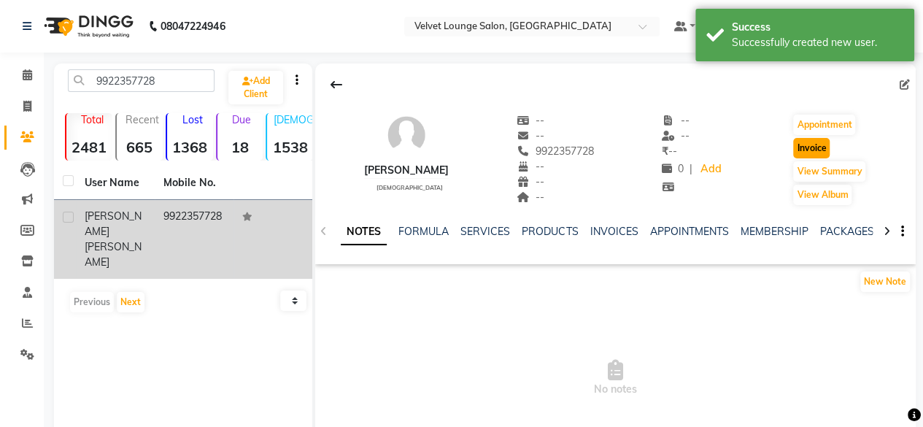
click at [793, 147] on button "Invoice" at bounding box center [811, 148] width 36 height 20
select select "5962"
select select "service"
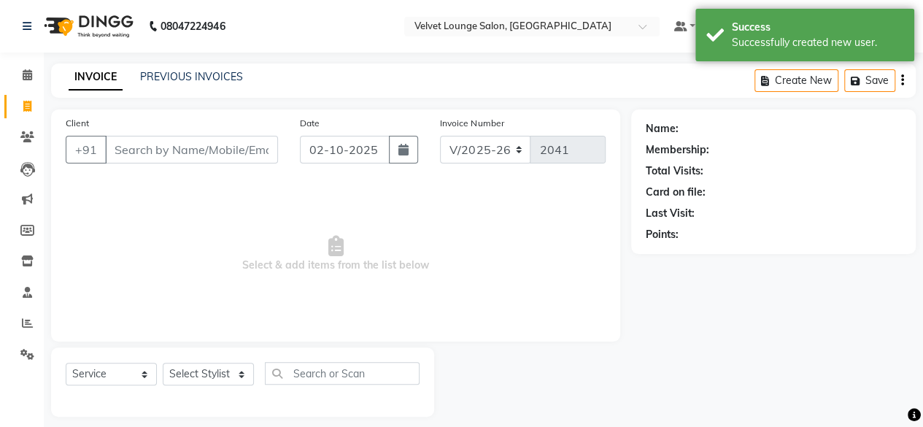
scroll to position [11, 0]
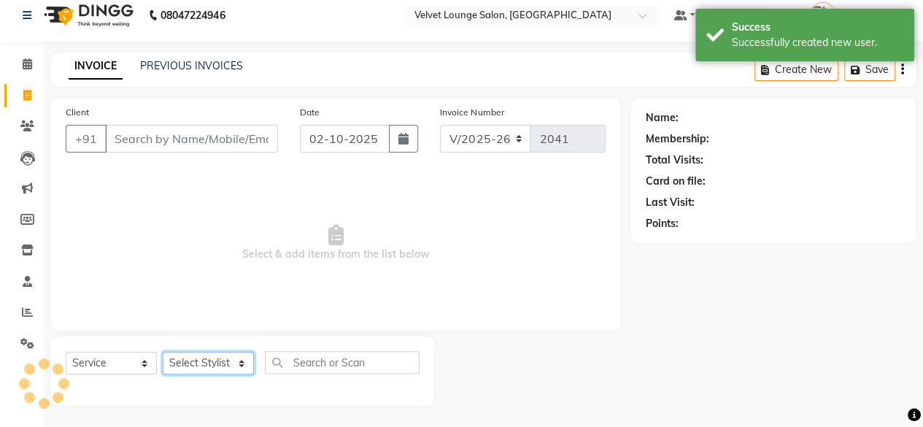
click at [182, 365] on select "Select Stylist" at bounding box center [208, 363] width 91 height 23
type input "9922357728"
click at [191, 359] on select "Select Stylist [PERSON_NAME] [PERSON_NAME] [PERSON_NAME] Front Desk Jaya jyoti …" at bounding box center [208, 363] width 91 height 23
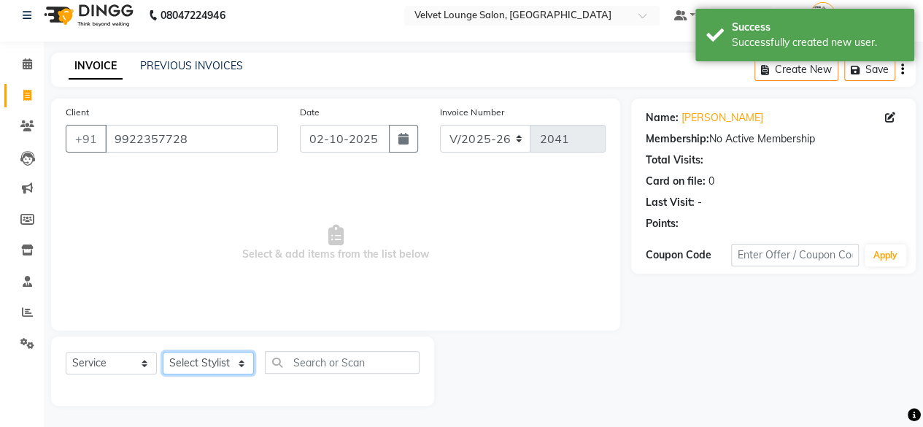
click at [191, 359] on select "Select Stylist [PERSON_NAME] [PERSON_NAME] [PERSON_NAME] Front Desk Jaya jyoti …" at bounding box center [208, 363] width 91 height 23
select select "42846"
click at [163, 352] on select "Select Stylist [PERSON_NAME] [PERSON_NAME] [PERSON_NAME] Front Desk Jaya jyoti …" at bounding box center [208, 363] width 91 height 23
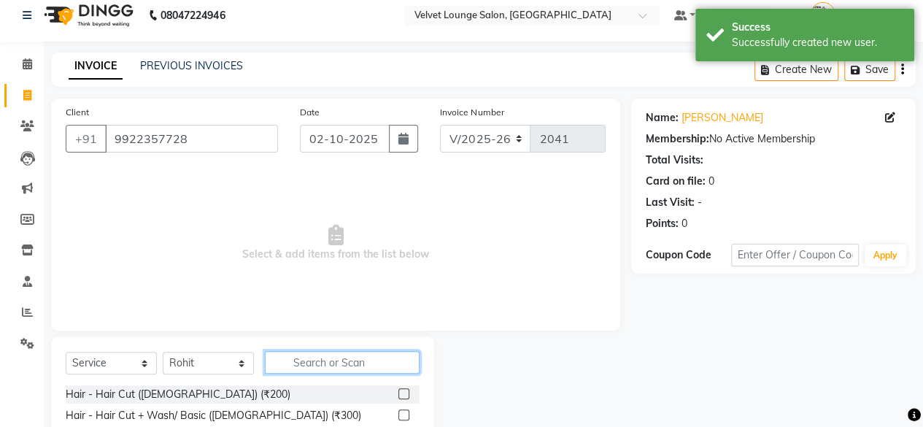
click at [301, 360] on input "text" at bounding box center [342, 362] width 155 height 23
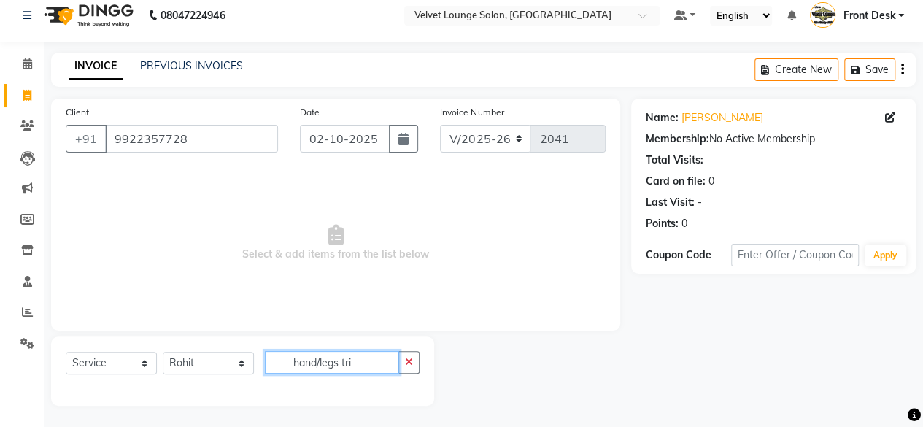
click at [362, 361] on input "hand/legs tri" at bounding box center [332, 362] width 134 height 23
type input "h"
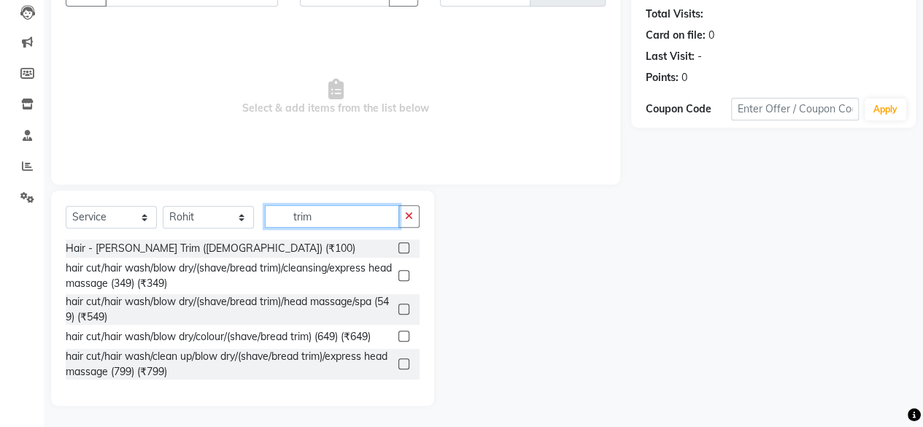
scroll to position [18, 0]
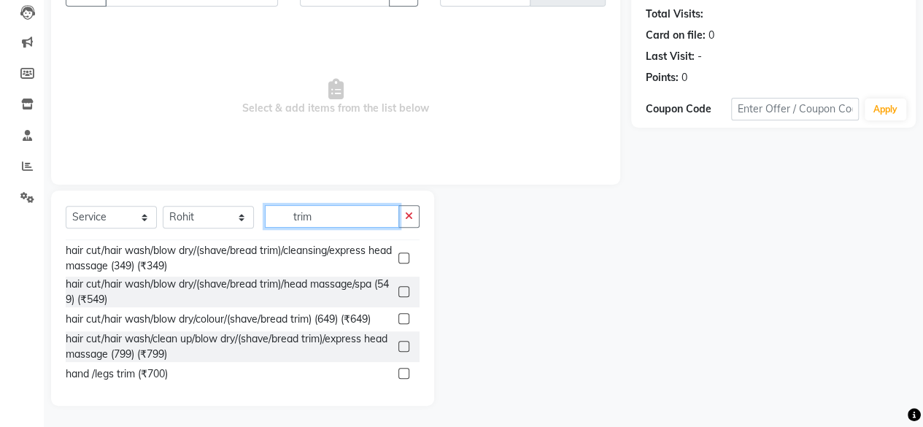
type input "trim"
click at [398, 374] on label at bounding box center [403, 373] width 11 height 11
click at [398, 374] on input "checkbox" at bounding box center [402, 373] width 9 height 9
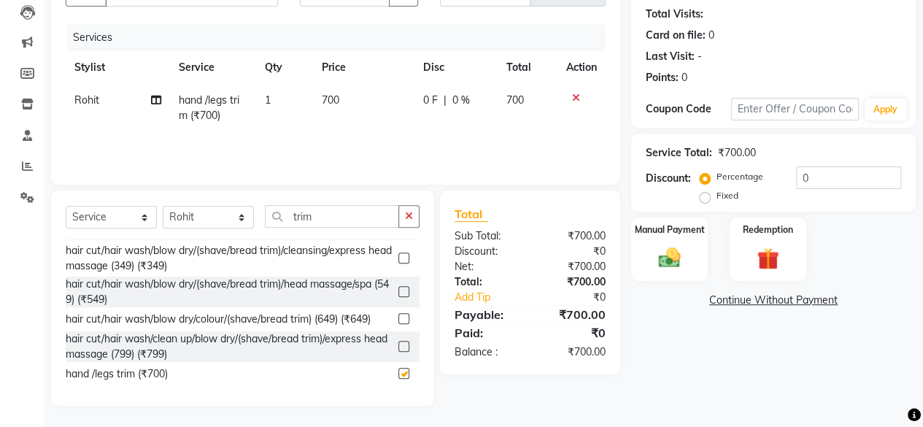
checkbox input "false"
click at [333, 100] on span "700" at bounding box center [331, 99] width 18 height 13
select select "42846"
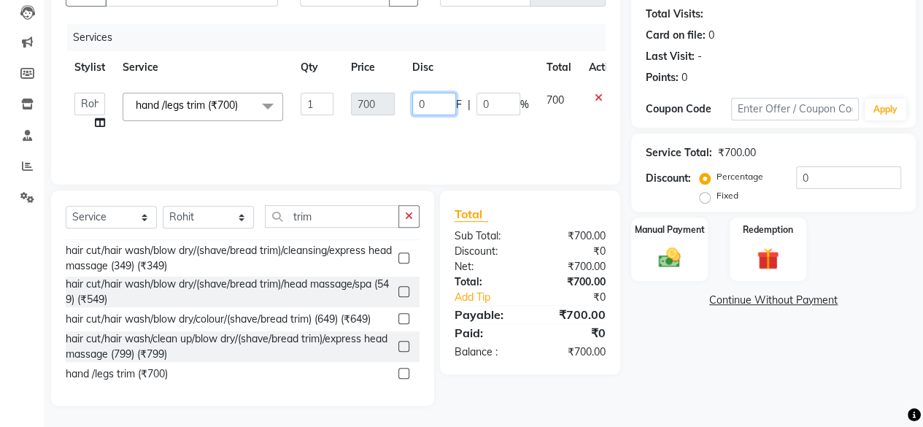
click at [416, 107] on input "0" at bounding box center [434, 104] width 44 height 23
type input "100"
click at [708, 382] on div "Name: [PERSON_NAME] Membership: No Active Membership Total Visits: Card on file…" at bounding box center [778, 179] width 295 height 453
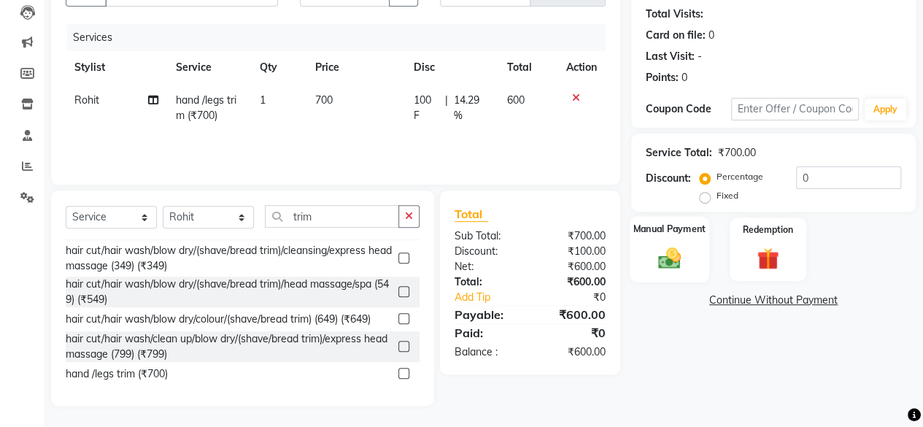
click at [665, 276] on div "Manual Payment" at bounding box center [670, 249] width 80 height 66
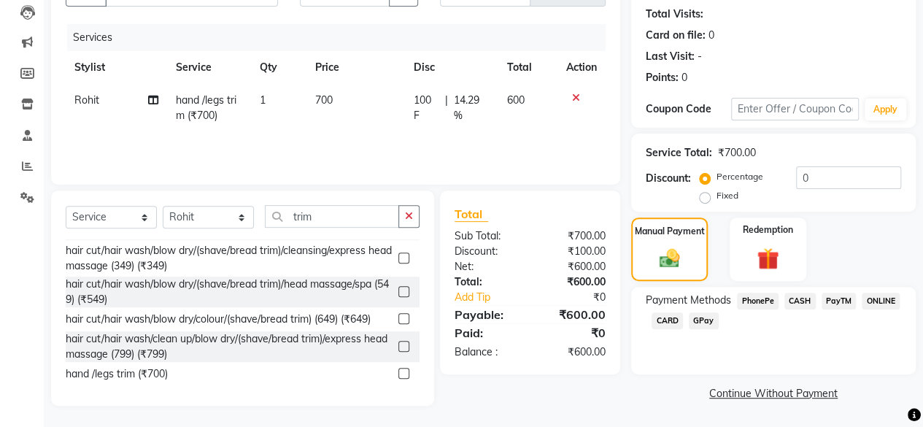
click at [751, 309] on div "PhonePe" at bounding box center [754, 303] width 47 height 20
click at [772, 303] on span "PhonePe" at bounding box center [758, 301] width 42 height 17
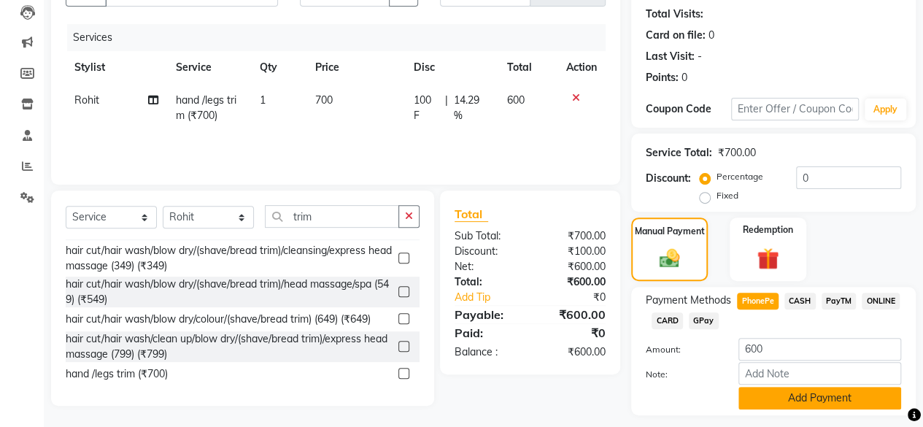
click at [801, 403] on button "Add Payment" at bounding box center [819, 398] width 163 height 23
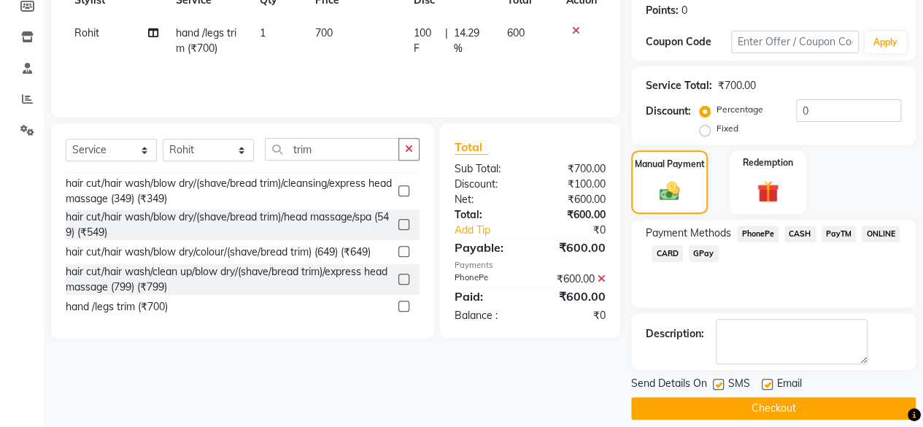
scroll to position [236, 0]
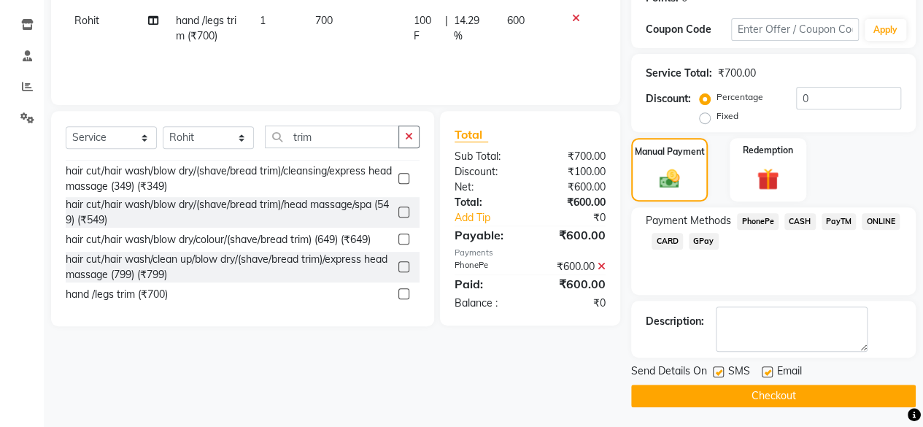
click at [813, 392] on button "Checkout" at bounding box center [773, 395] width 284 height 23
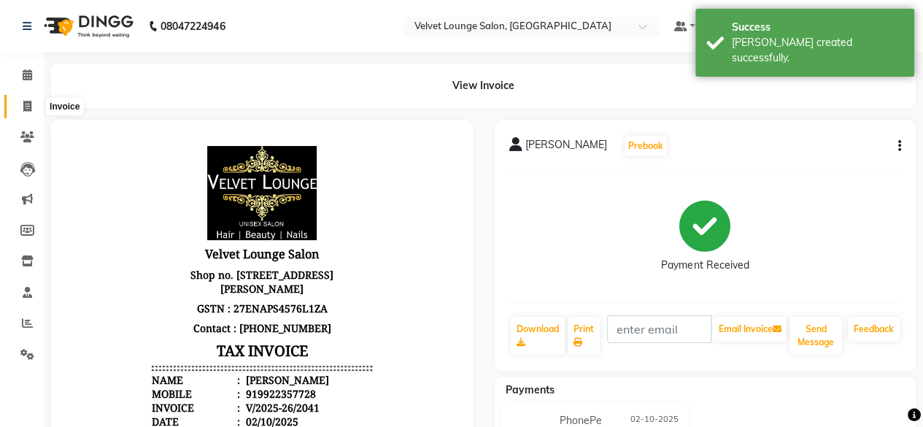
click at [23, 113] on span at bounding box center [28, 106] width 26 height 17
select select "5962"
select select "service"
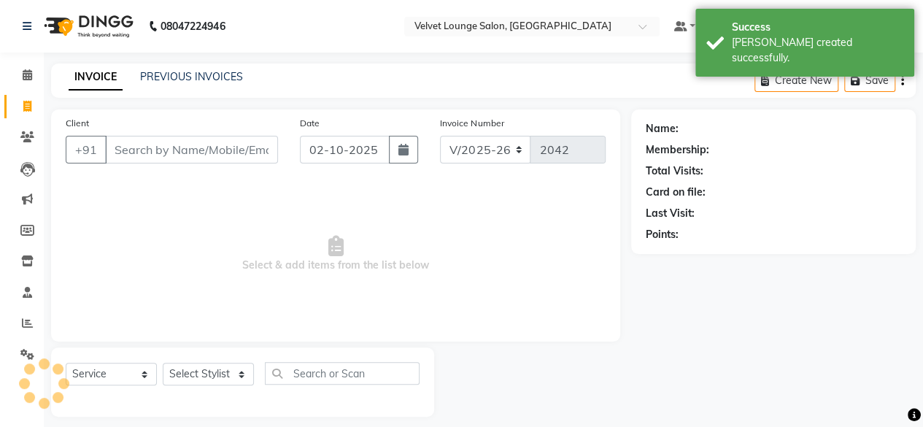
scroll to position [11, 0]
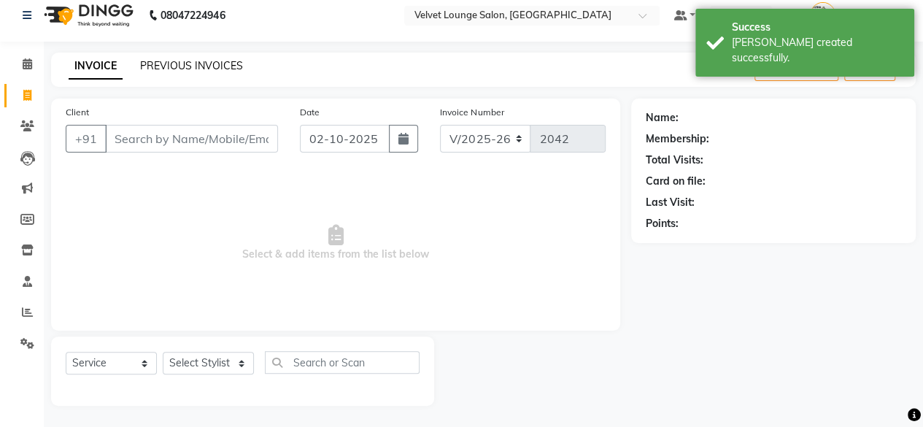
click at [229, 63] on link "PREVIOUS INVOICES" at bounding box center [191, 65] width 103 height 13
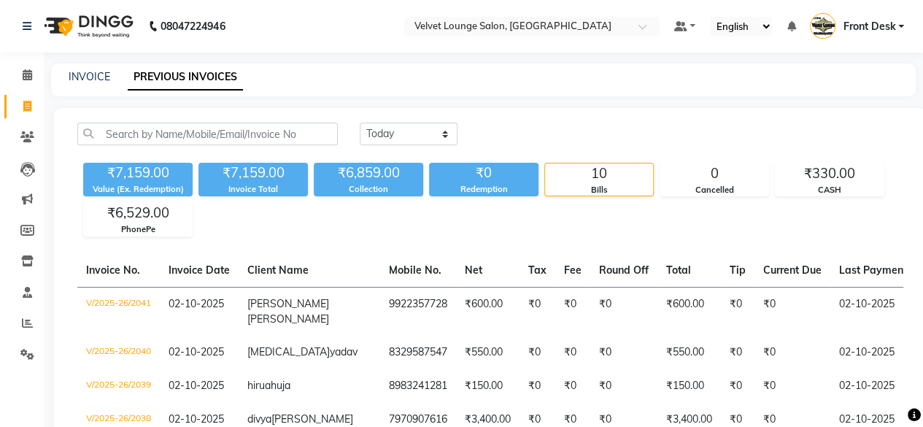
click at [17, 115] on link "Invoice" at bounding box center [21, 107] width 35 height 24
select select "service"
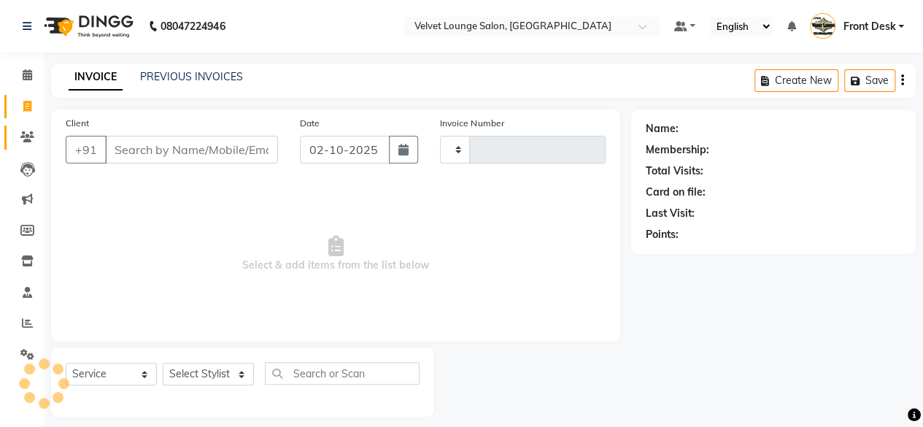
type input "2042"
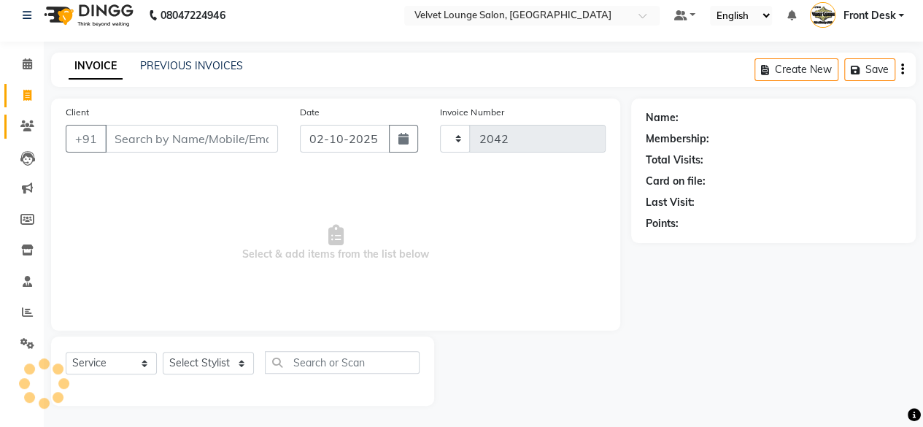
select select "5962"
click at [19, 124] on span at bounding box center [28, 126] width 26 height 17
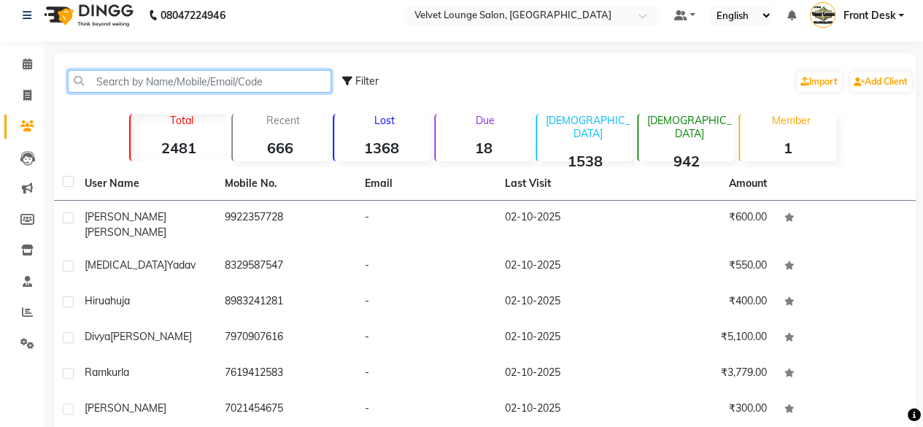
click at [97, 82] on input "text" at bounding box center [199, 81] width 263 height 23
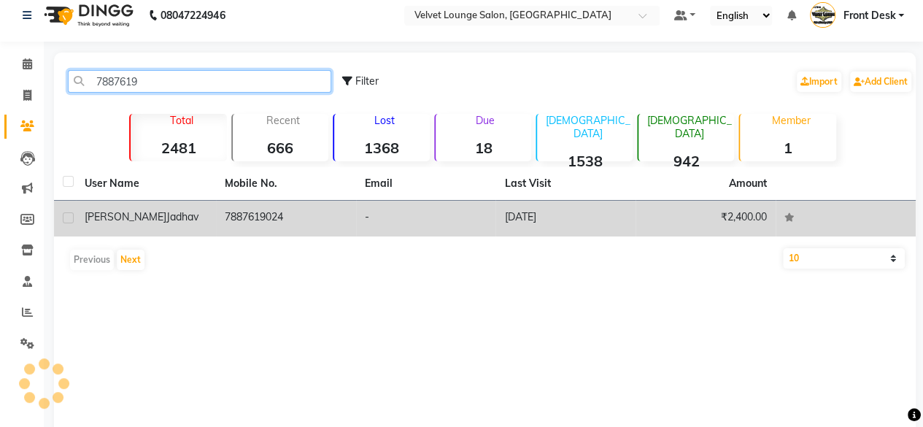
type input "7887619"
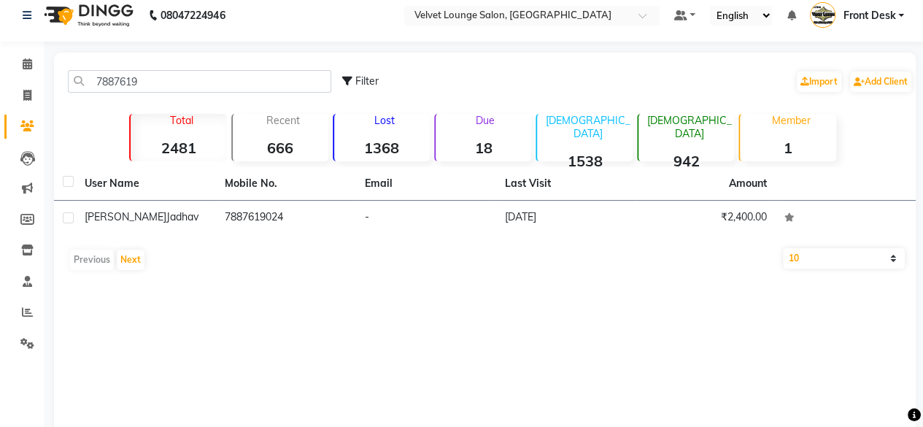
click at [239, 204] on td "7887619024" at bounding box center [286, 219] width 140 height 36
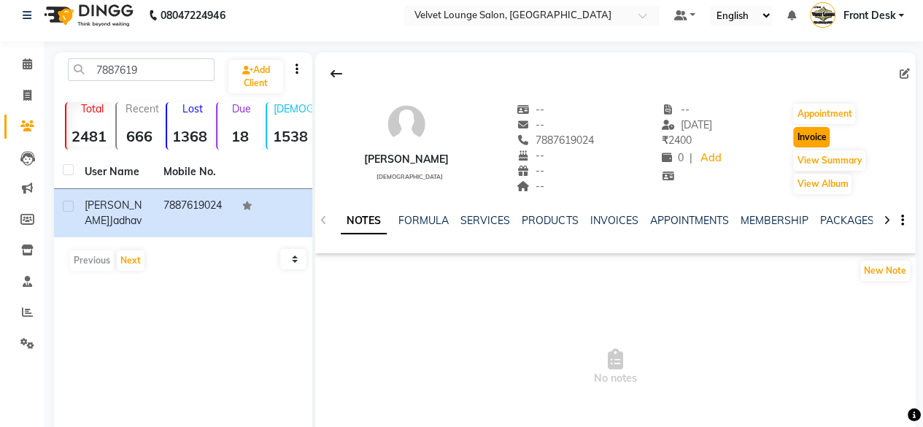
click at [809, 141] on button "Invoice" at bounding box center [811, 137] width 36 height 20
select select "service"
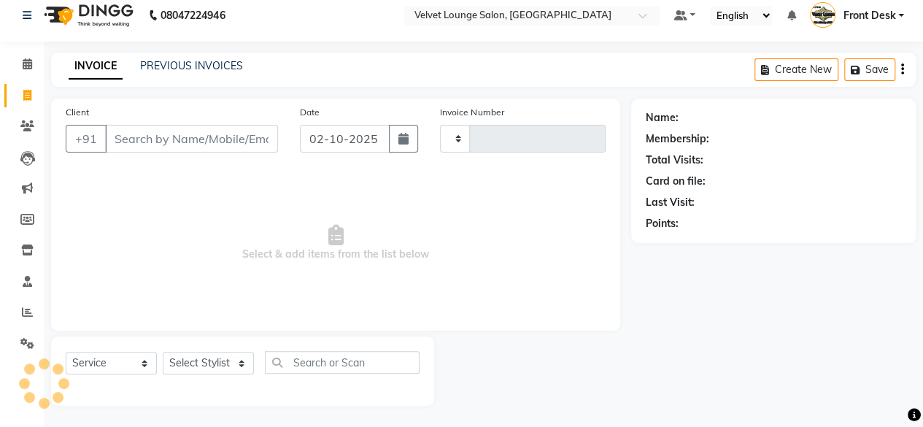
type input "2042"
select select "5962"
type input "7887619024"
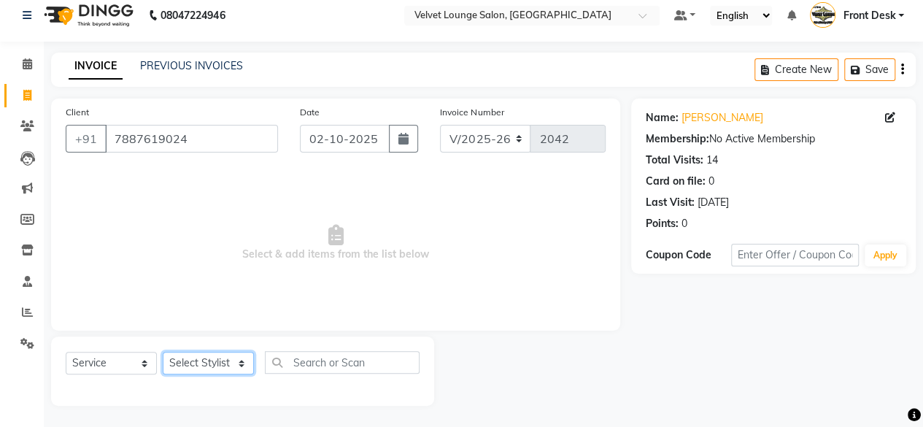
click at [185, 362] on select "Select Stylist [PERSON_NAME] [PERSON_NAME] [PERSON_NAME] Front Desk Jaya jyoti …" at bounding box center [208, 363] width 91 height 23
select select "42846"
click at [163, 352] on select "Select Stylist [PERSON_NAME] [PERSON_NAME] [PERSON_NAME] Front Desk Jaya jyoti …" at bounding box center [208, 363] width 91 height 23
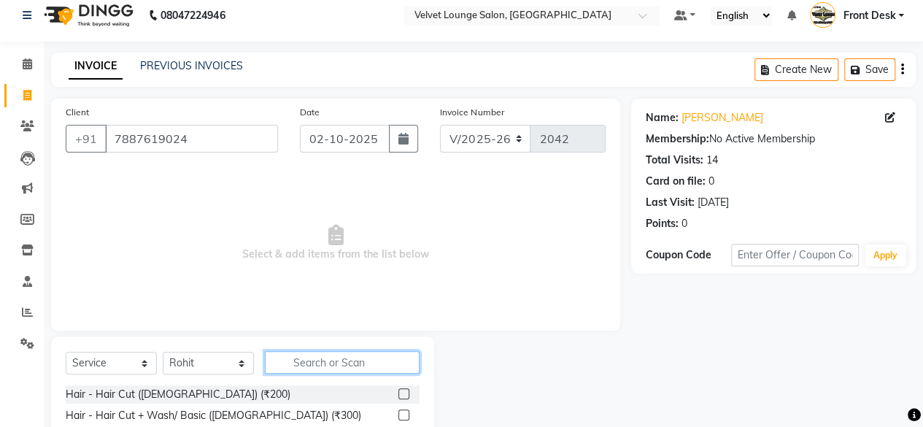
click at [368, 365] on input "text" at bounding box center [342, 362] width 155 height 23
type input "styl"
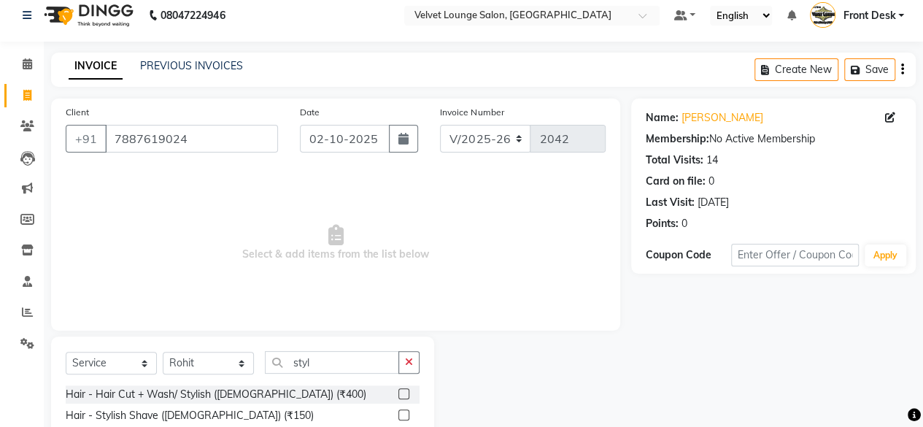
click at [401, 417] on label at bounding box center [403, 414] width 11 height 11
click at [401, 417] on input "checkbox" at bounding box center [402, 415] width 9 height 9
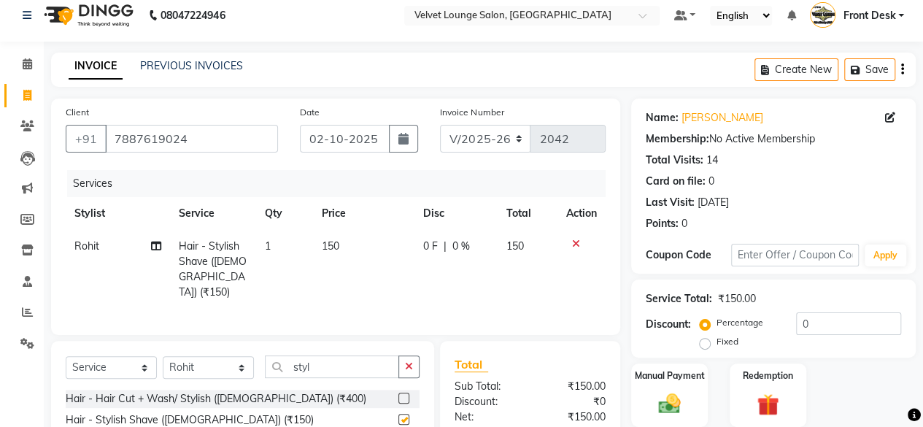
checkbox input "false"
click at [423, 241] on span "0 F" at bounding box center [430, 246] width 15 height 15
select select "42846"
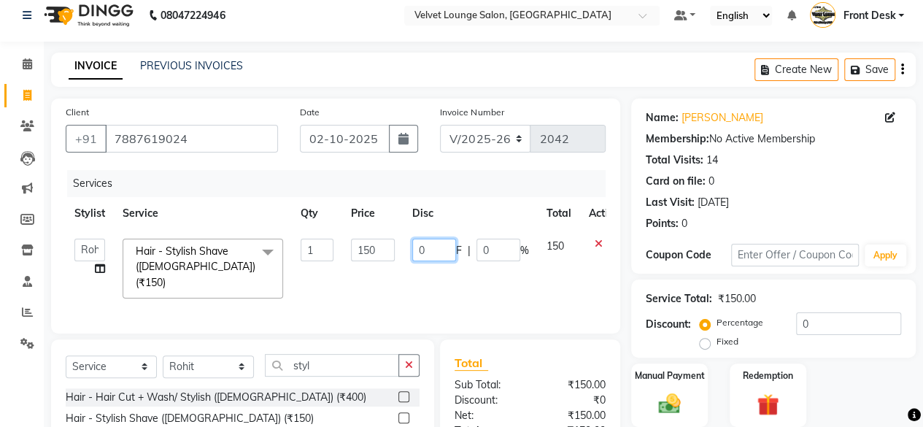
click at [414, 243] on input "0" at bounding box center [434, 250] width 44 height 23
type input "50"
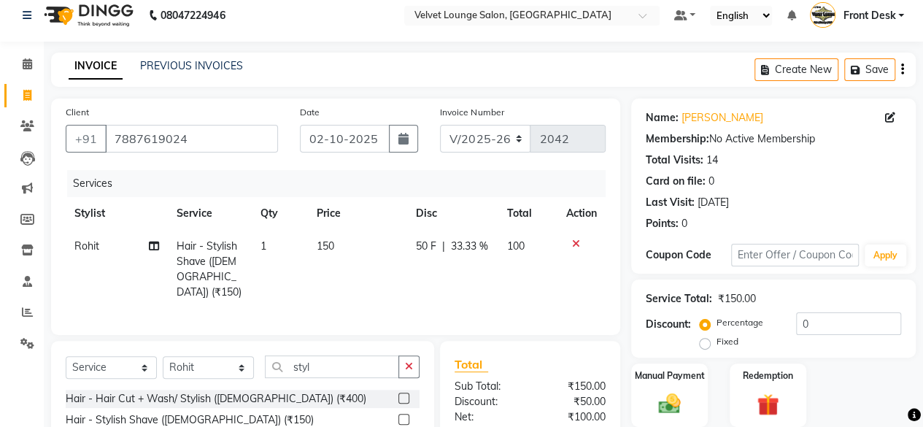
click at [601, 341] on div "Total Sub Total: ₹150.00 Discount: ₹50.00 Net: ₹100.00 Total: ₹100.00 Add Tip ₹…" at bounding box center [530, 433] width 180 height 184
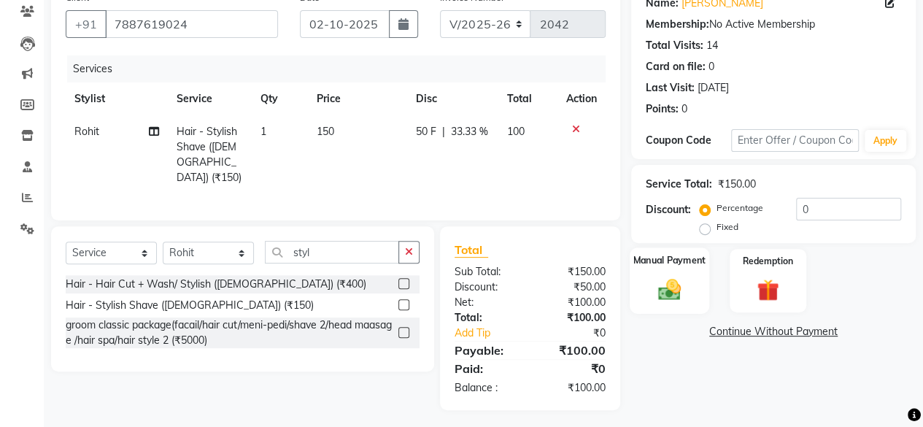
click at [639, 272] on div "Manual Payment" at bounding box center [670, 280] width 80 height 66
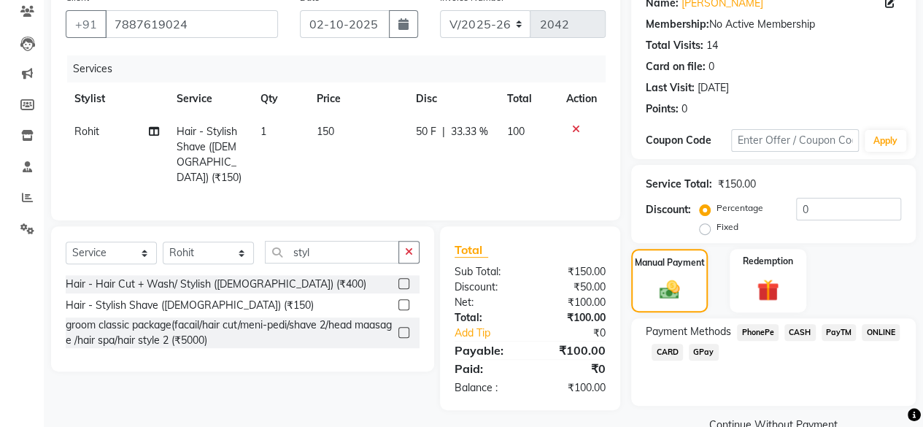
click at [800, 332] on span "CASH" at bounding box center [799, 332] width 31 height 17
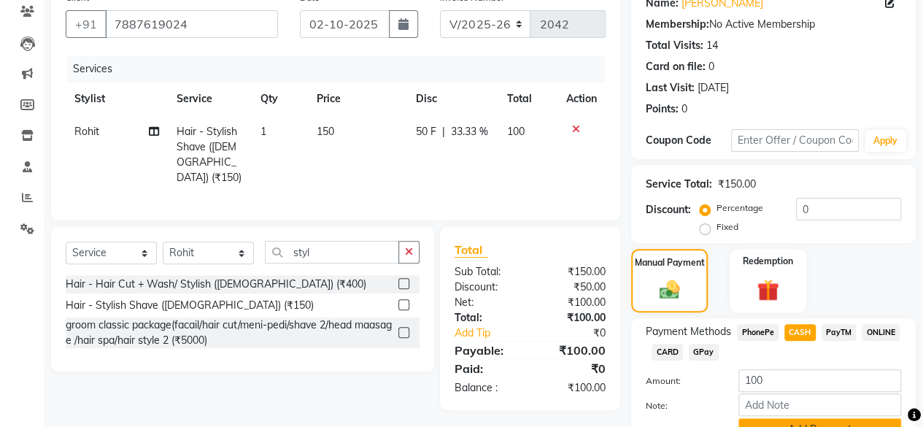
click at [814, 422] on button "Add Payment" at bounding box center [819, 429] width 163 height 23
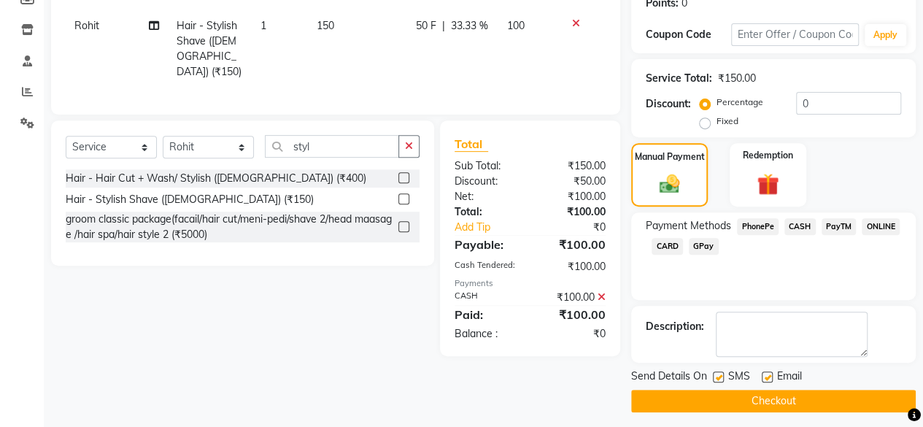
scroll to position [236, 0]
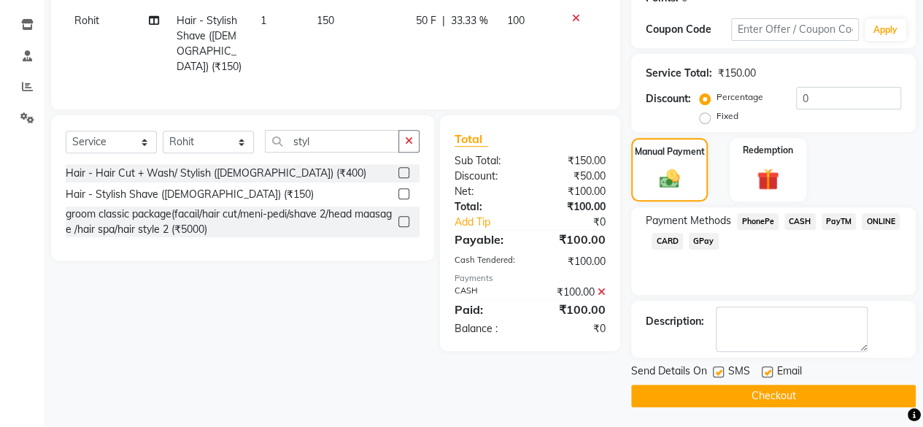
click at [718, 405] on main "INVOICE PREVIOUS INVOICES Create New Save Client [PHONE_NUMBER] Date [DATE] Inv…" at bounding box center [483, 128] width 879 height 602
click at [718, 395] on button "Checkout" at bounding box center [773, 395] width 284 height 23
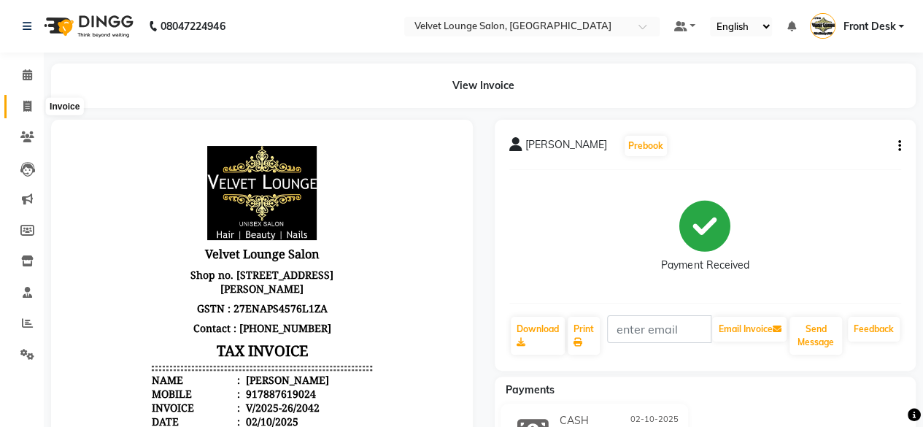
click at [23, 110] on icon at bounding box center [27, 106] width 8 height 11
select select "5962"
select select "service"
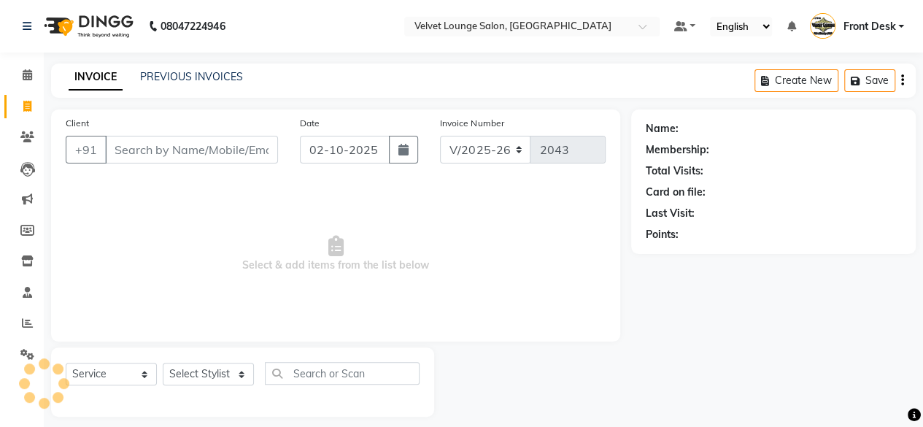
scroll to position [11, 0]
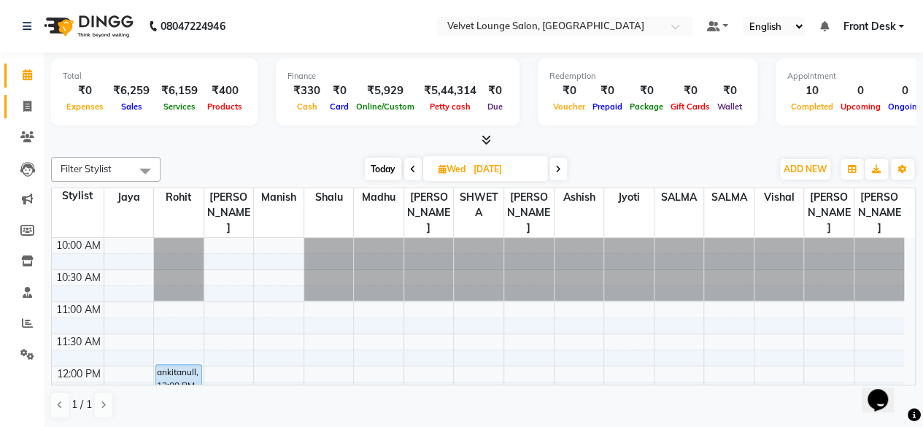
click at [20, 115] on link "Invoice" at bounding box center [21, 107] width 35 height 24
select select "5962"
select select "service"
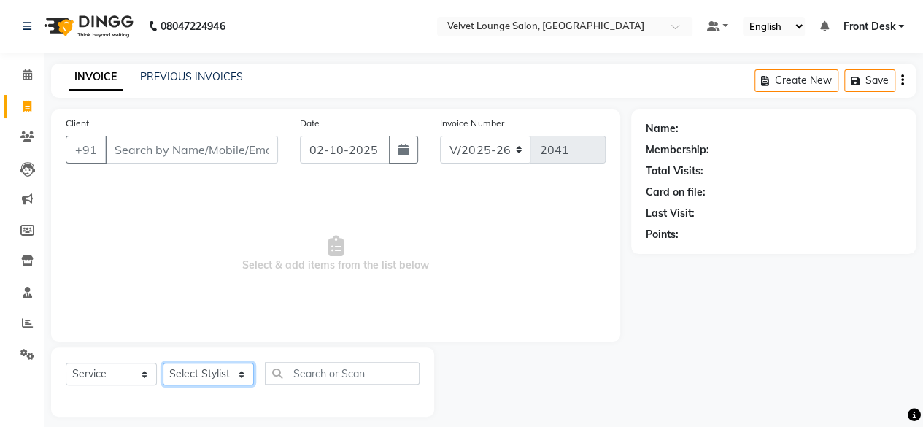
drag, startPoint x: 188, startPoint y: 381, endPoint x: 187, endPoint y: 320, distance: 60.6
click at [187, 320] on div "Client +91 Date 02-10-2025 Invoice Number V/2025 V/2025-26 2041 Select & add it…" at bounding box center [335, 262] width 591 height 307
click at [163, 363] on select "Select Stylist Aadil zaher aman shah Arif ashish Front Desk Jaya jyoti madhu Ma…" at bounding box center [208, 374] width 91 height 23
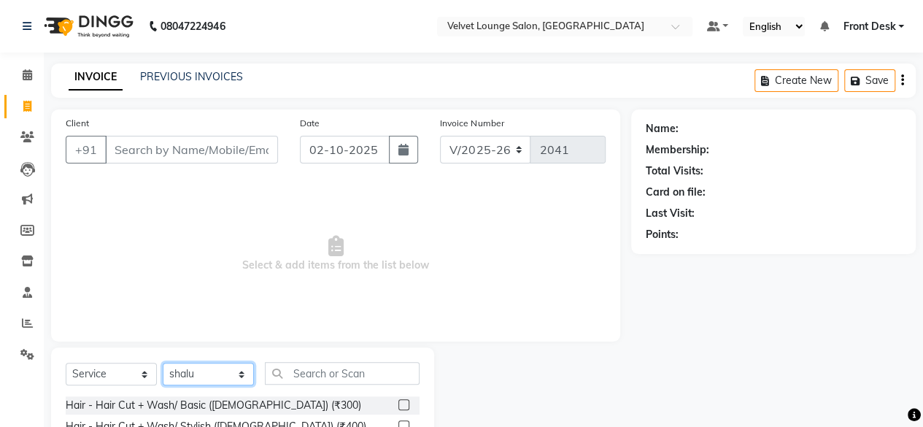
click at [211, 383] on select "Select Stylist [PERSON_NAME] [PERSON_NAME] [PERSON_NAME] Front Desk Jaya jyoti …" at bounding box center [208, 374] width 91 height 23
select select "42846"
click at [163, 363] on select "Select Stylist [PERSON_NAME] [PERSON_NAME] [PERSON_NAME] Front Desk Jaya jyoti …" at bounding box center [208, 374] width 91 height 23
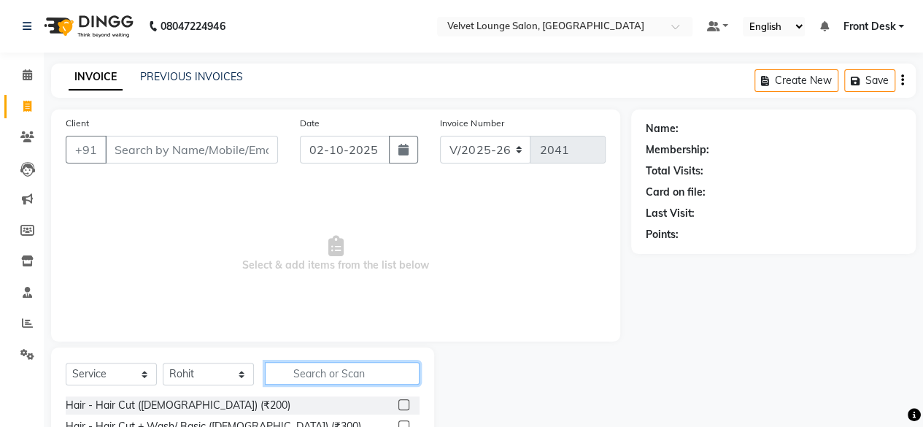
click at [315, 367] on input "text" at bounding box center [342, 373] width 155 height 23
type input "trim"
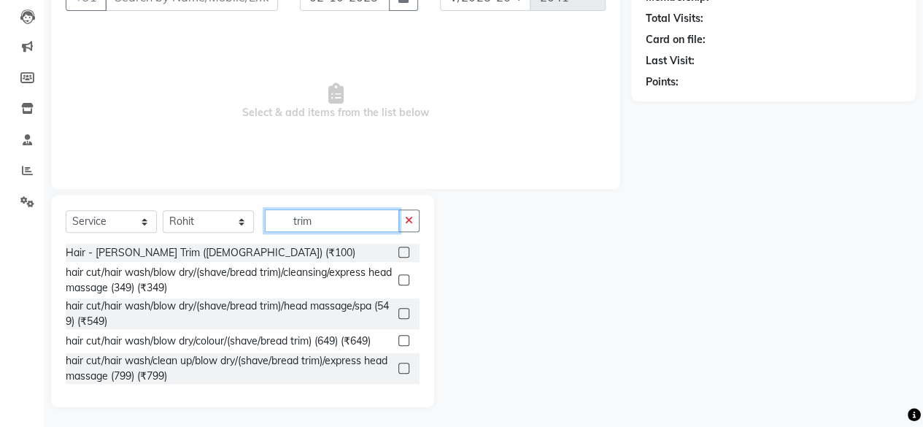
scroll to position [154, 0]
click at [312, 226] on input "trim" at bounding box center [332, 219] width 134 height 23
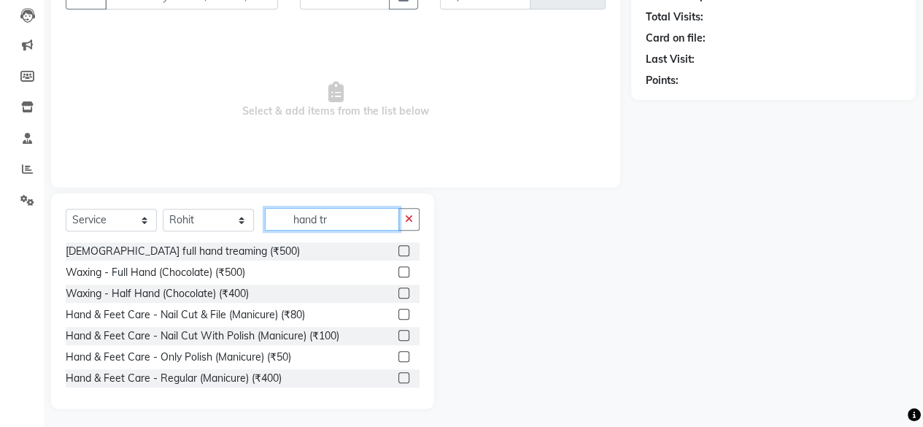
type input "hand tri"
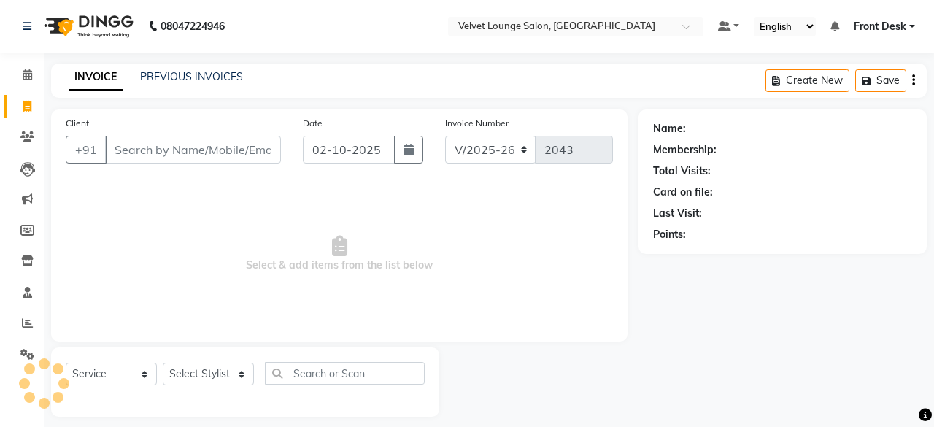
select select "5962"
select select "service"
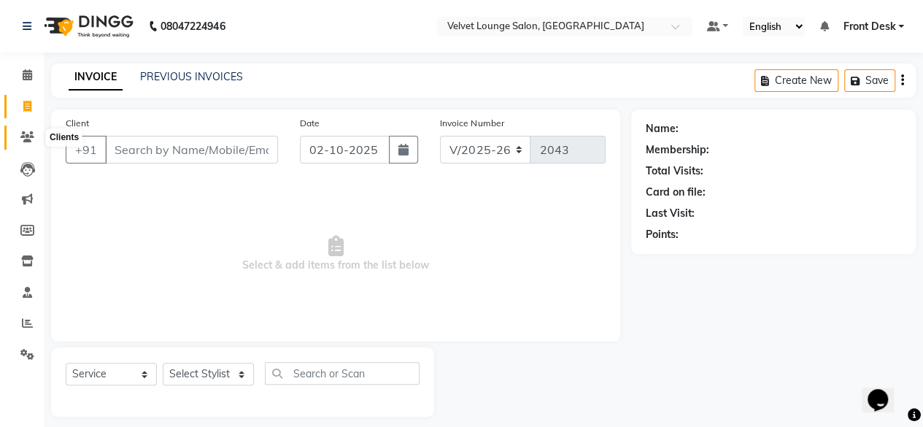
click at [28, 137] on icon at bounding box center [27, 136] width 14 height 11
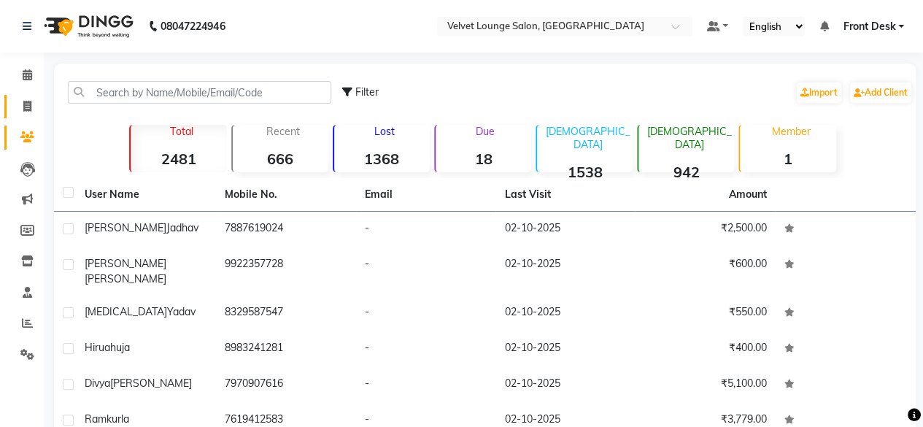
click at [34, 115] on link "Invoice" at bounding box center [21, 107] width 35 height 24
select select "5962"
select select "service"
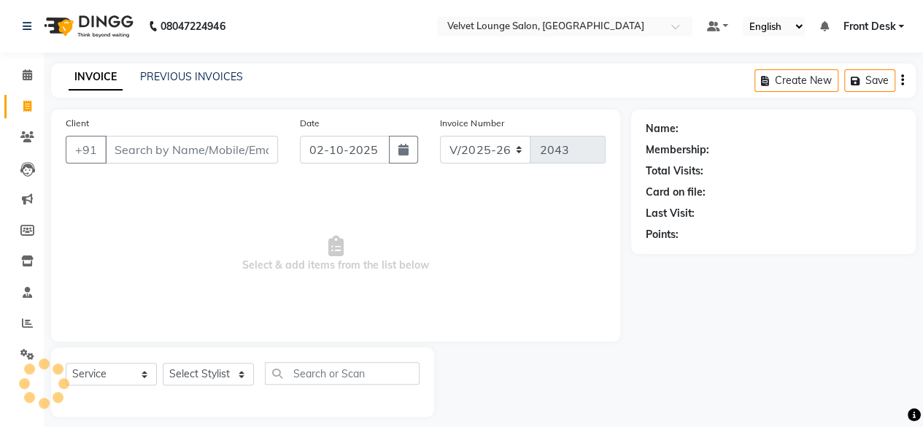
scroll to position [11, 0]
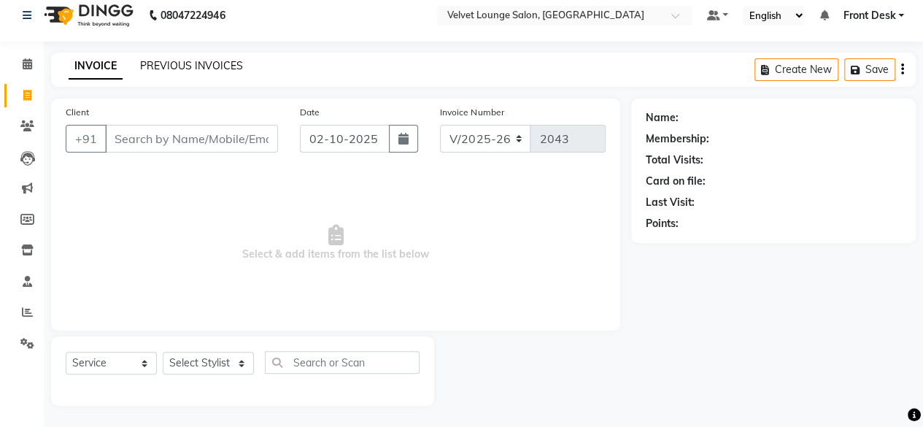
click at [192, 69] on link "PREVIOUS INVOICES" at bounding box center [191, 65] width 103 height 13
